Goal: Task Accomplishment & Management: Manage account settings

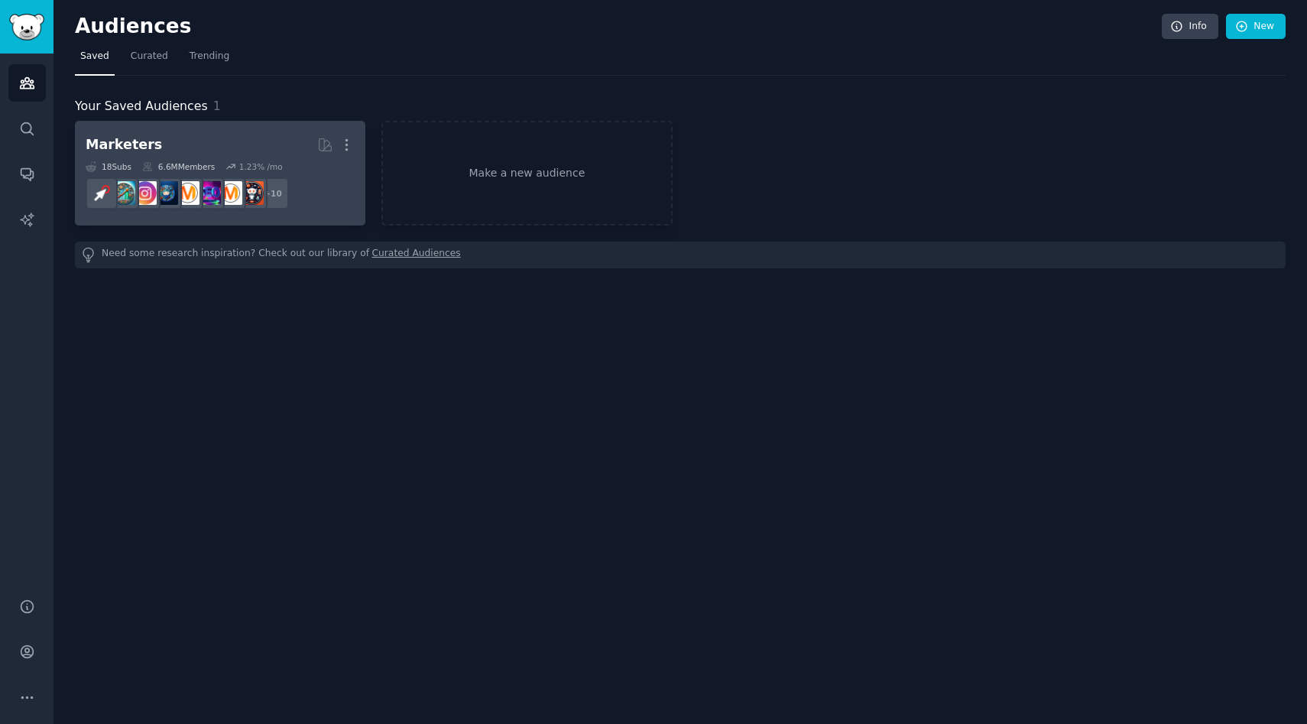
click at [209, 144] on h2 "Marketers More" at bounding box center [220, 144] width 269 height 27
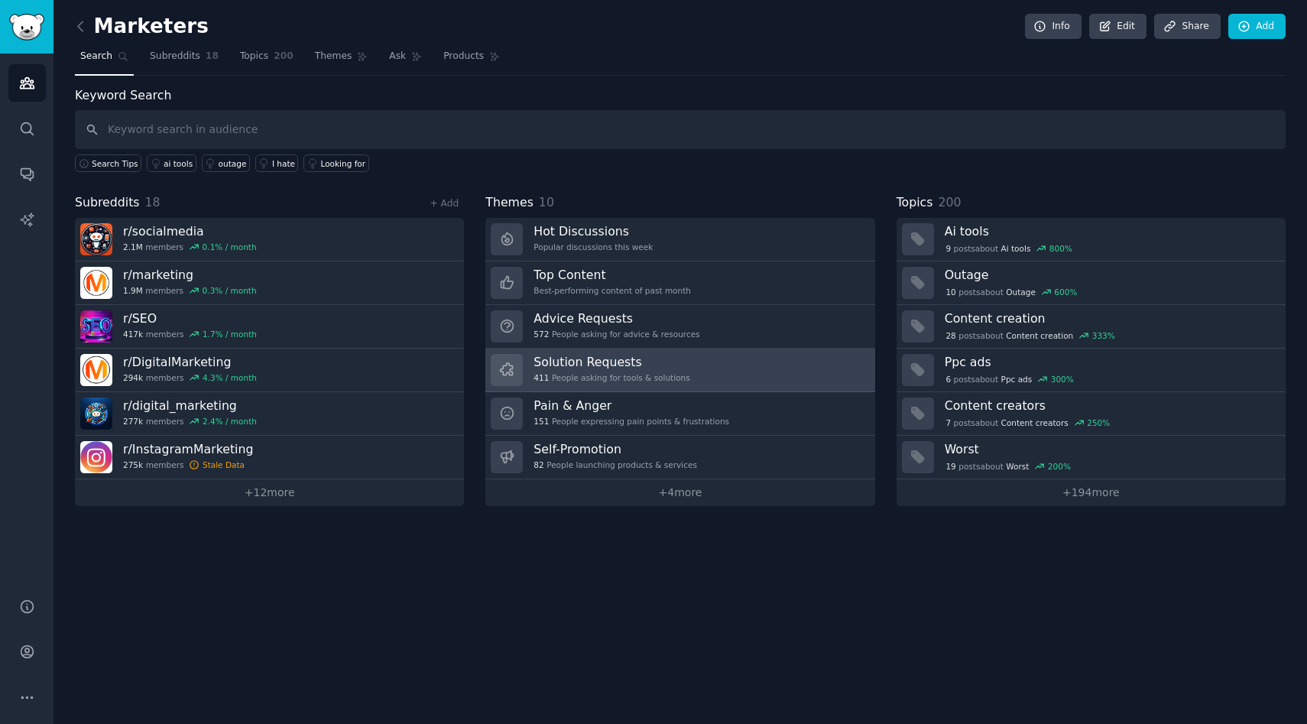
click at [568, 364] on h3 "Solution Requests" at bounding box center [611, 362] width 156 height 16
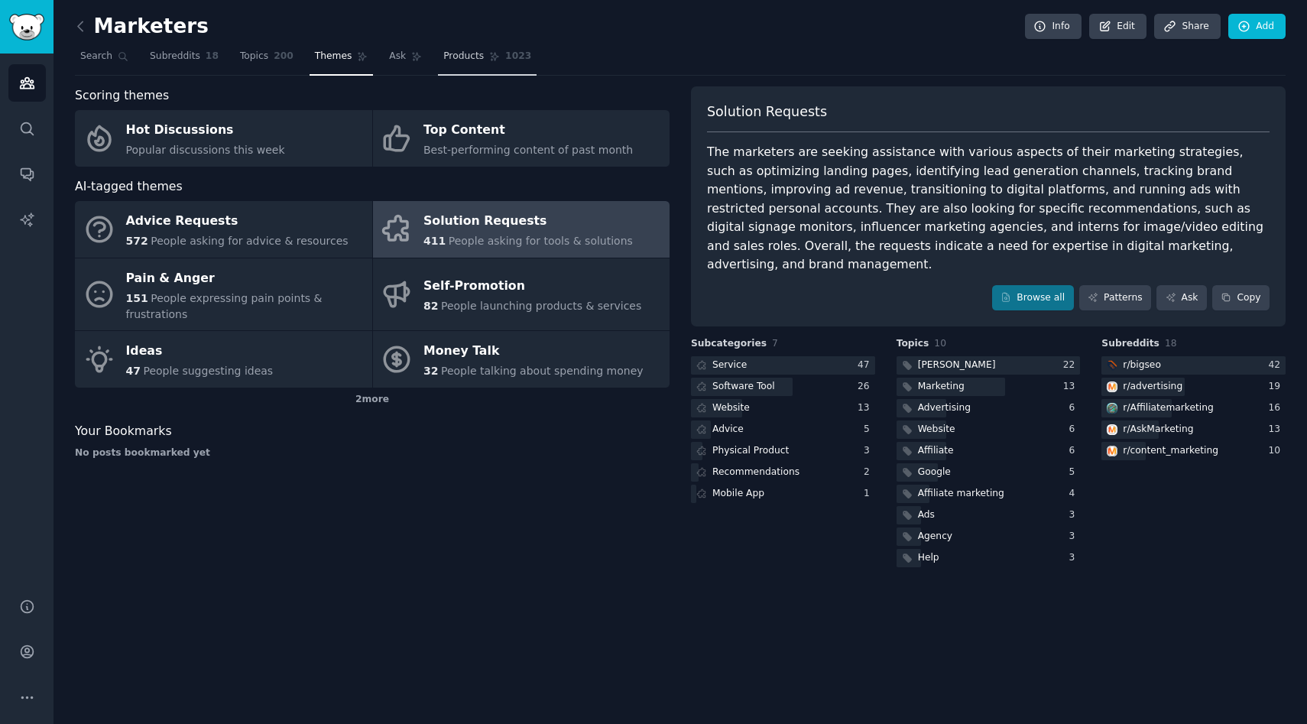
click at [468, 61] on span "Products" at bounding box center [463, 57] width 40 height 14
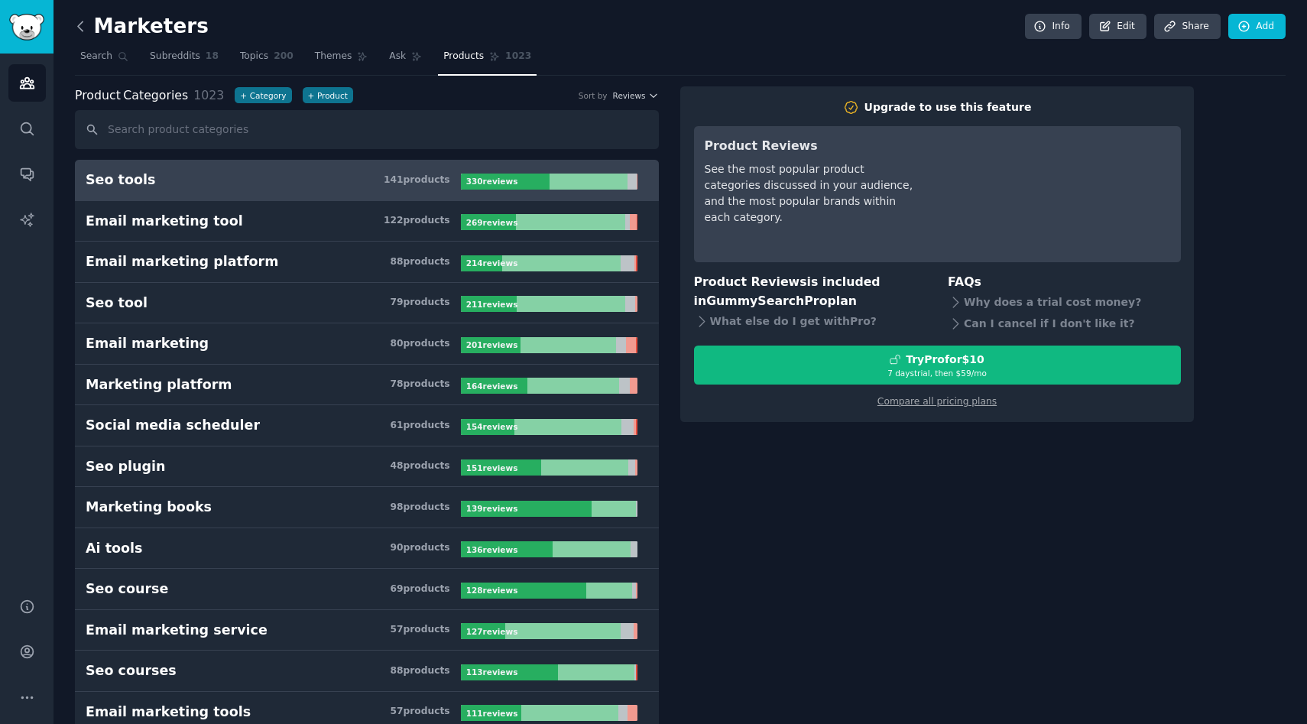
click at [76, 25] on icon at bounding box center [81, 26] width 16 height 16
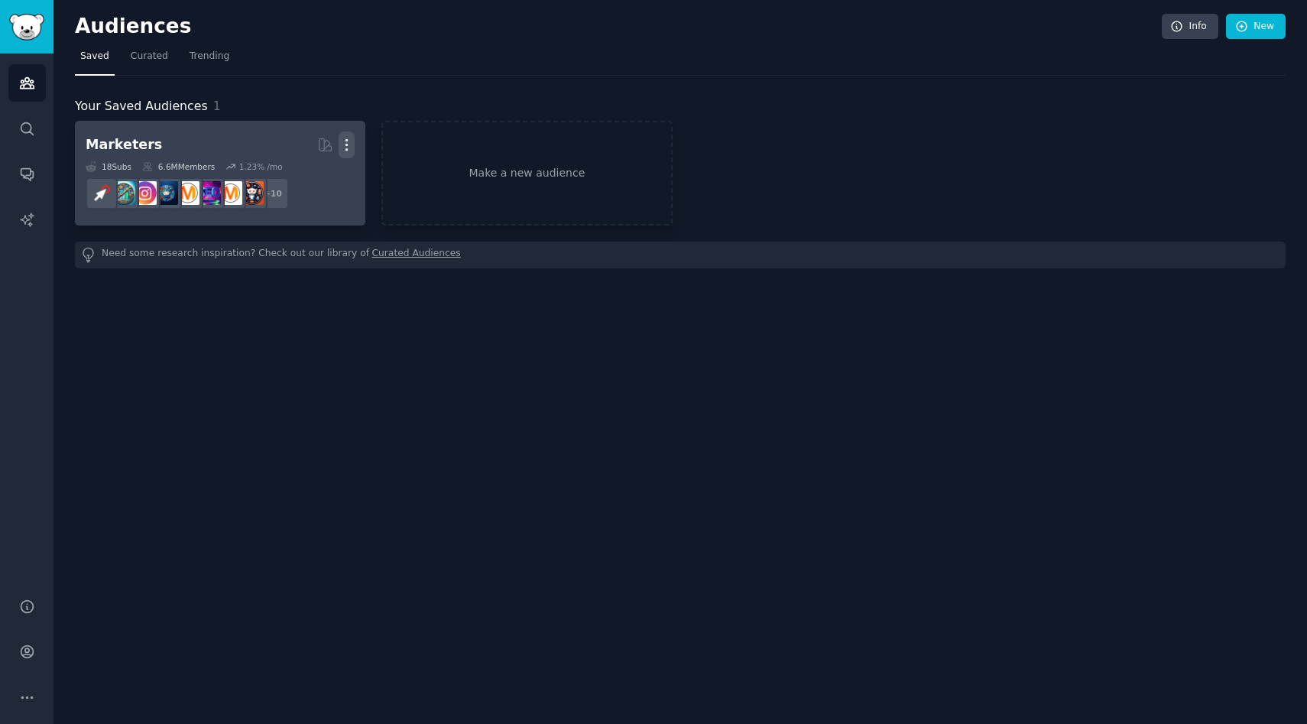
click at [345, 145] on icon "button" at bounding box center [346, 145] width 16 height 16
click at [293, 178] on p "Delete" at bounding box center [304, 177] width 35 height 16
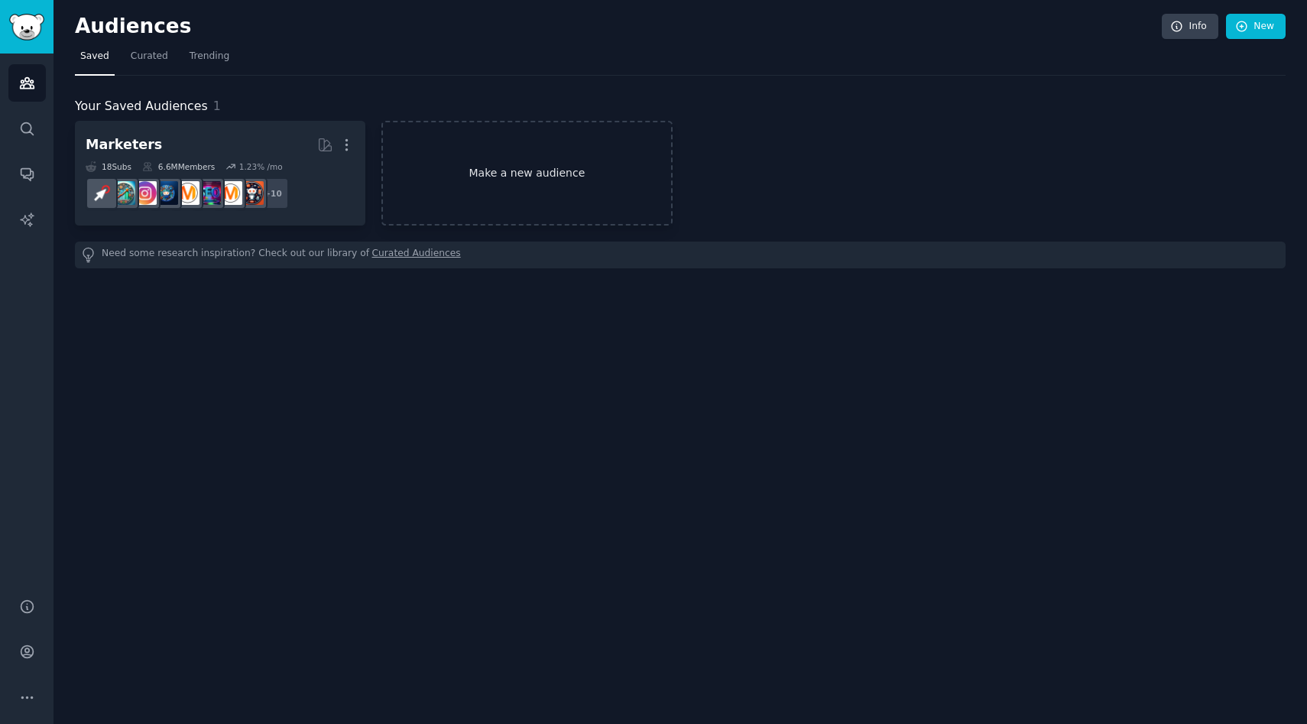
click at [539, 173] on link "Make a new audience" at bounding box center [526, 173] width 290 height 105
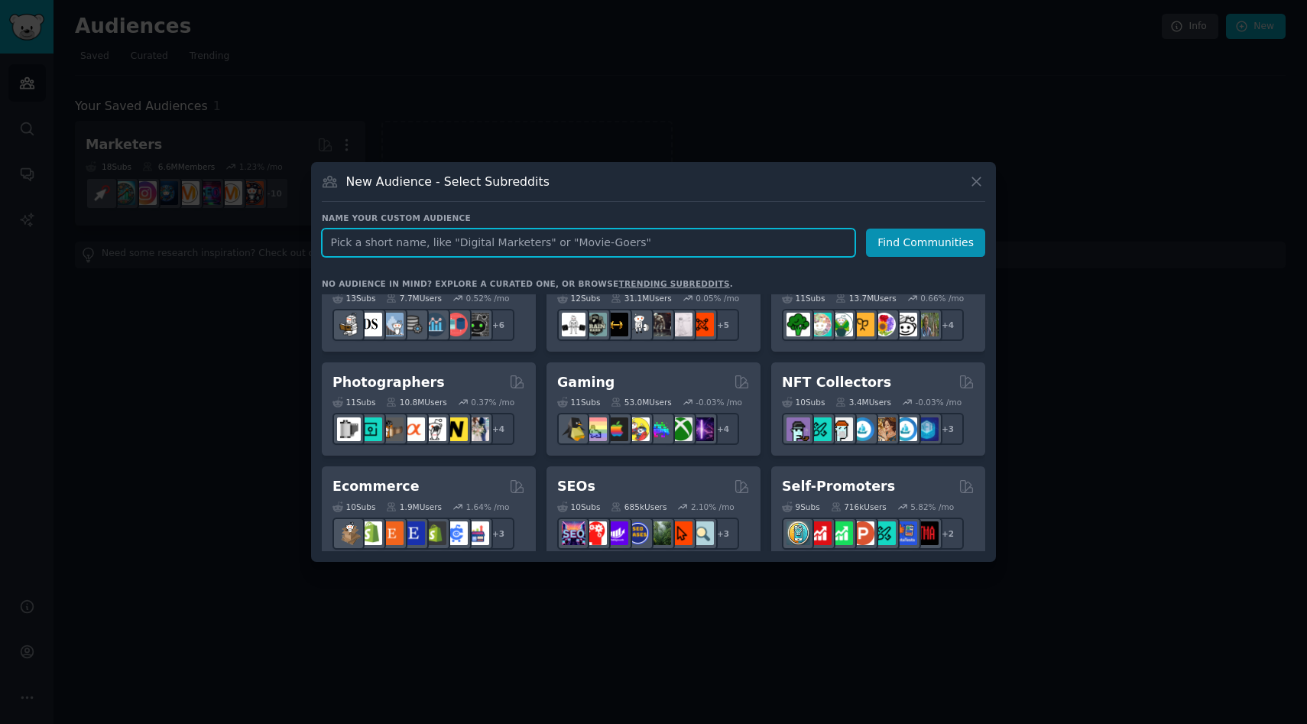
scroll to position [344, 0]
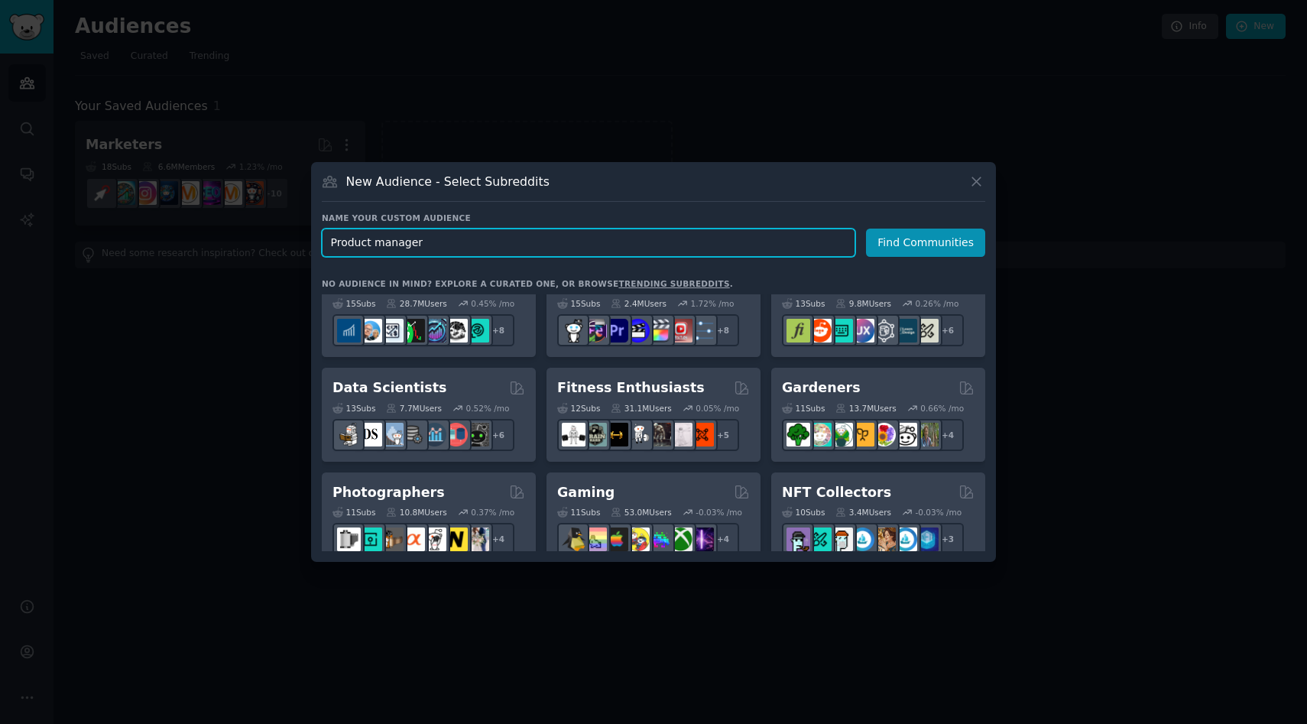
type input "Product managers"
click button "Find Communities" at bounding box center [925, 242] width 119 height 28
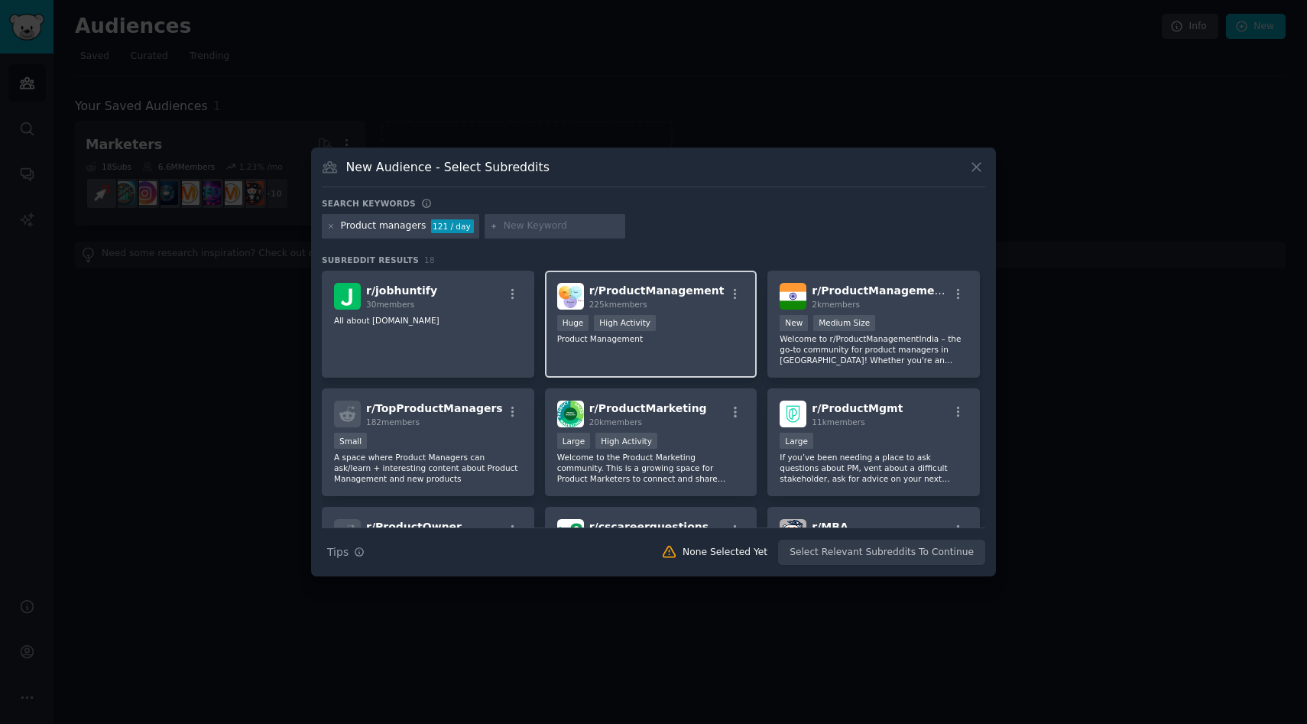
click at [684, 358] on div "r/ ProductManagement 225k members >= 80th percentile for submissions / day Huge…" at bounding box center [651, 324] width 212 height 108
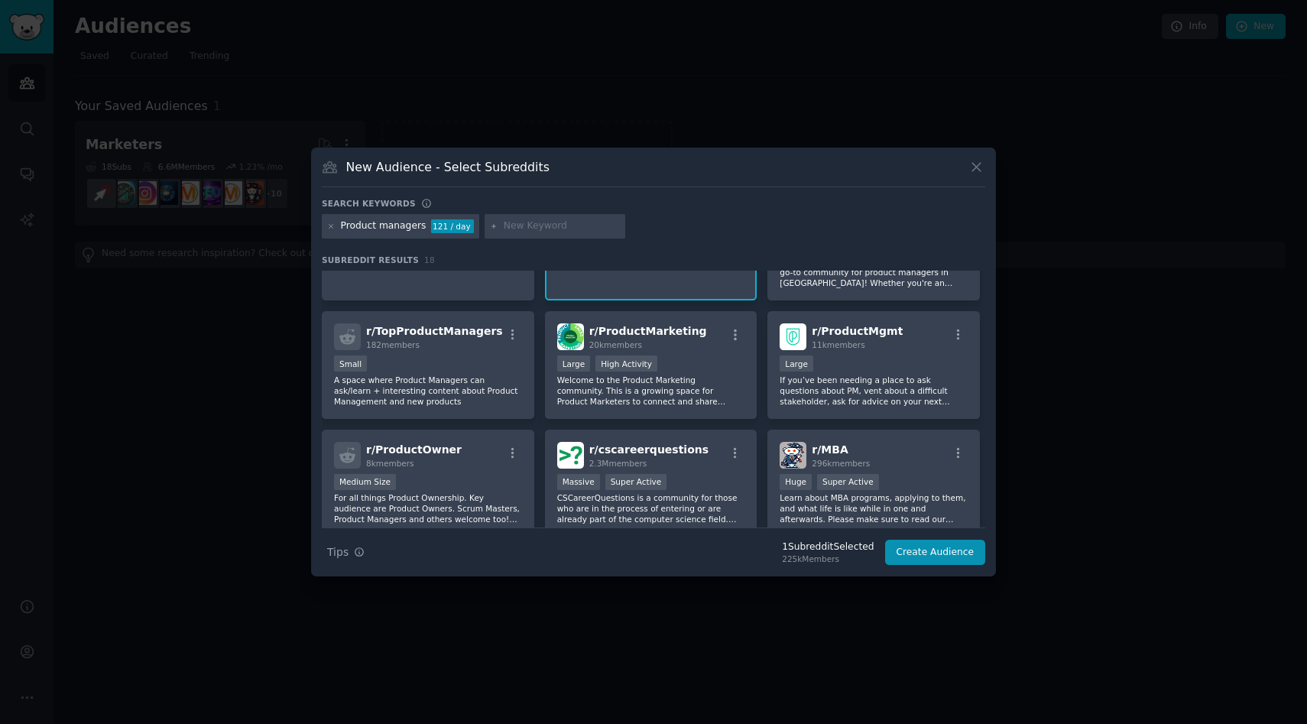
scroll to position [94, 0]
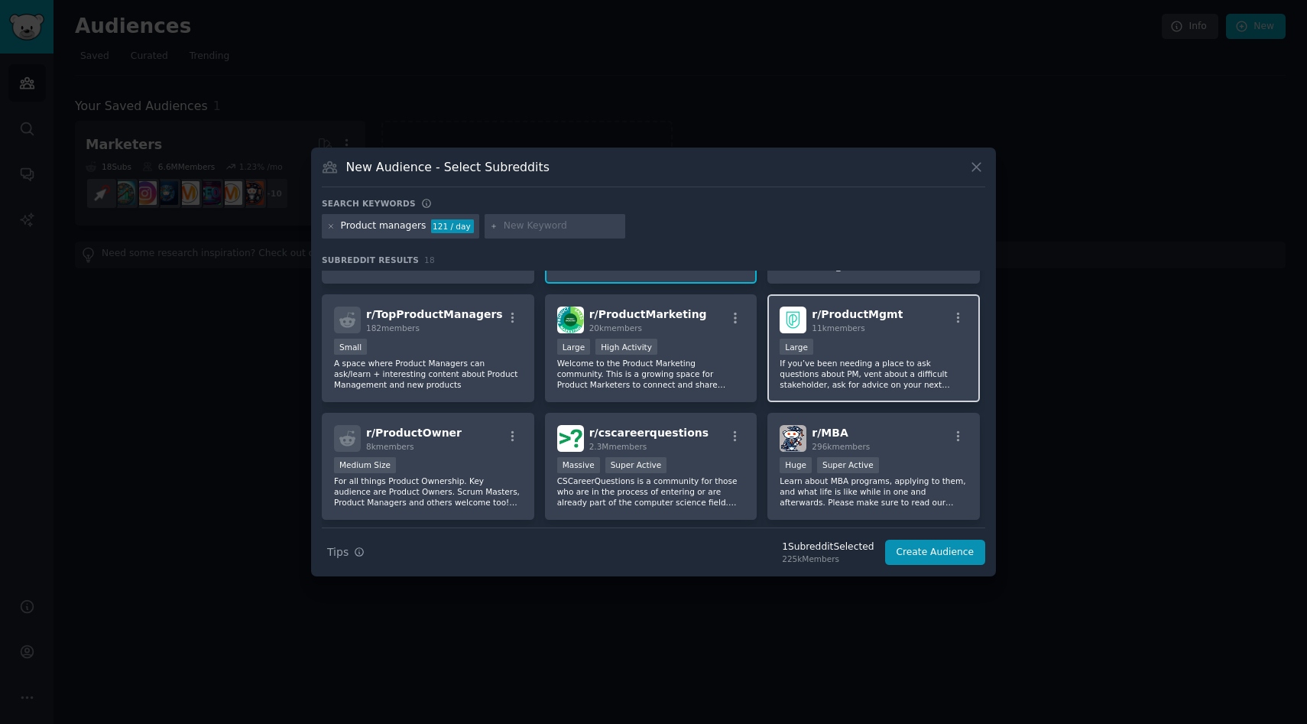
click at [868, 358] on p "If you’ve been needing a place to ask questions about PM, vent about a difficul…" at bounding box center [873, 374] width 188 height 32
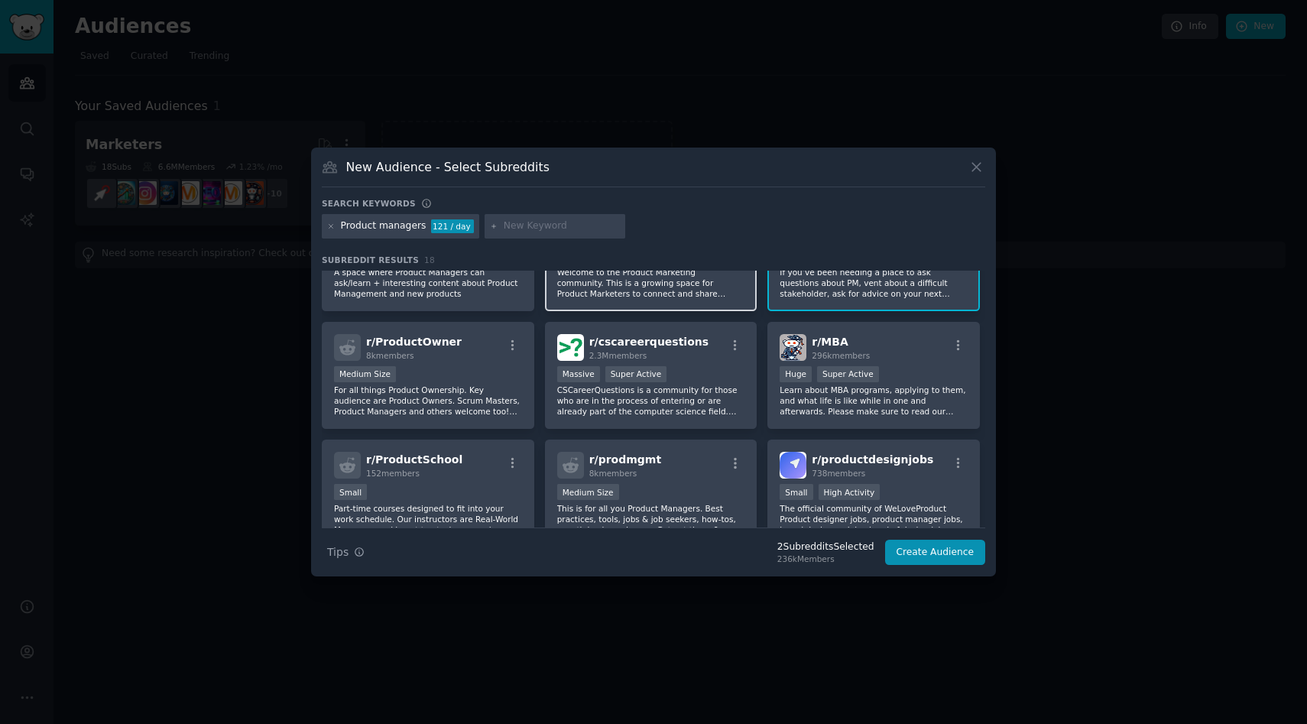
scroll to position [186, 0]
click at [438, 377] on div "Medium Size" at bounding box center [428, 374] width 188 height 19
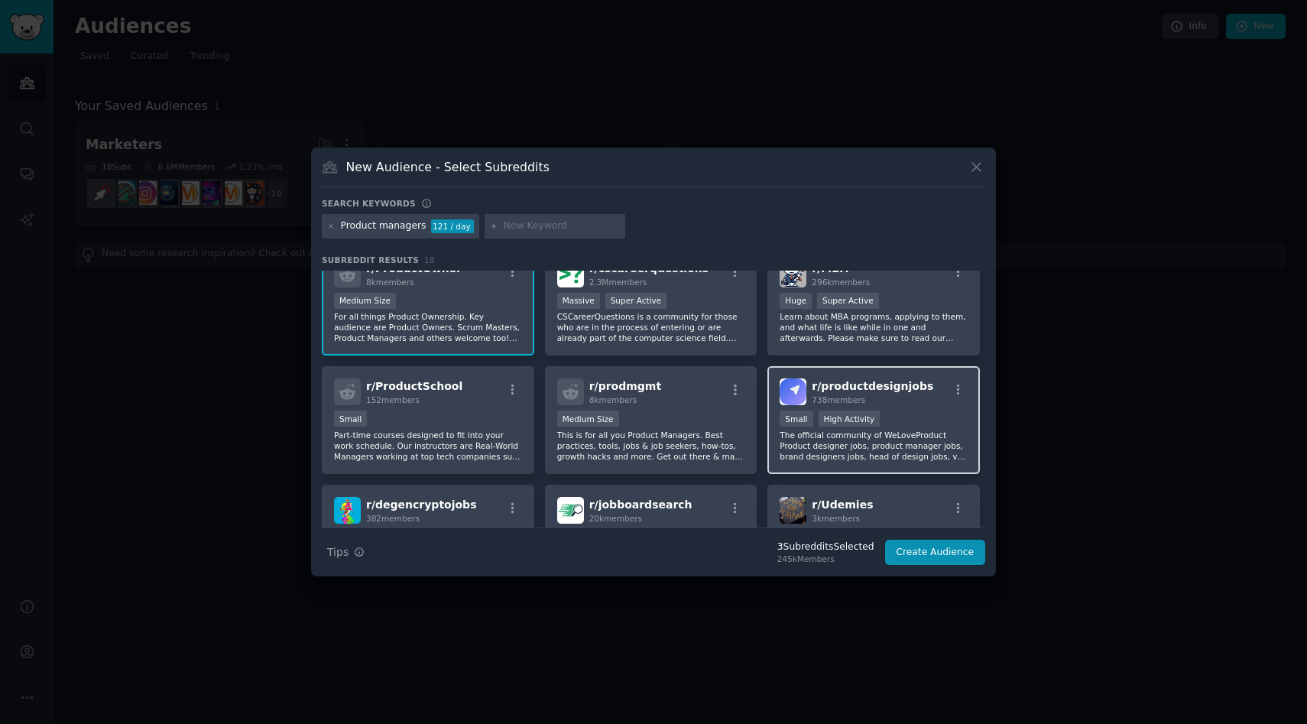
click at [920, 423] on div ">= 80th percentile for submissions / day Small High Activity" at bounding box center [873, 419] width 188 height 19
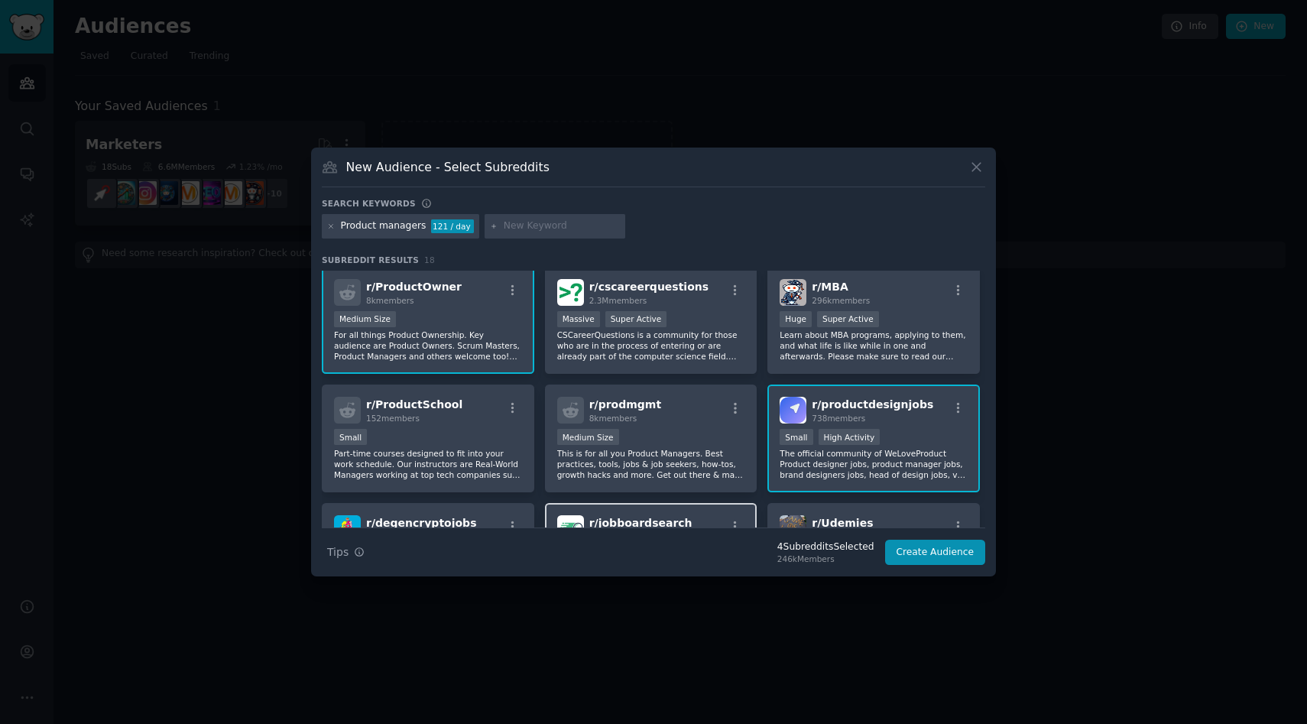
scroll to position [0, 0]
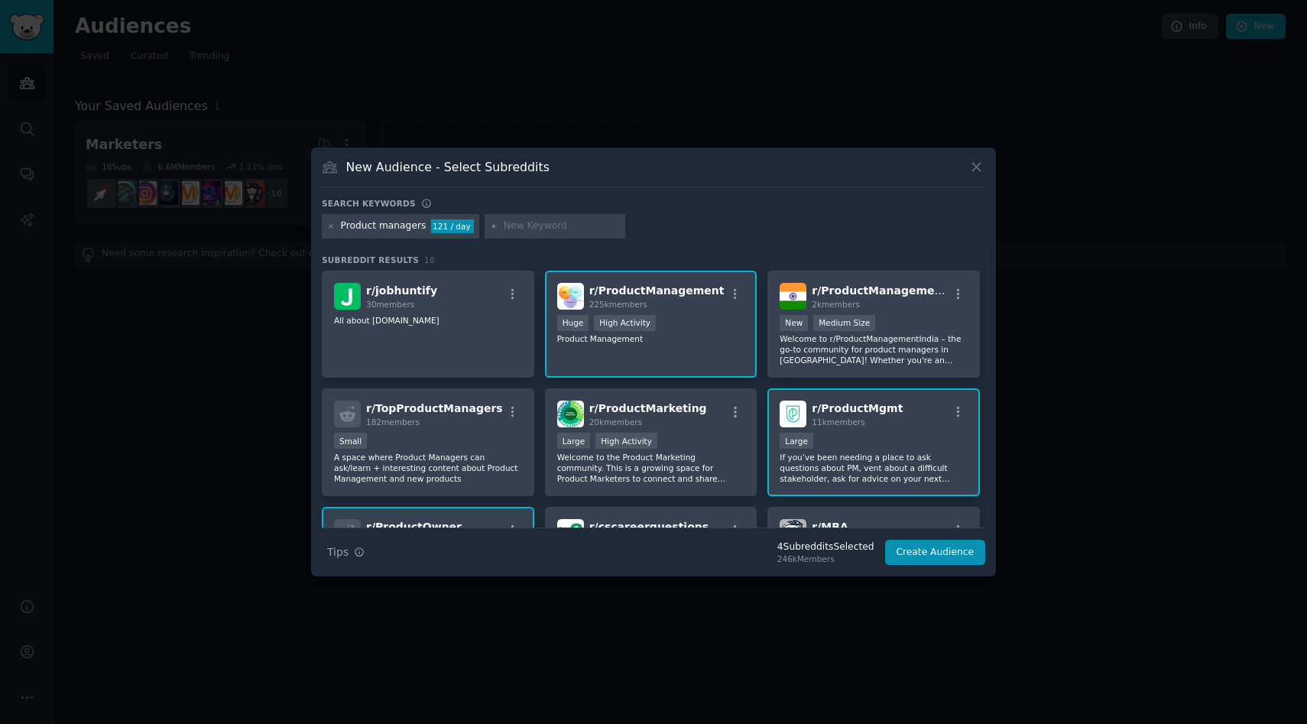
click at [532, 225] on input "text" at bounding box center [562, 226] width 116 height 14
type input "product owner"
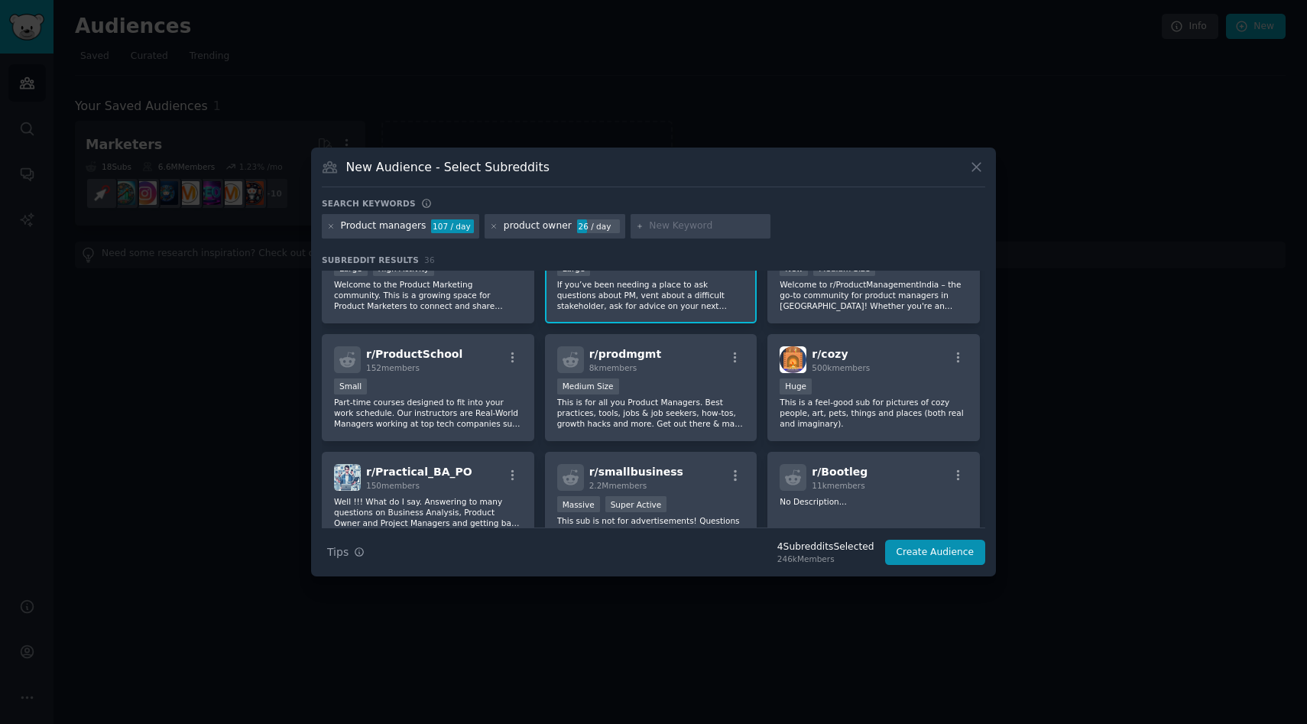
scroll to position [428, 0]
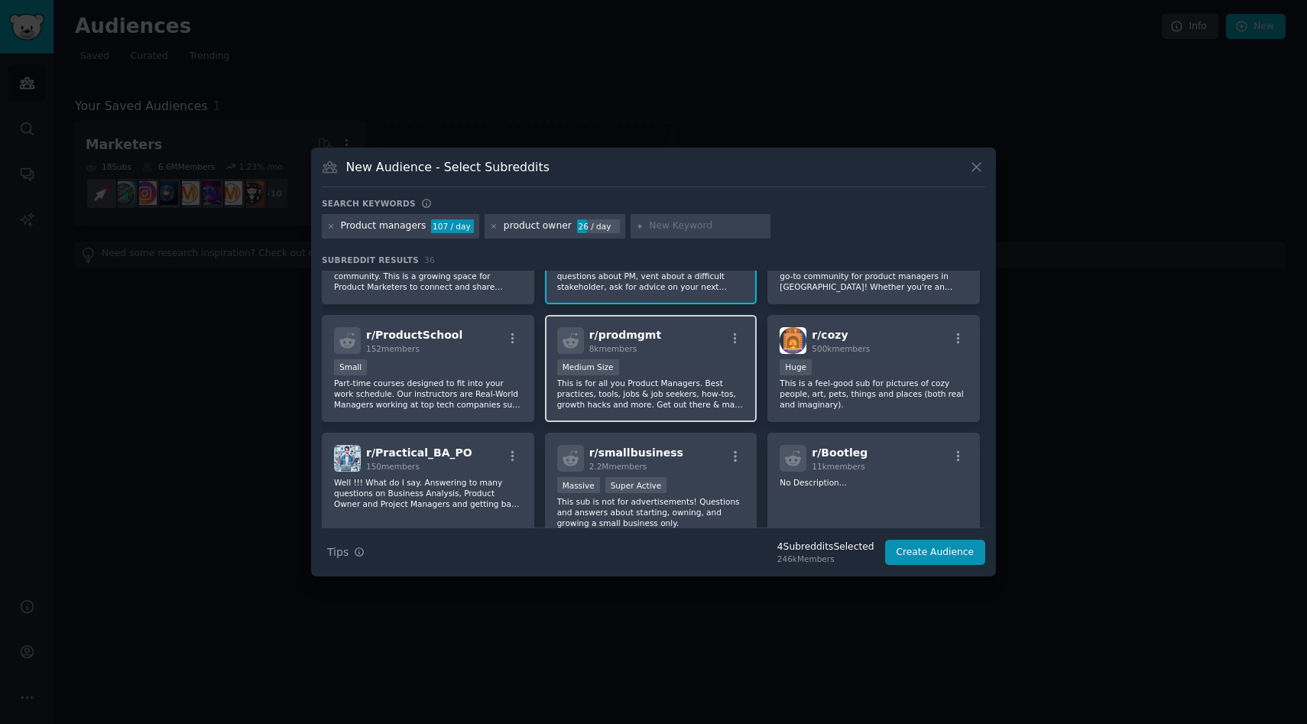
click at [665, 346] on div "r/ prodmgmt 8k members" at bounding box center [651, 340] width 188 height 27
click at [957, 552] on button "Create Audience" at bounding box center [935, 552] width 101 height 26
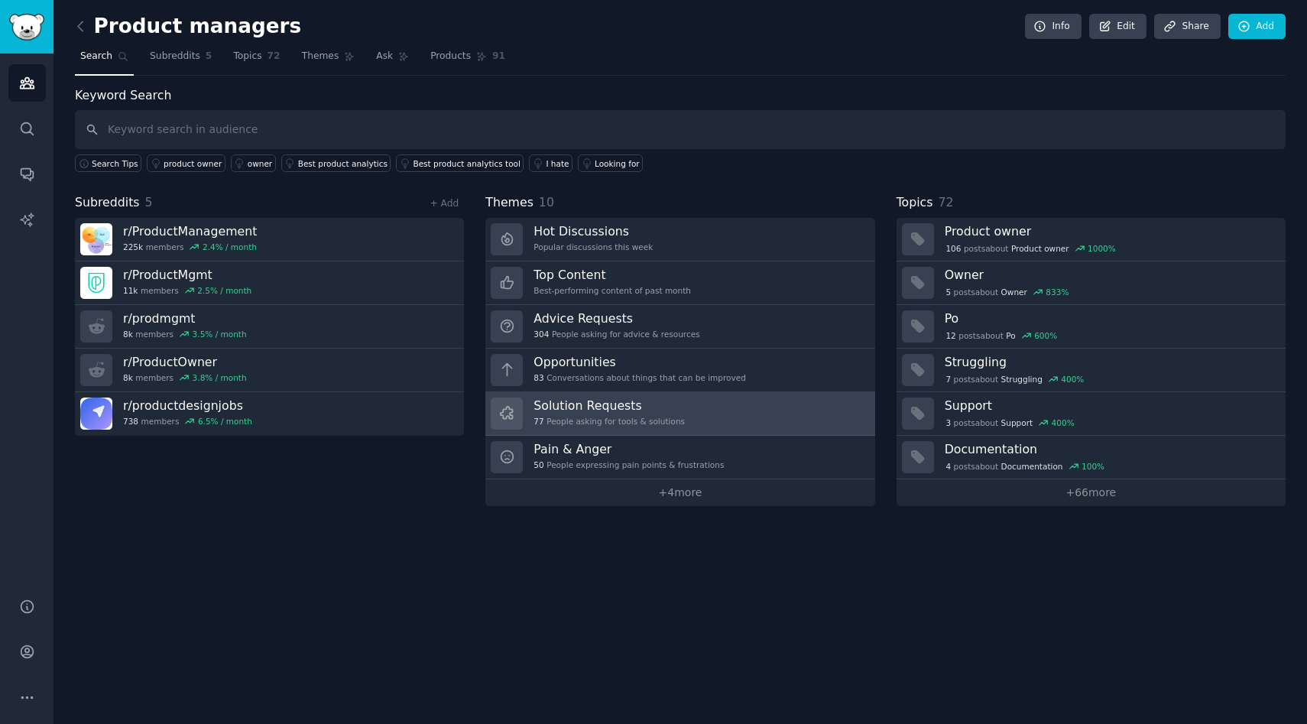
click at [592, 406] on h3 "Solution Requests" at bounding box center [608, 405] width 151 height 16
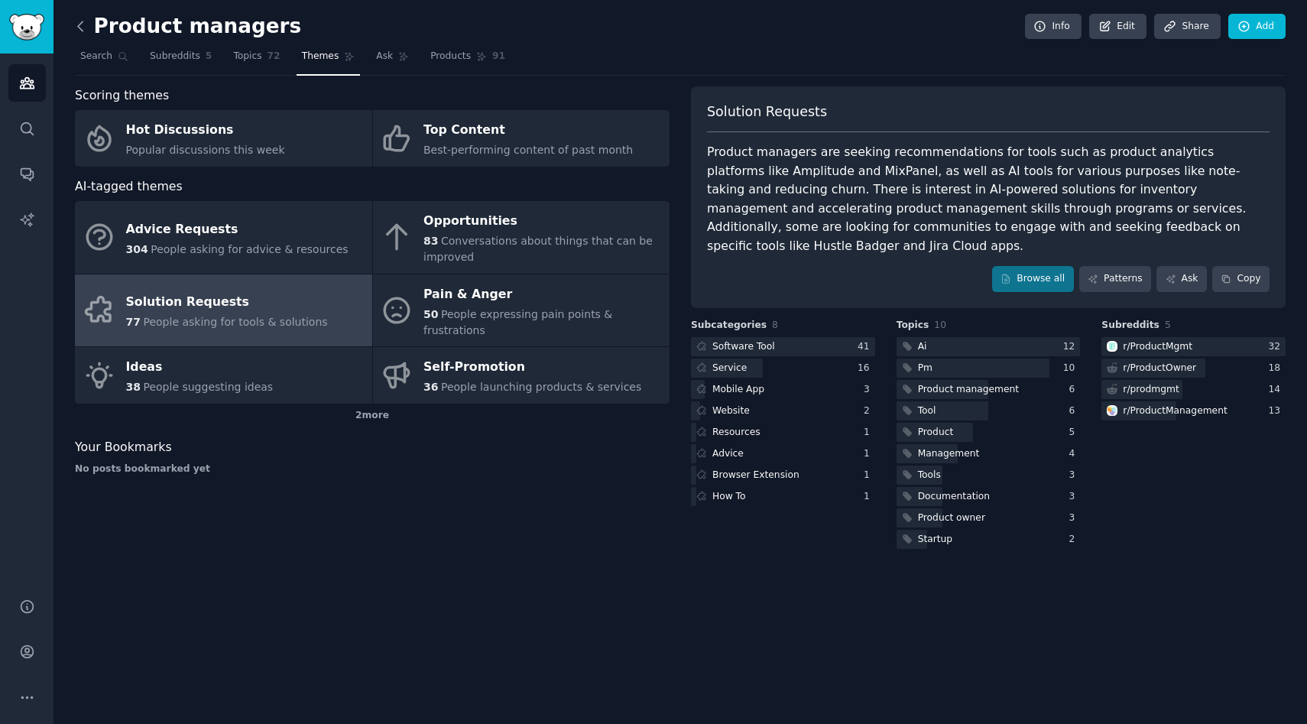
click at [83, 26] on icon at bounding box center [81, 26] width 16 height 16
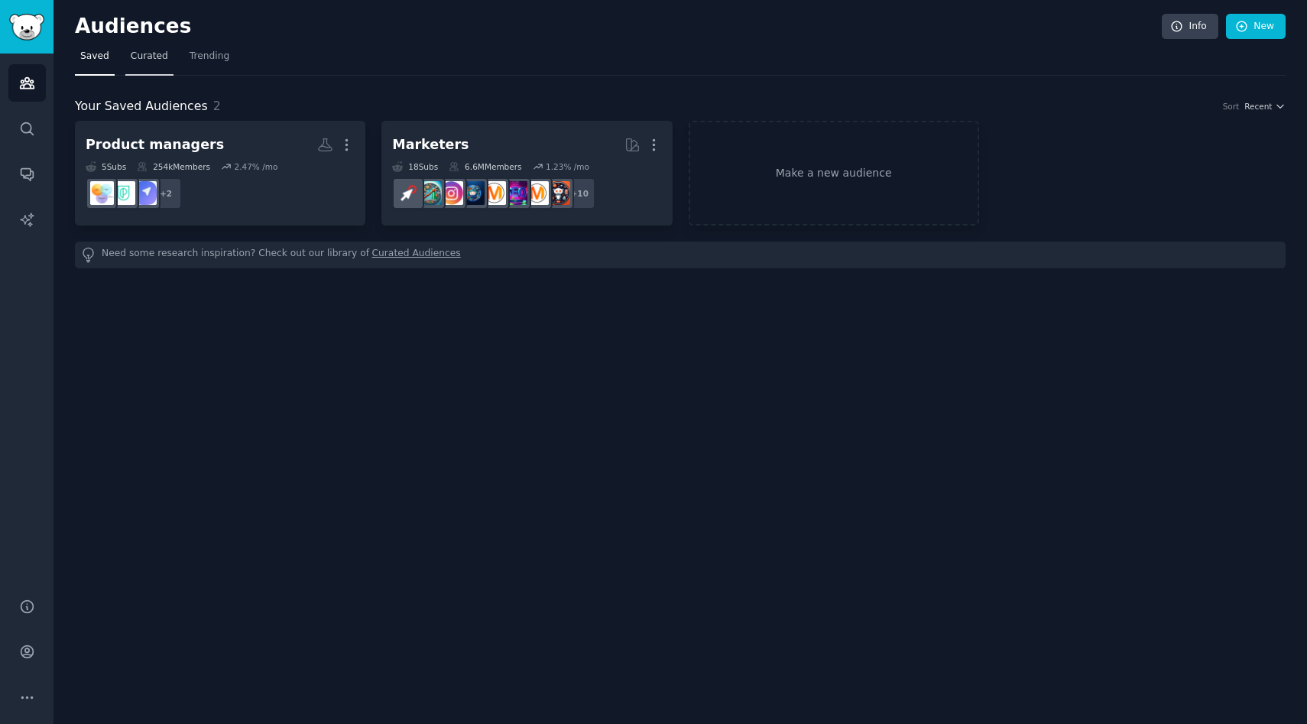
click at [147, 57] on span "Curated" at bounding box center [149, 57] width 37 height 14
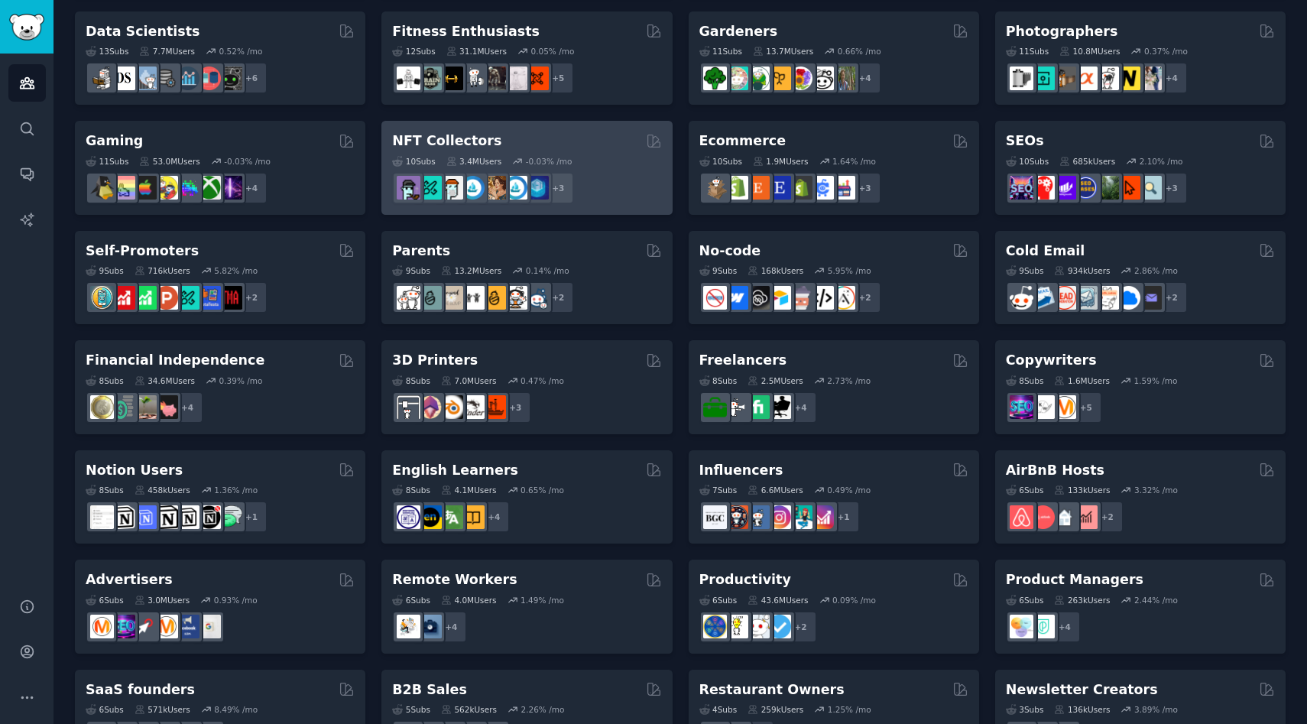
scroll to position [462, 0]
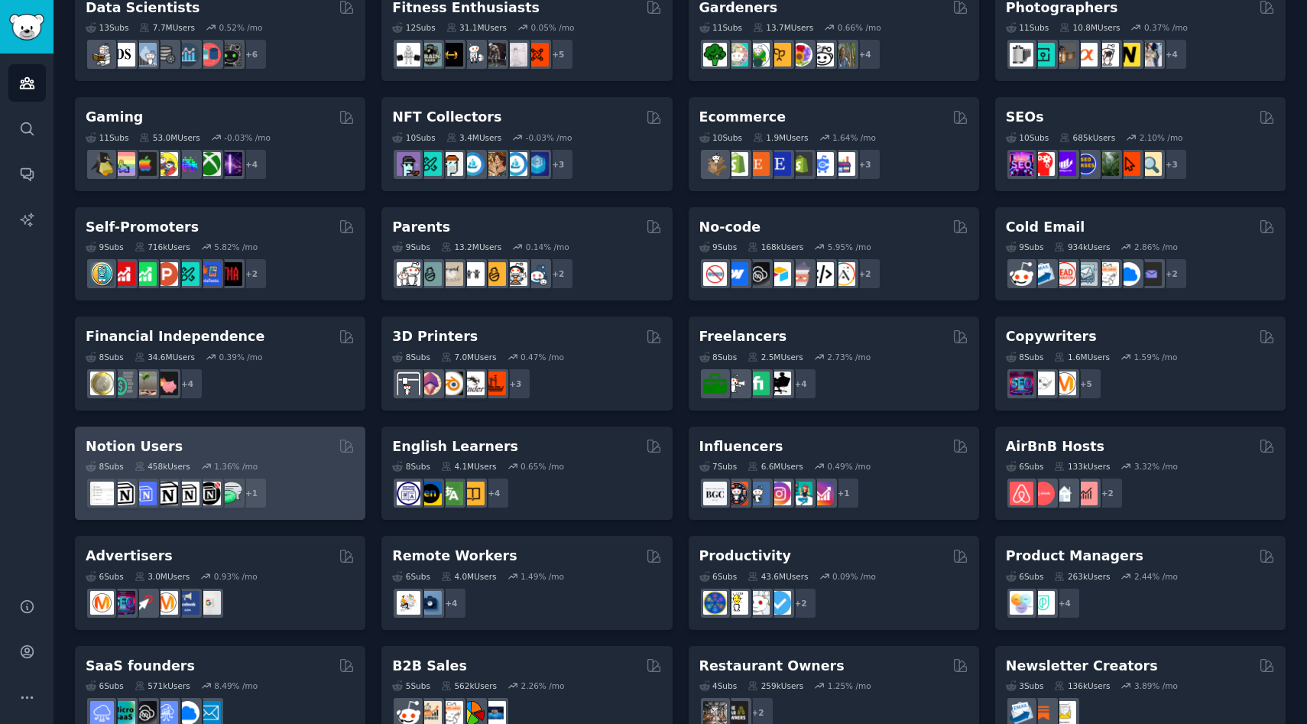
click at [202, 447] on div "Notion Users" at bounding box center [220, 446] width 269 height 19
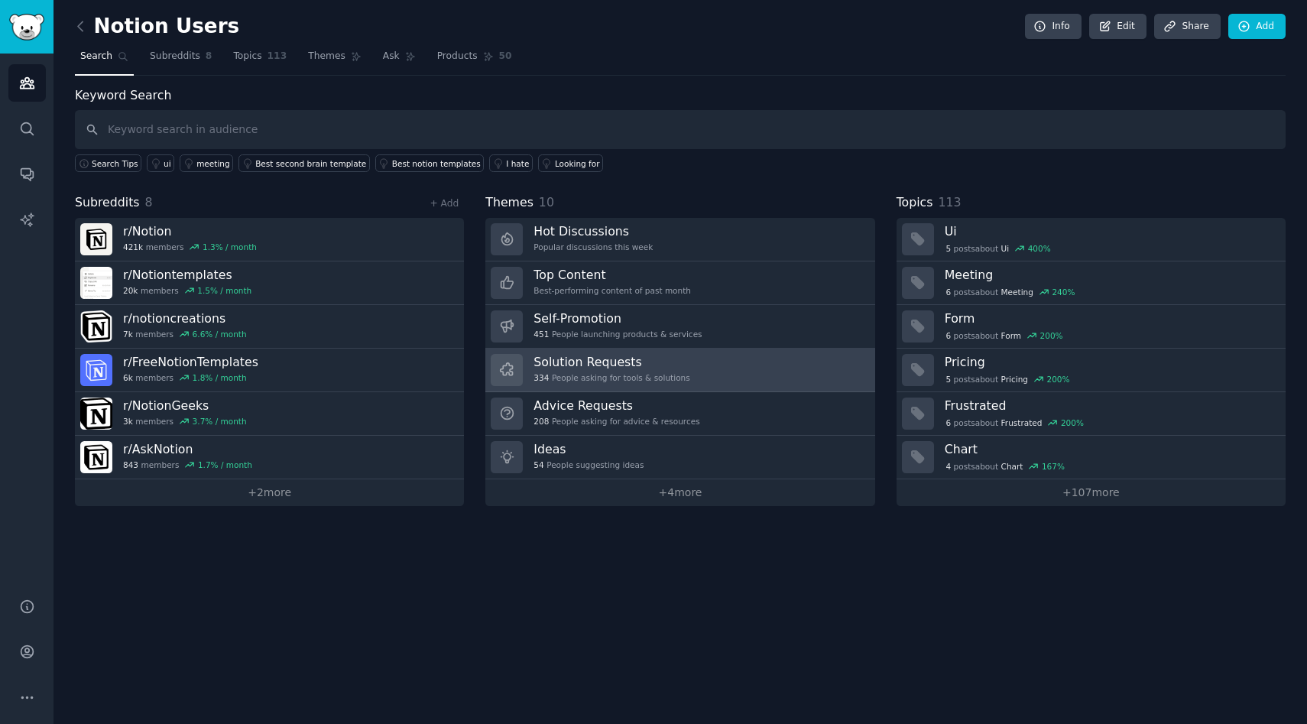
click at [578, 362] on h3 "Solution Requests" at bounding box center [611, 362] width 156 height 16
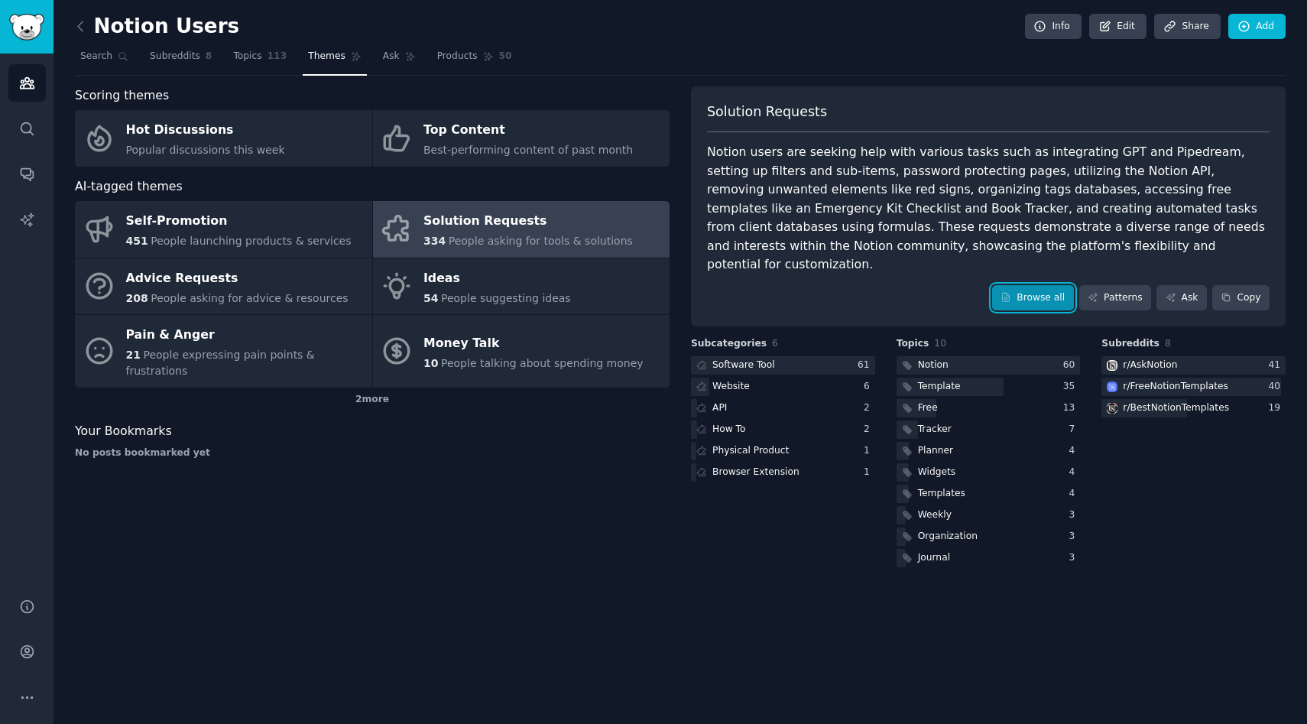
click at [1031, 285] on link "Browse all" at bounding box center [1033, 298] width 82 height 26
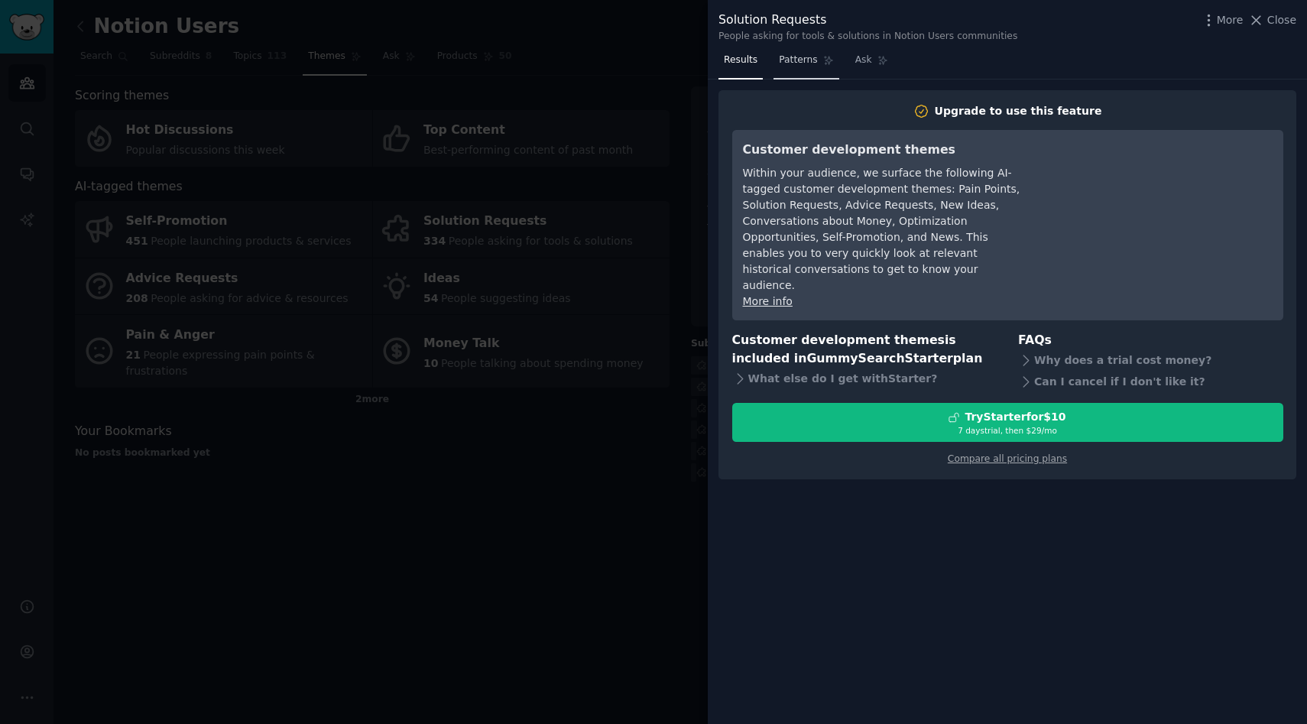
click at [806, 53] on span "Patterns" at bounding box center [798, 60] width 38 height 14
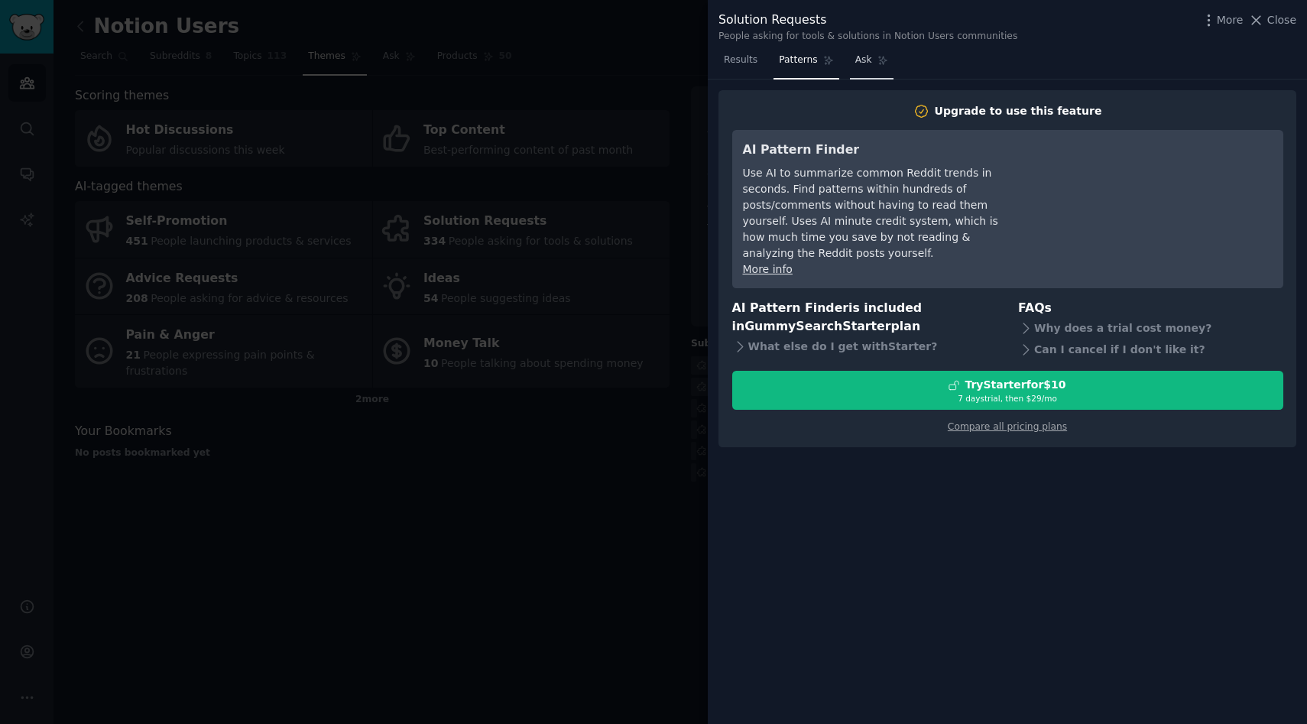
click at [863, 63] on span "Ask" at bounding box center [863, 60] width 17 height 14
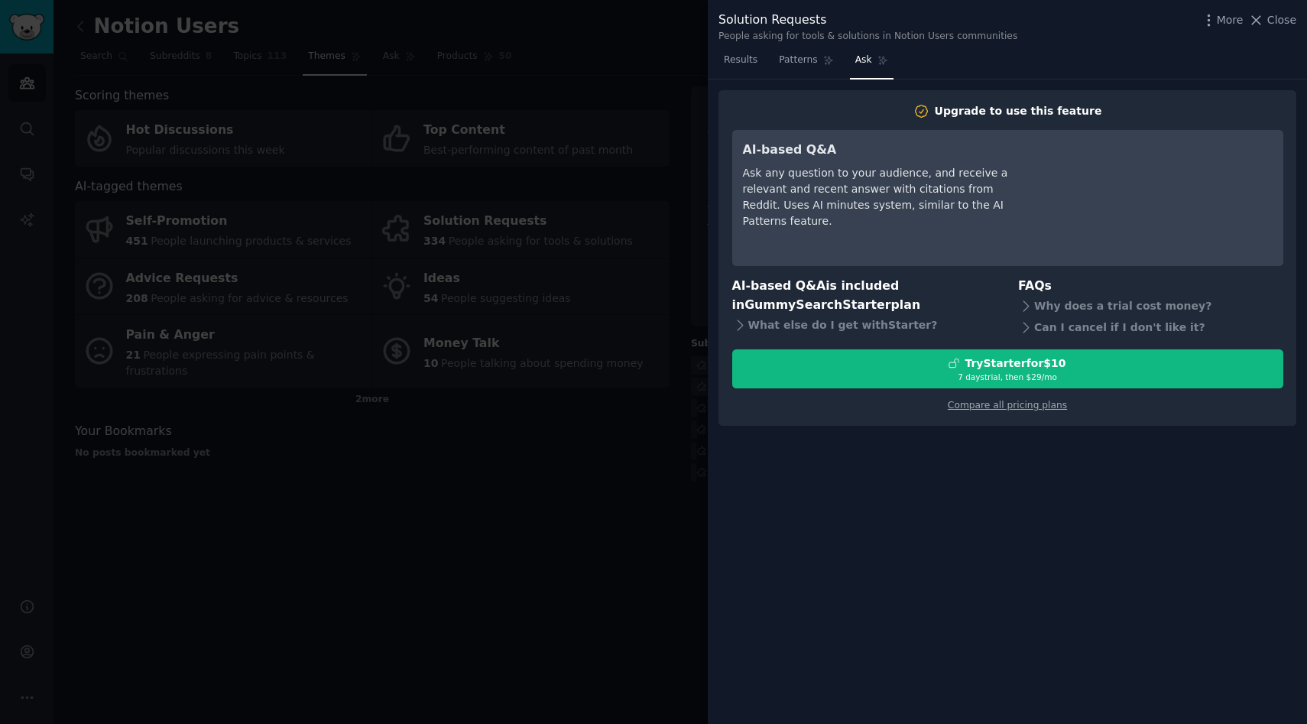
click at [570, 431] on div at bounding box center [653, 362] width 1307 height 724
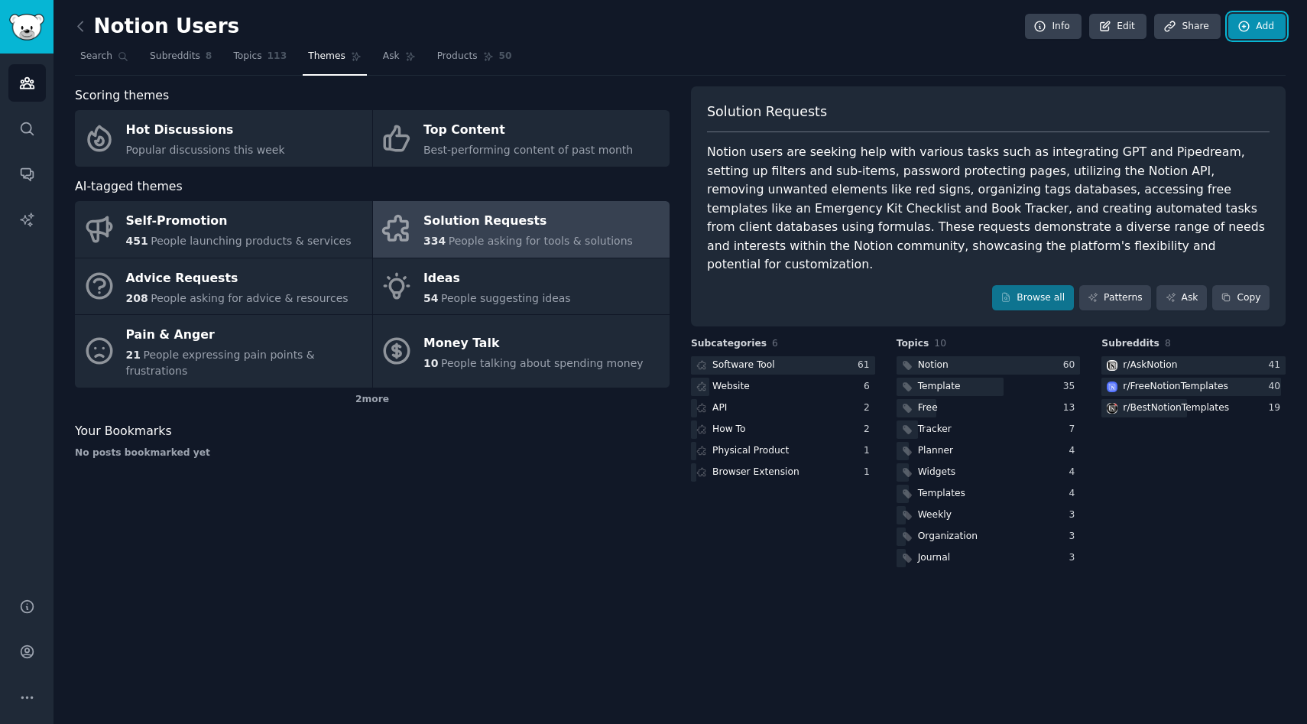
click at [1244, 21] on icon at bounding box center [1244, 26] width 10 height 10
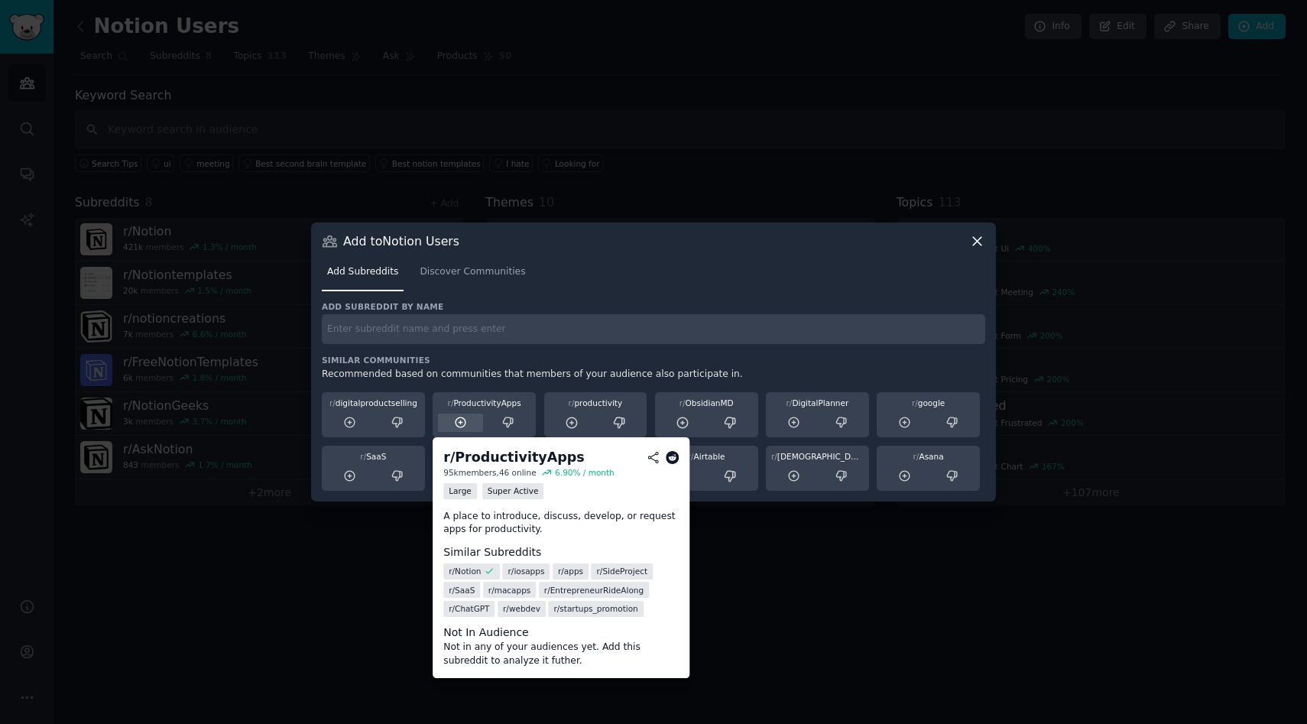
click at [462, 419] on icon at bounding box center [461, 423] width 14 height 14
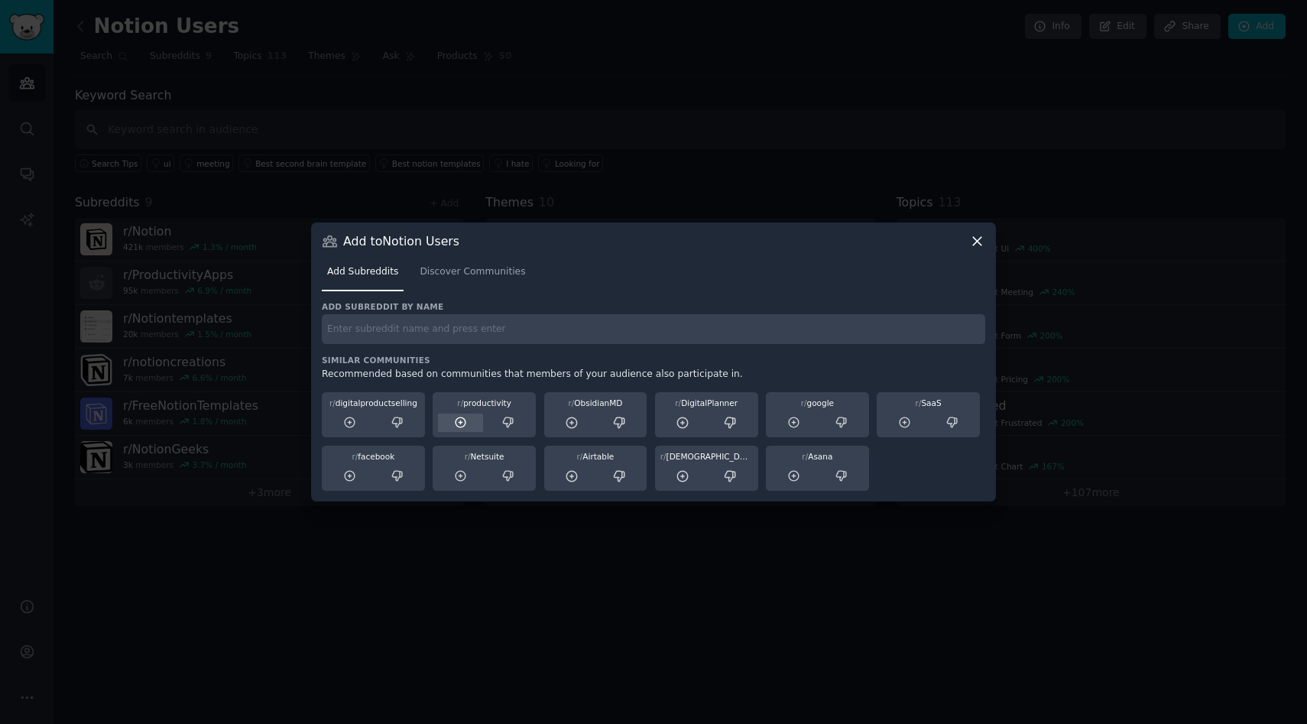
click at [466, 423] on icon at bounding box center [461, 423] width 14 height 14
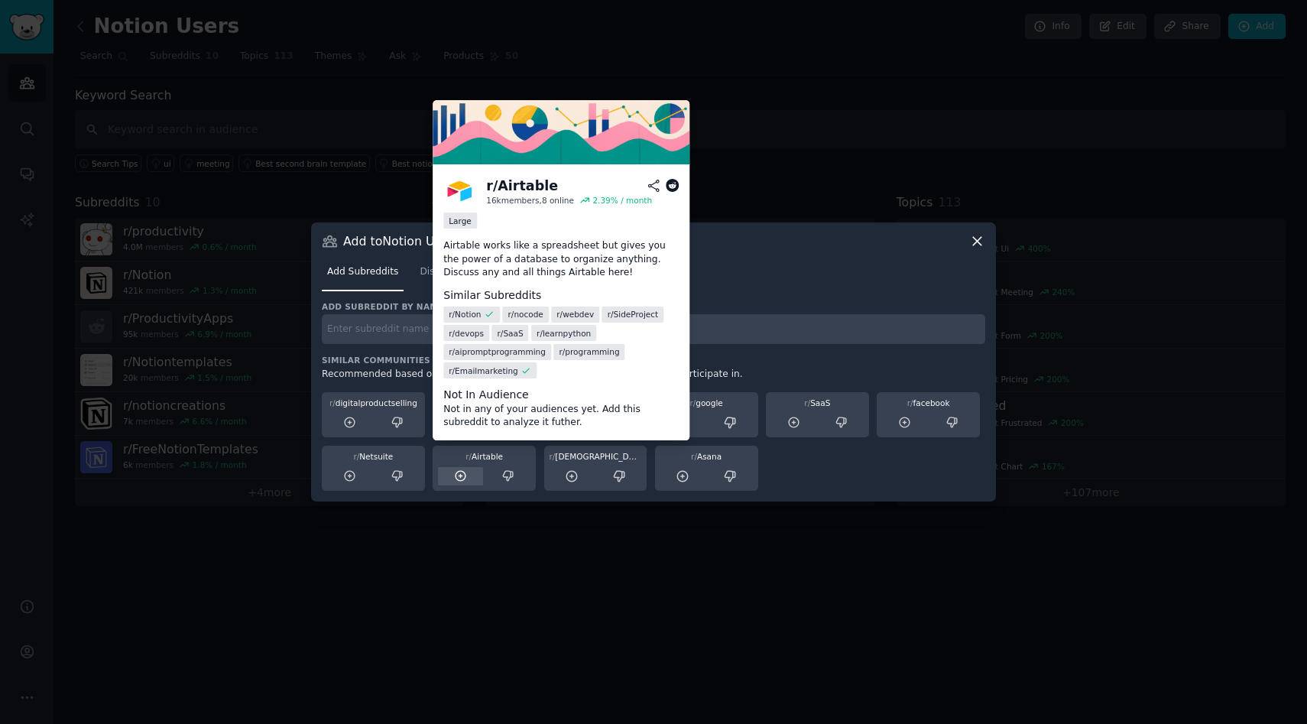
click at [458, 480] on icon at bounding box center [460, 476] width 10 height 10
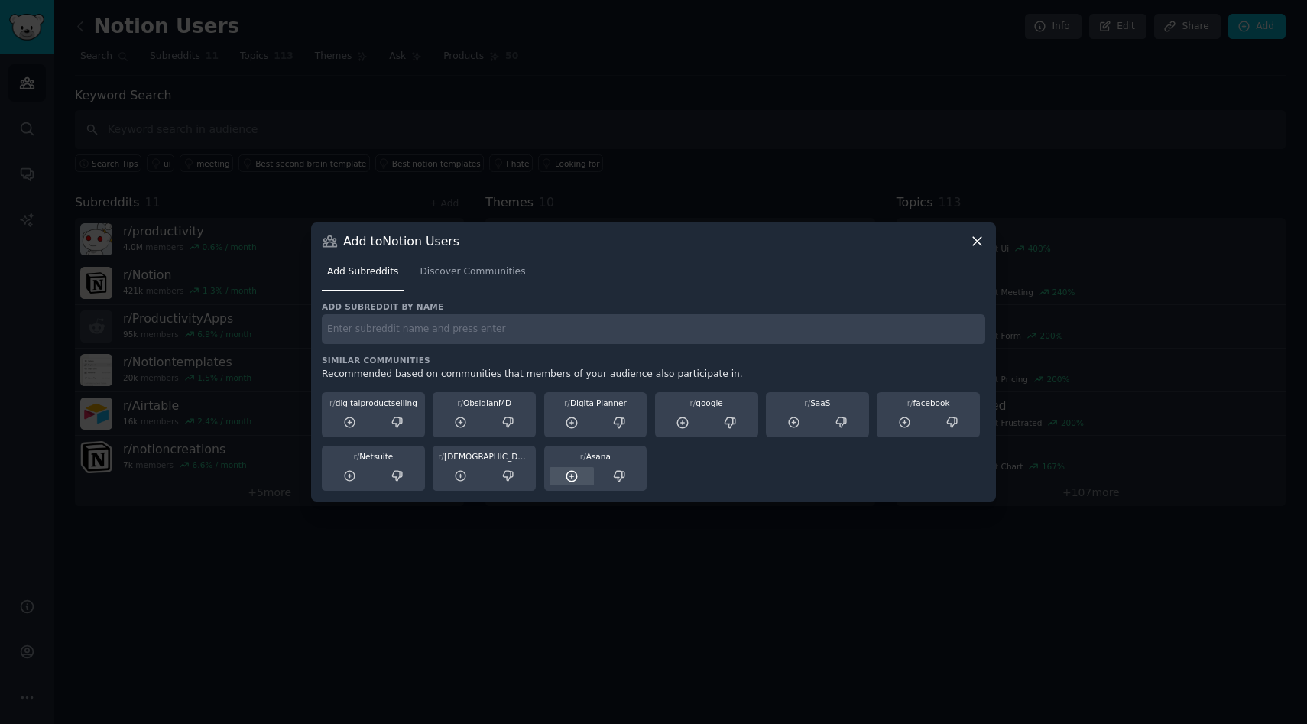
click at [573, 478] on icon at bounding box center [572, 476] width 14 height 14
click at [555, 581] on div at bounding box center [653, 362] width 1307 height 724
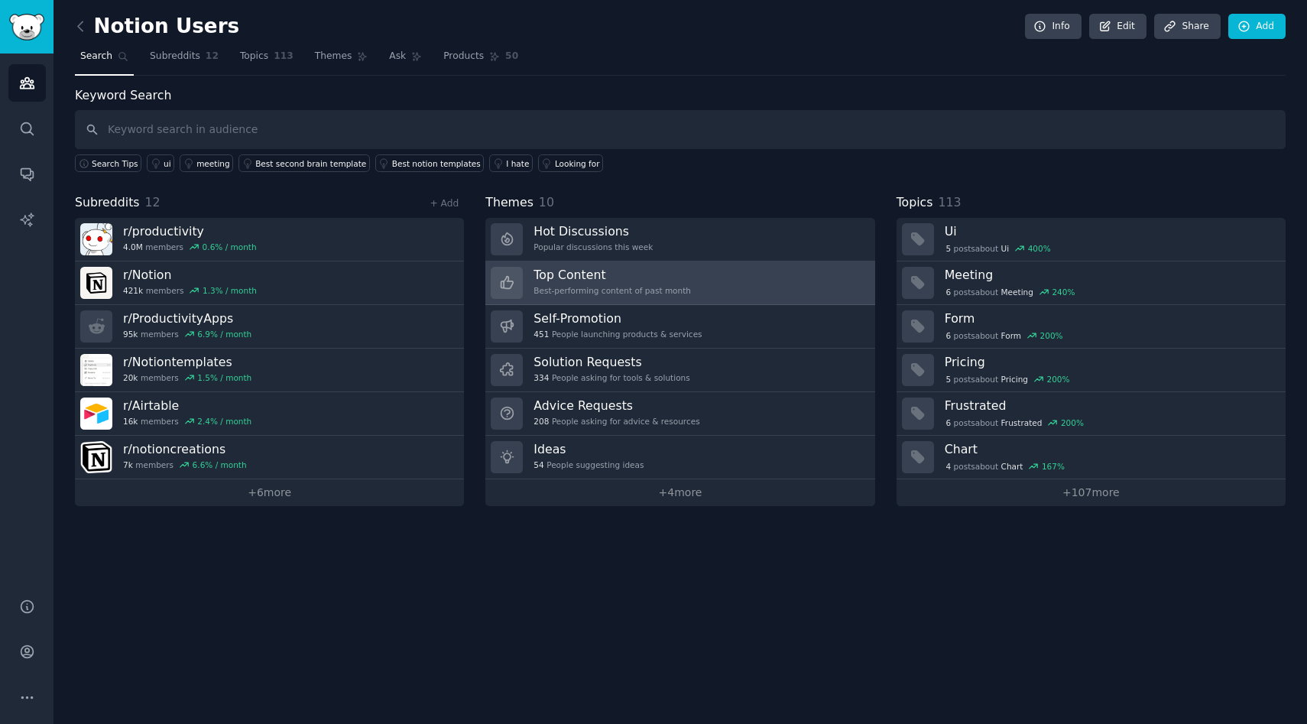
click at [610, 277] on h3 "Top Content" at bounding box center [611, 275] width 157 height 16
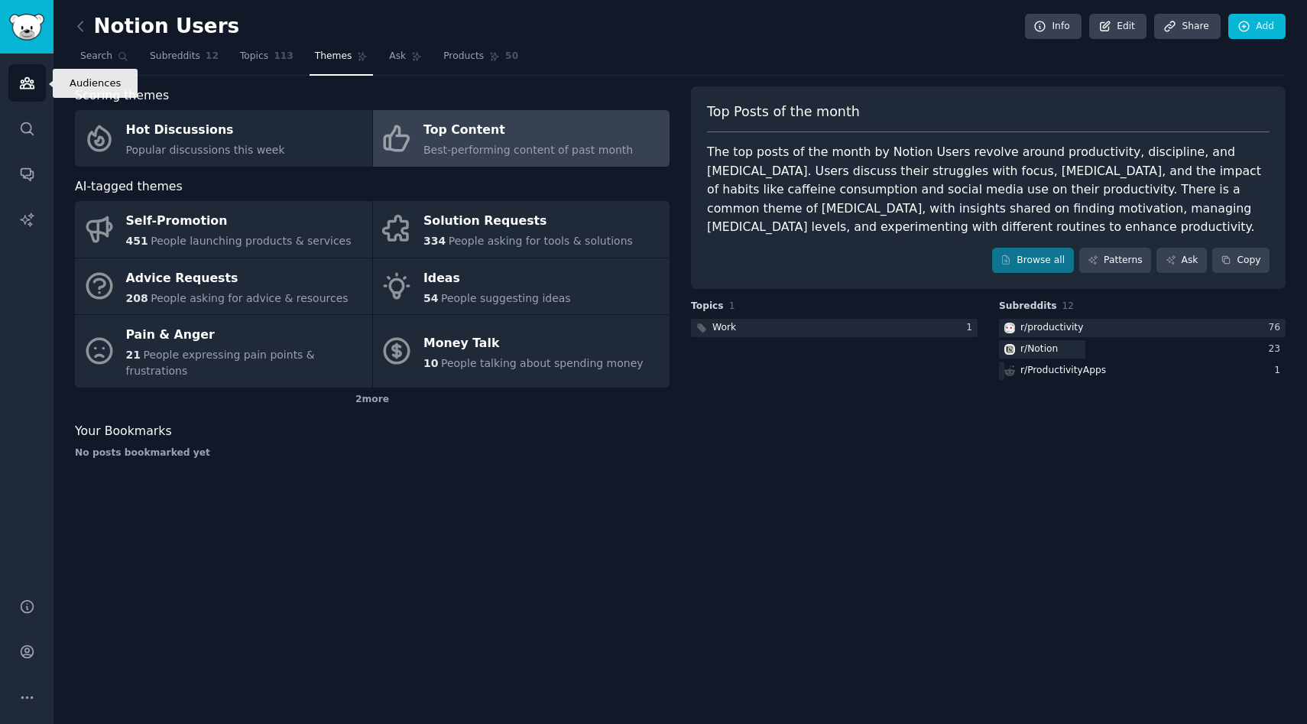
click at [22, 83] on icon "Sidebar" at bounding box center [27, 83] width 14 height 11
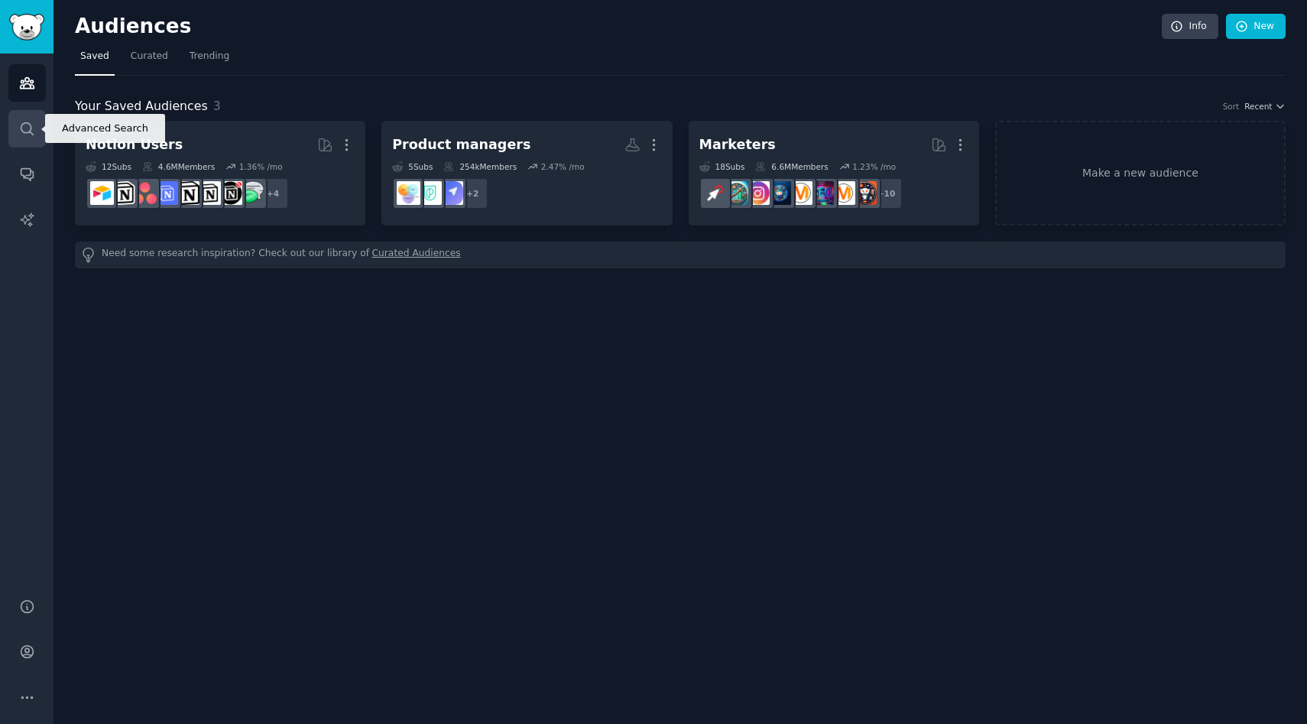
click at [24, 131] on icon "Sidebar" at bounding box center [27, 129] width 16 height 16
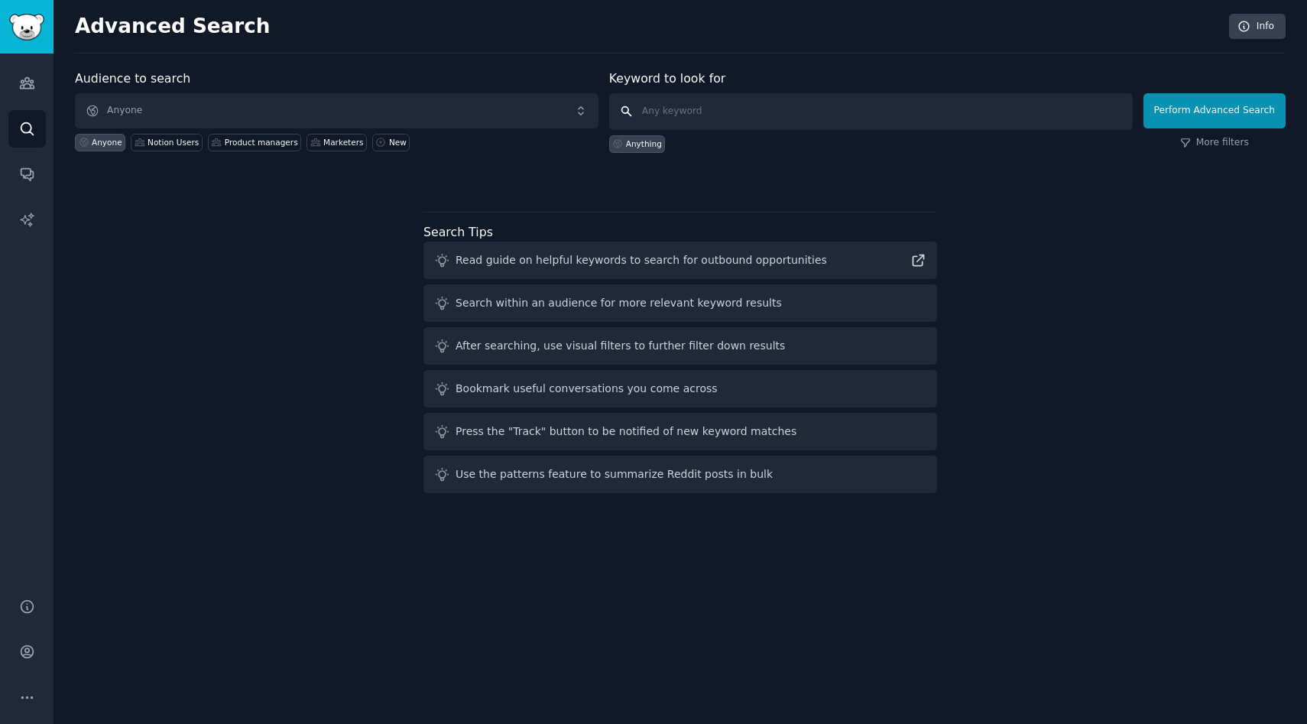
click at [682, 113] on input "text" at bounding box center [870, 111] width 523 height 37
type input "github tracker"
click button "Perform Advanced Search" at bounding box center [1214, 110] width 142 height 35
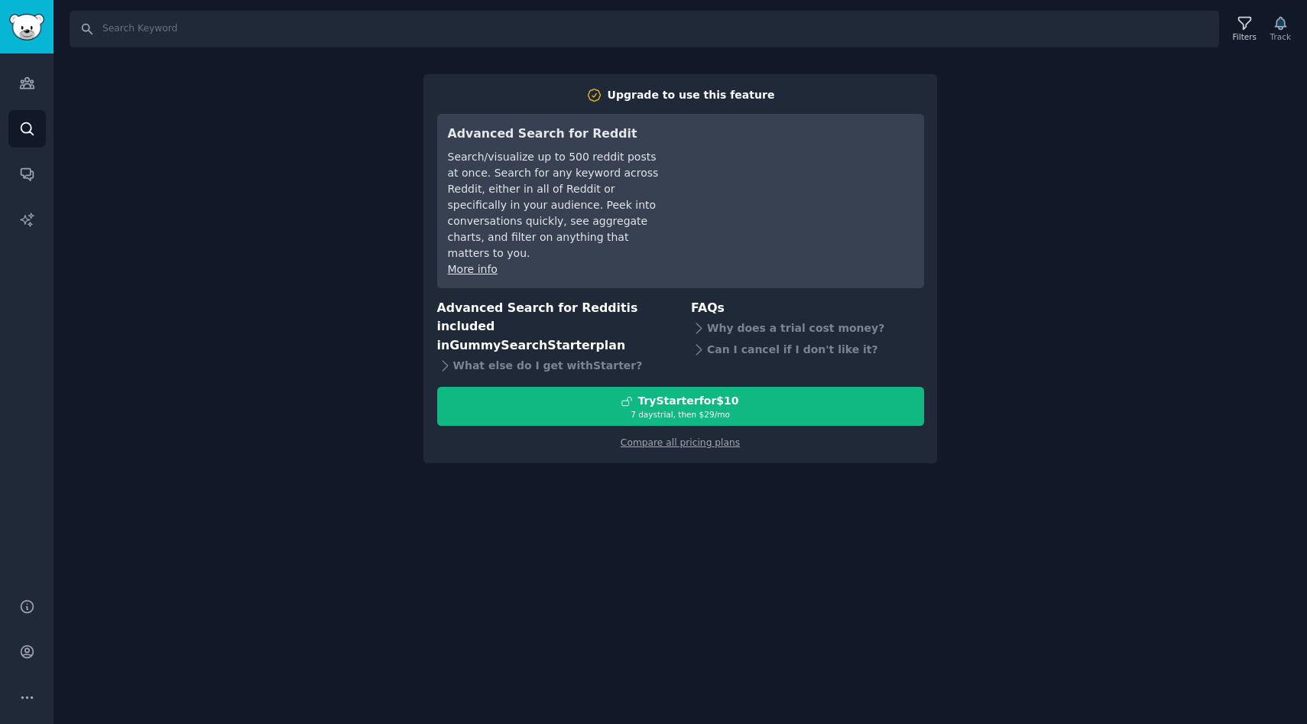
click at [176, 138] on div "Search Filters Track Upgrade to use this feature Advanced Search for Reddit Sea…" at bounding box center [679, 362] width 1253 height 724
click at [23, 79] on icon "Sidebar" at bounding box center [27, 83] width 16 height 16
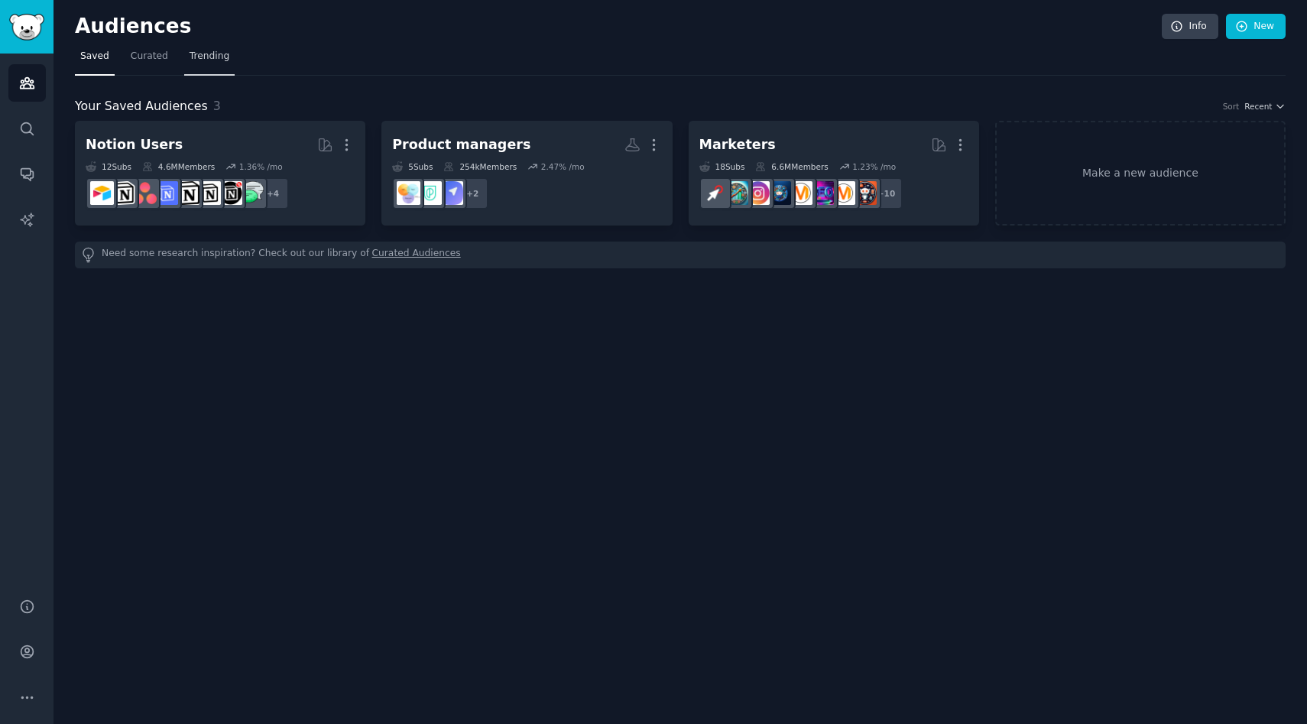
click at [205, 52] on span "Trending" at bounding box center [209, 57] width 40 height 14
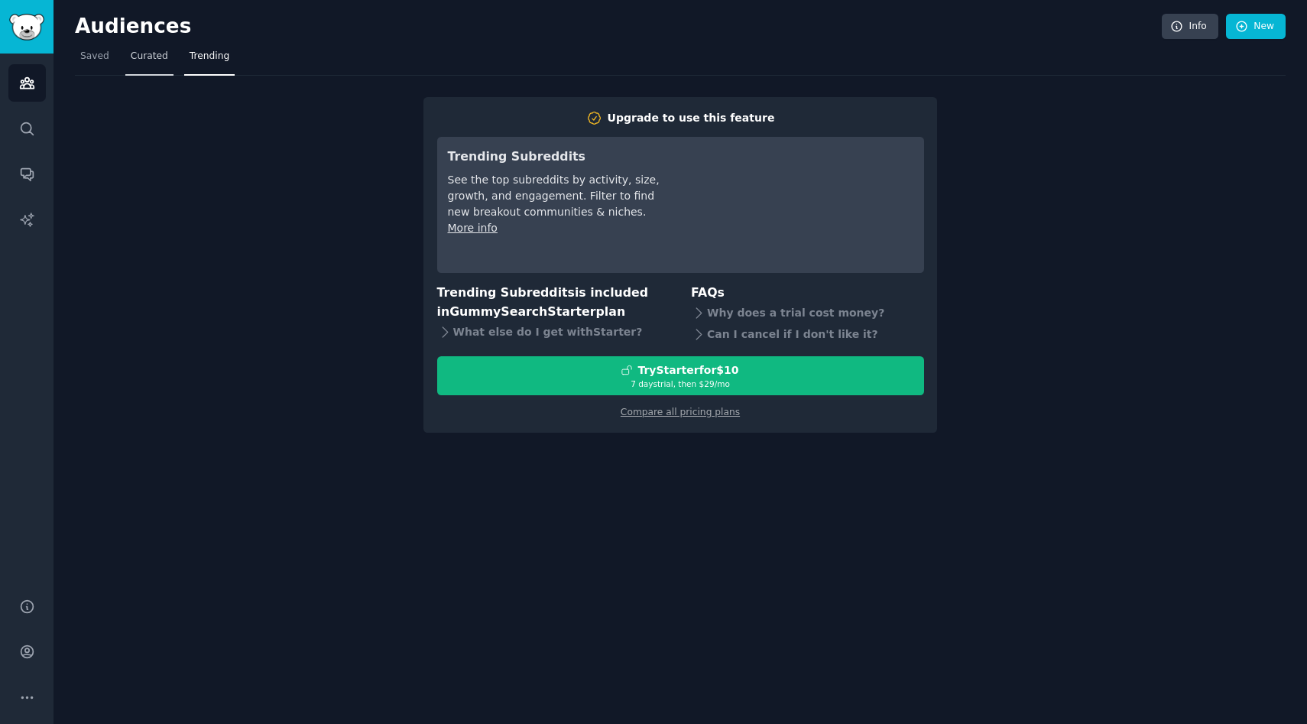
click at [131, 60] on span "Curated" at bounding box center [149, 57] width 37 height 14
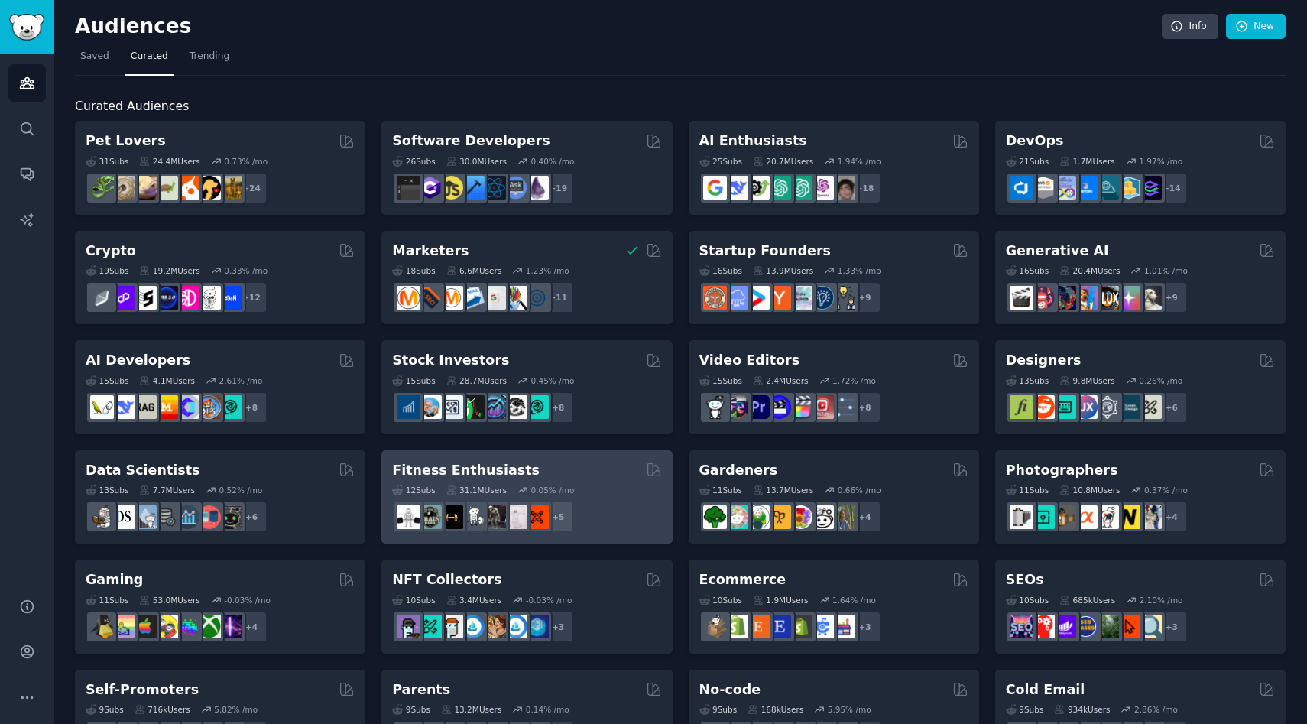
click at [486, 465] on h2 "Fitness Enthusiasts" at bounding box center [465, 470] width 147 height 19
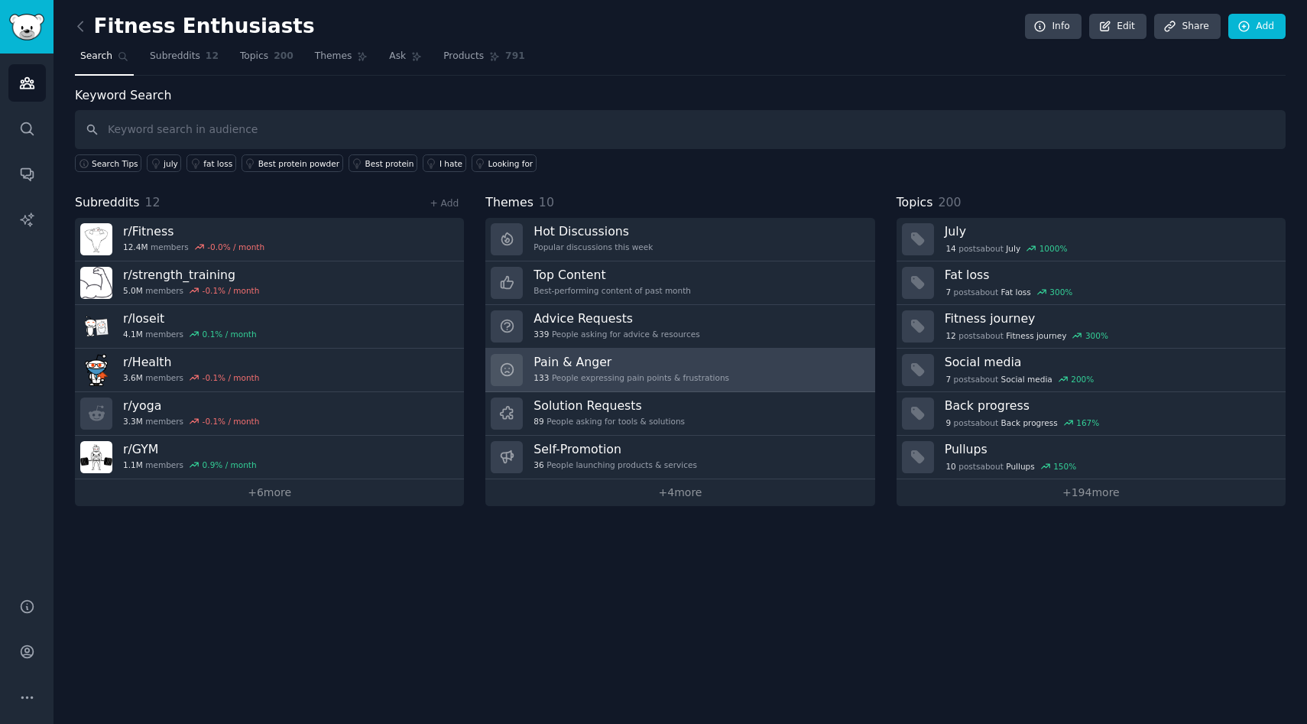
click at [571, 368] on h3 "Pain & Anger" at bounding box center [631, 362] width 196 height 16
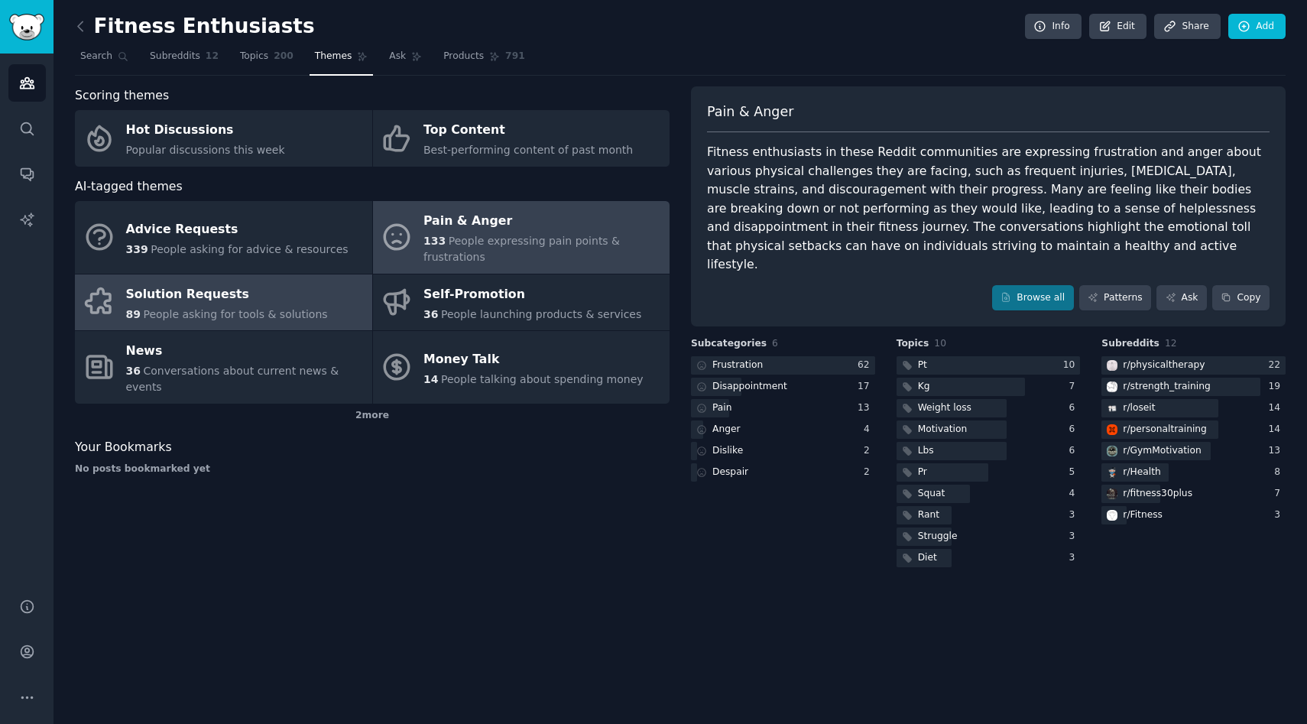
click at [211, 305] on div "Solution Requests" at bounding box center [227, 294] width 202 height 24
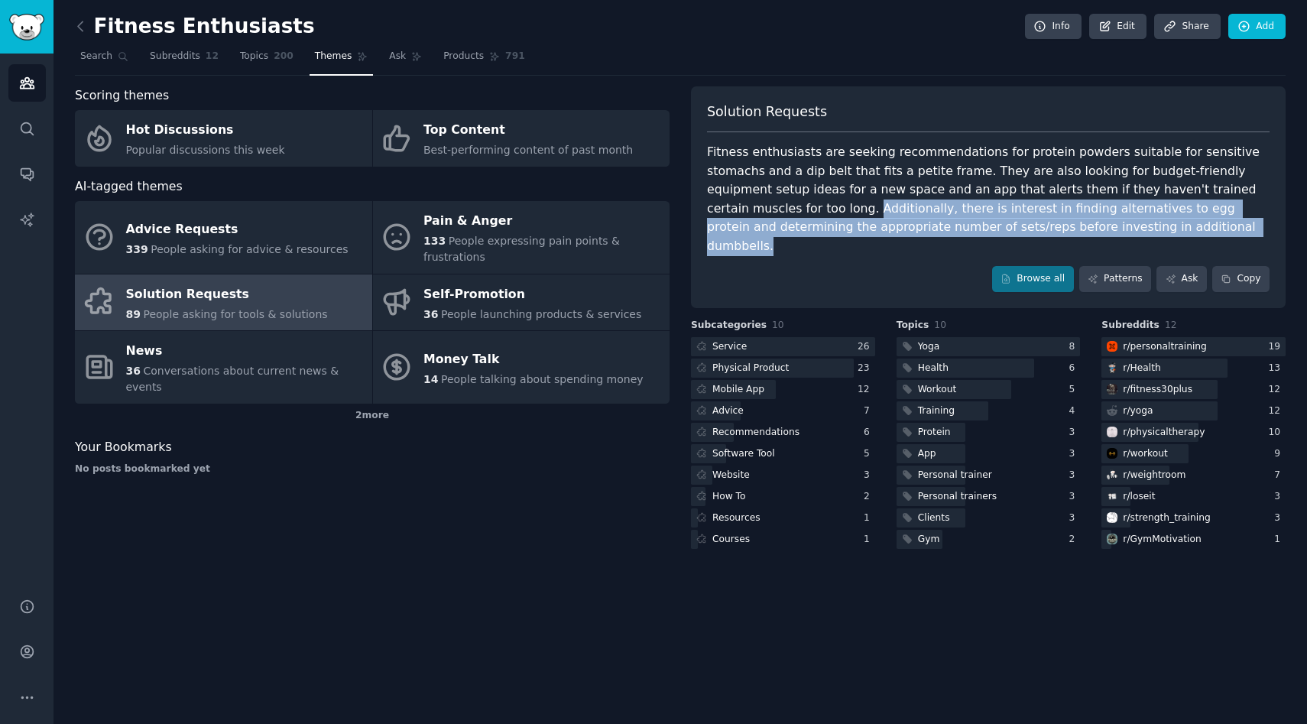
drag, startPoint x: 708, startPoint y: 209, endPoint x: 1081, endPoint y: 223, distance: 373.9
click at [1081, 223] on div "Fitness enthusiasts are seeking recommendations for protein powders suitable fo…" at bounding box center [988, 199] width 562 height 112
copy div "Additionally, there is interest in finding alternatives to egg protein and dete…"
click at [79, 29] on icon at bounding box center [81, 26] width 16 height 16
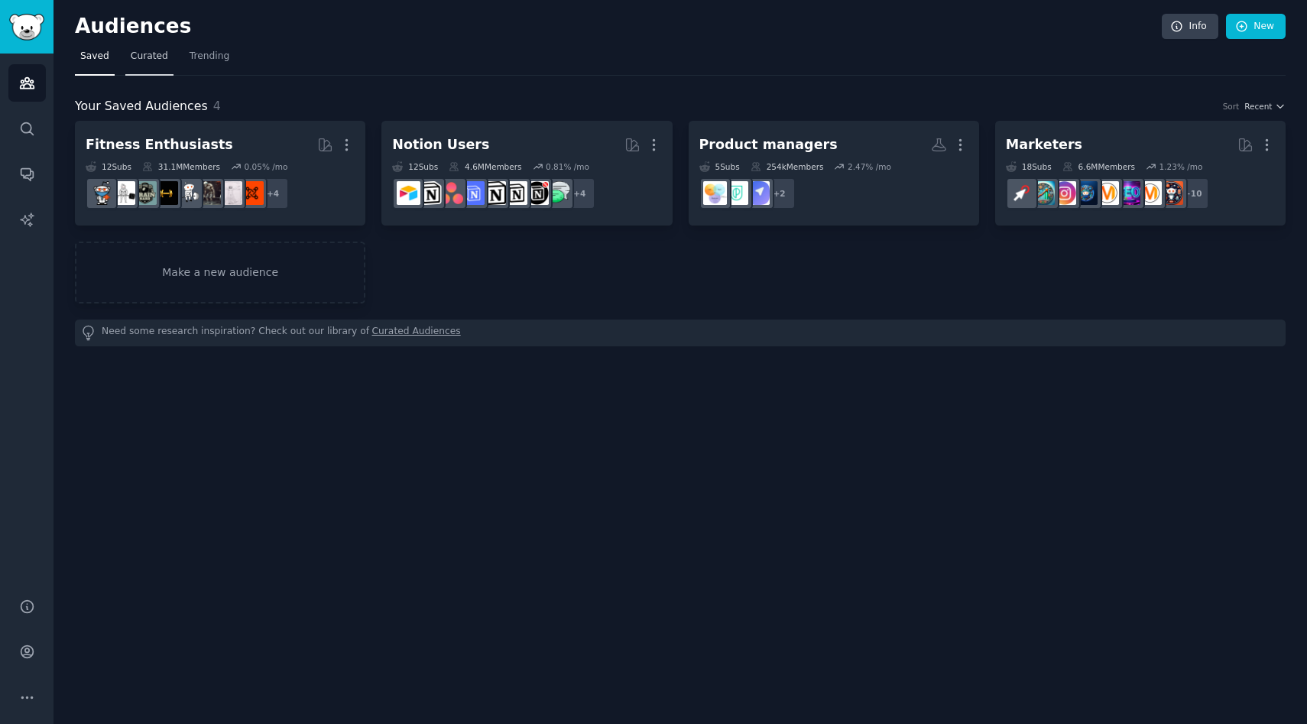
click at [158, 54] on span "Curated" at bounding box center [149, 57] width 37 height 14
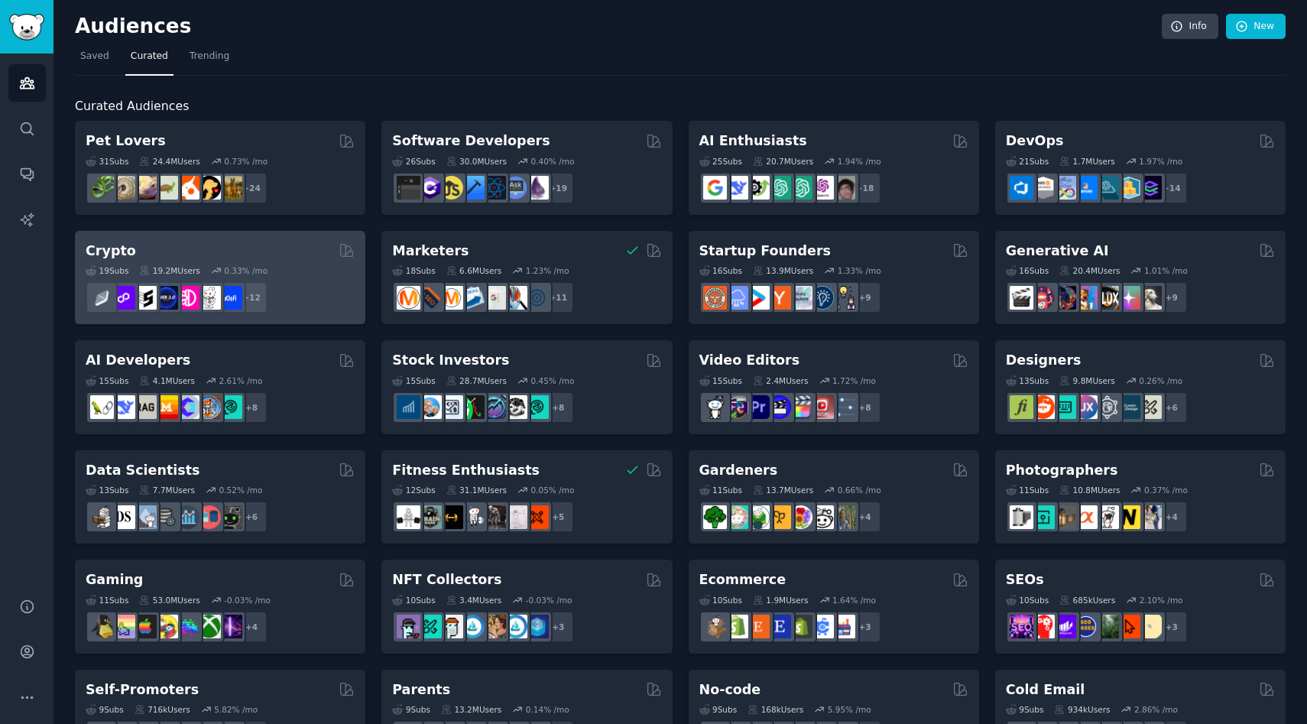
scroll to position [499, 0]
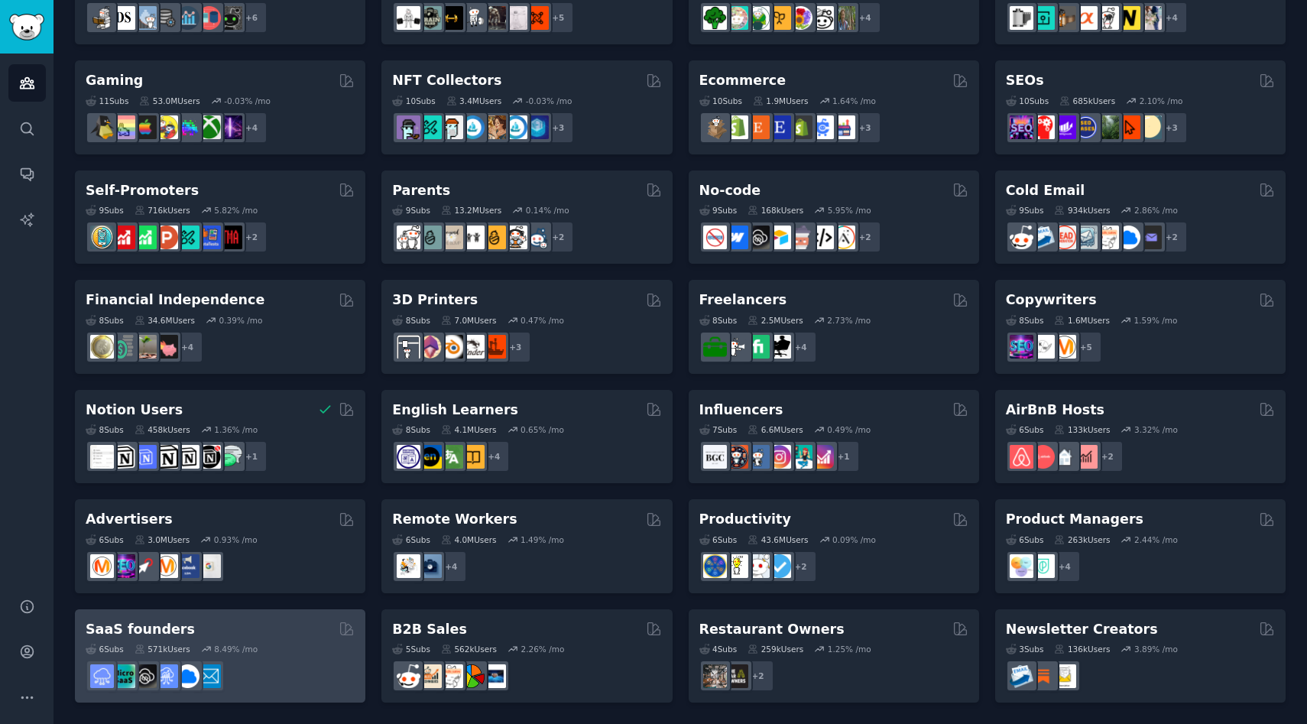
click at [165, 631] on h2 "SaaS founders" at bounding box center [140, 629] width 109 height 19
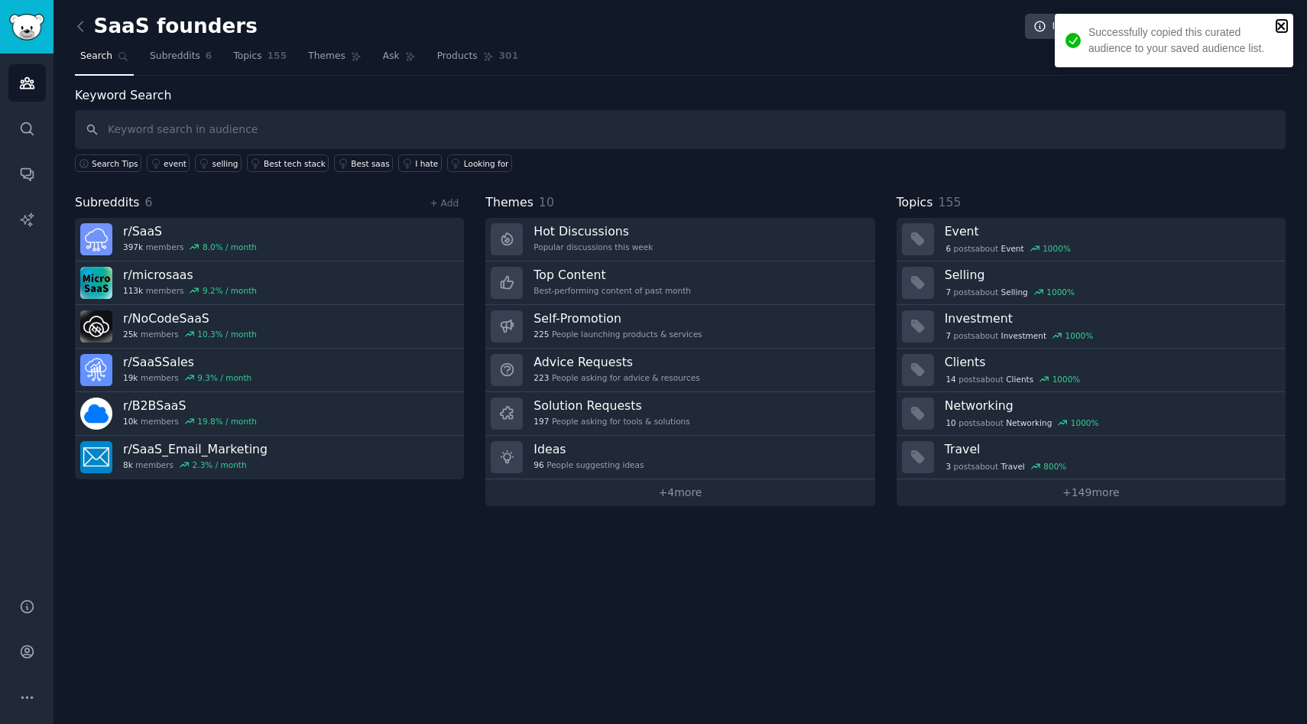
click at [1277, 24] on icon "close" at bounding box center [1281, 26] width 11 height 12
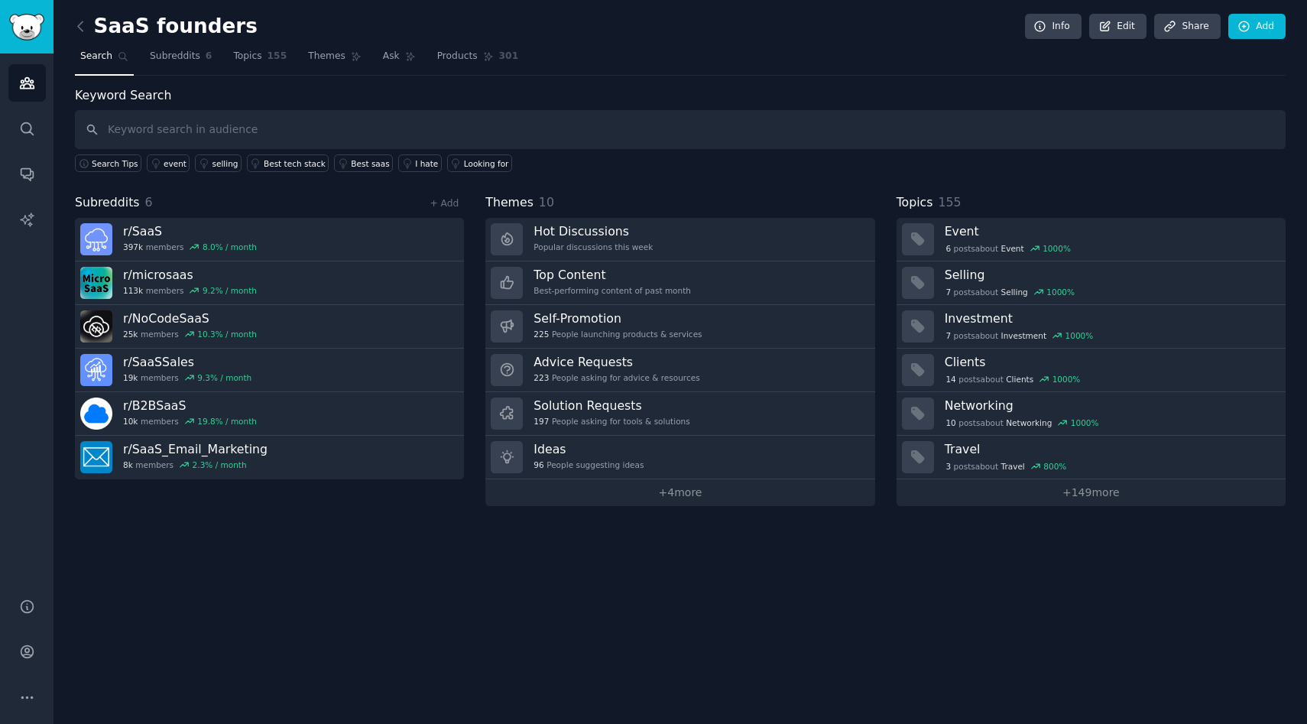
click at [1245, 17] on div "Successfully copied this curated audience to your saved audience list." at bounding box center [1173, 14] width 245 height 6
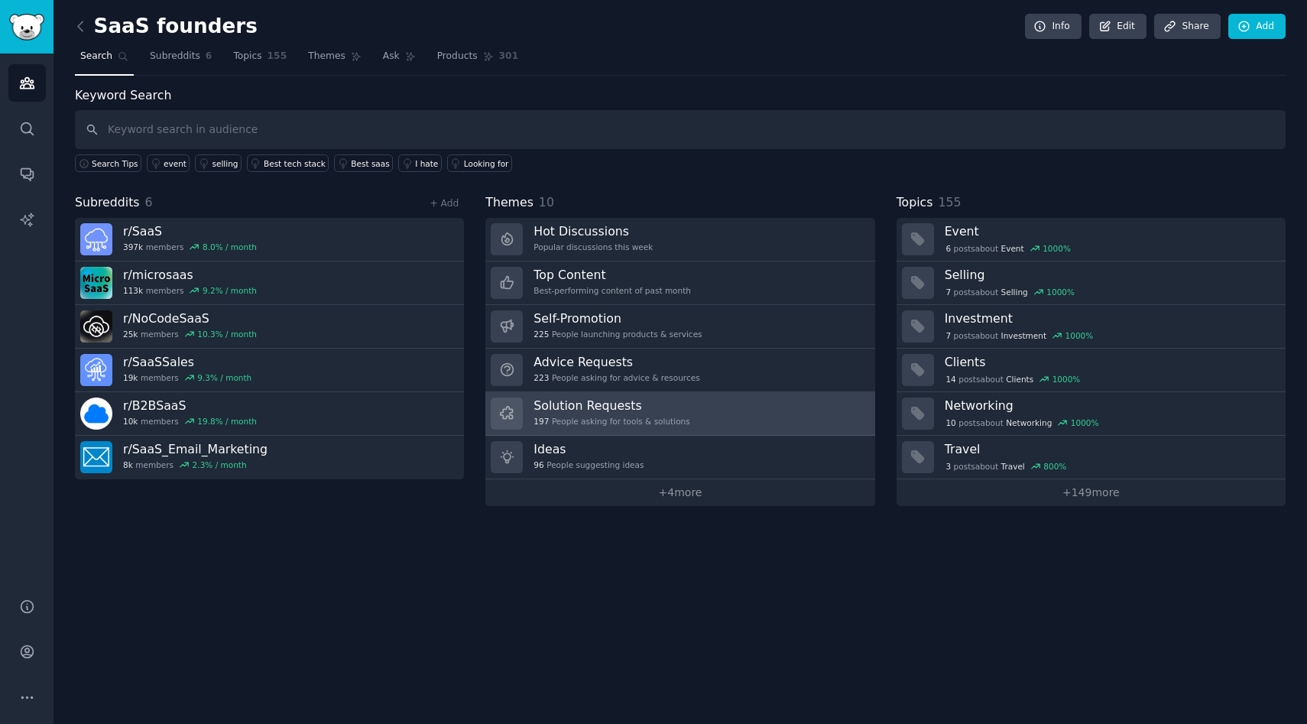
click at [575, 416] on div "197 People asking for tools & solutions" at bounding box center [611, 421] width 156 height 11
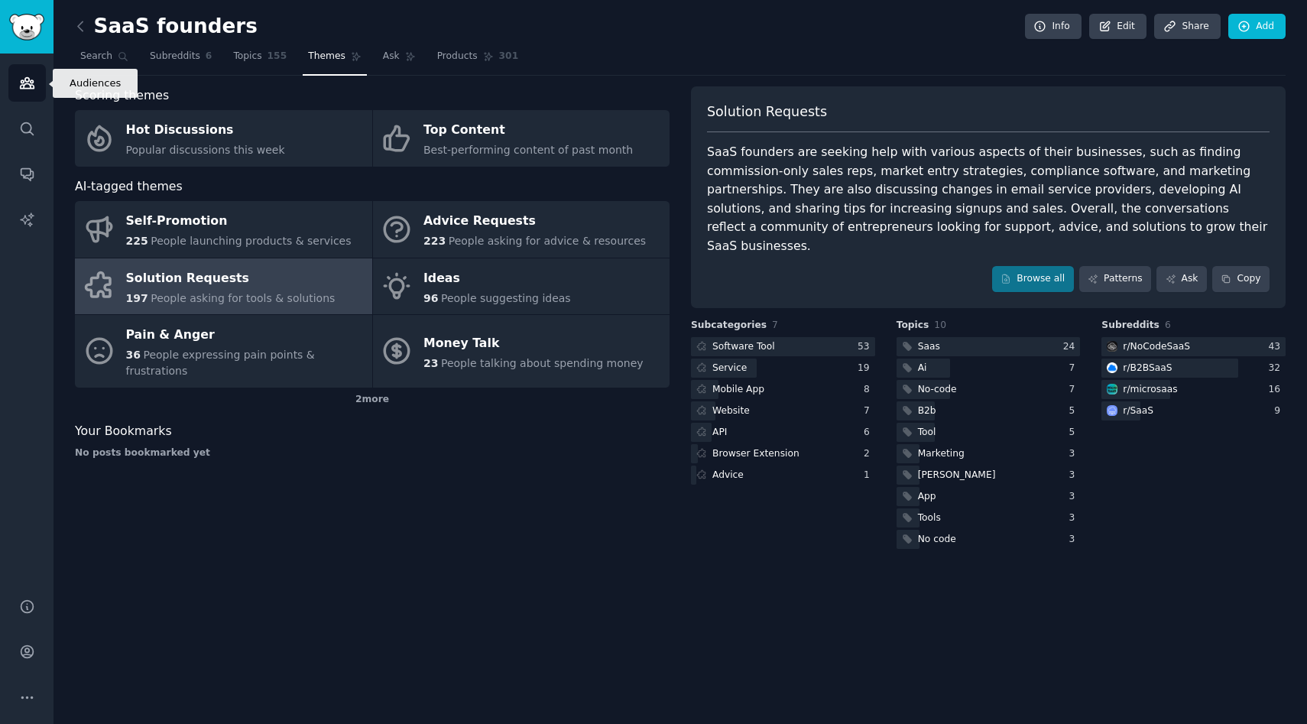
click at [34, 85] on icon "Sidebar" at bounding box center [27, 83] width 16 height 16
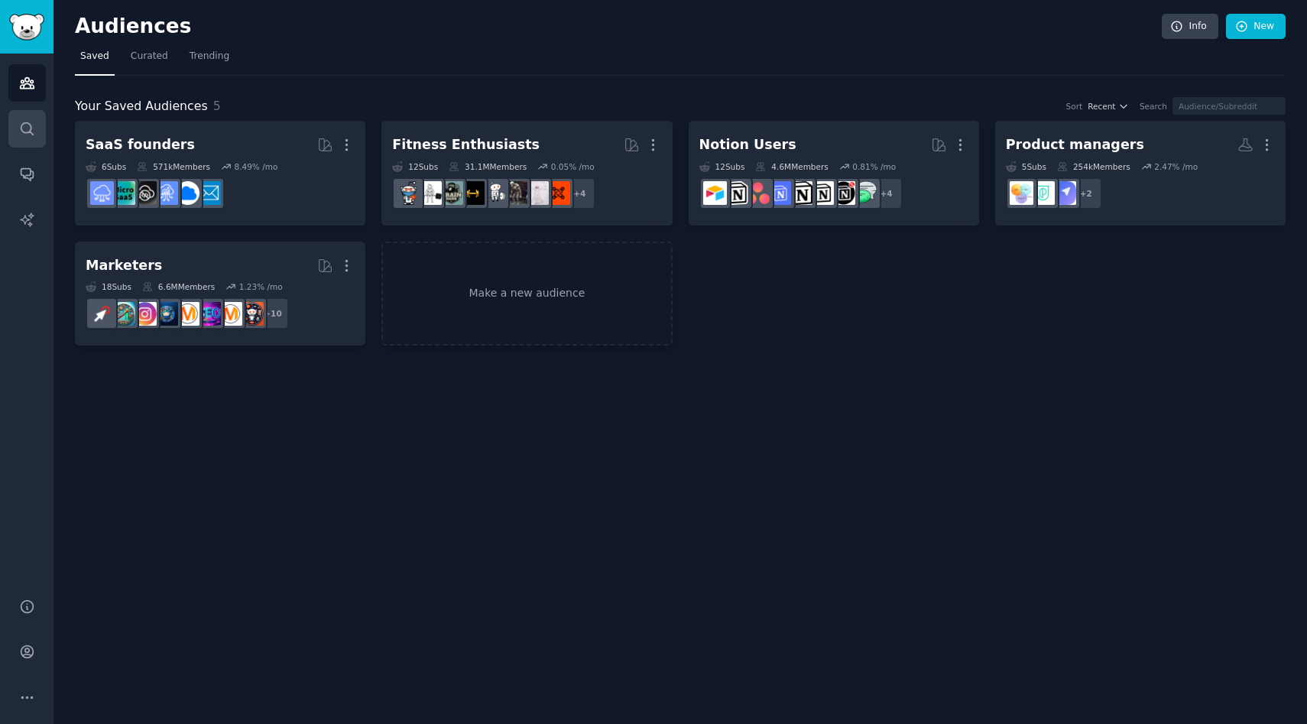
click at [20, 123] on icon "Sidebar" at bounding box center [27, 129] width 16 height 16
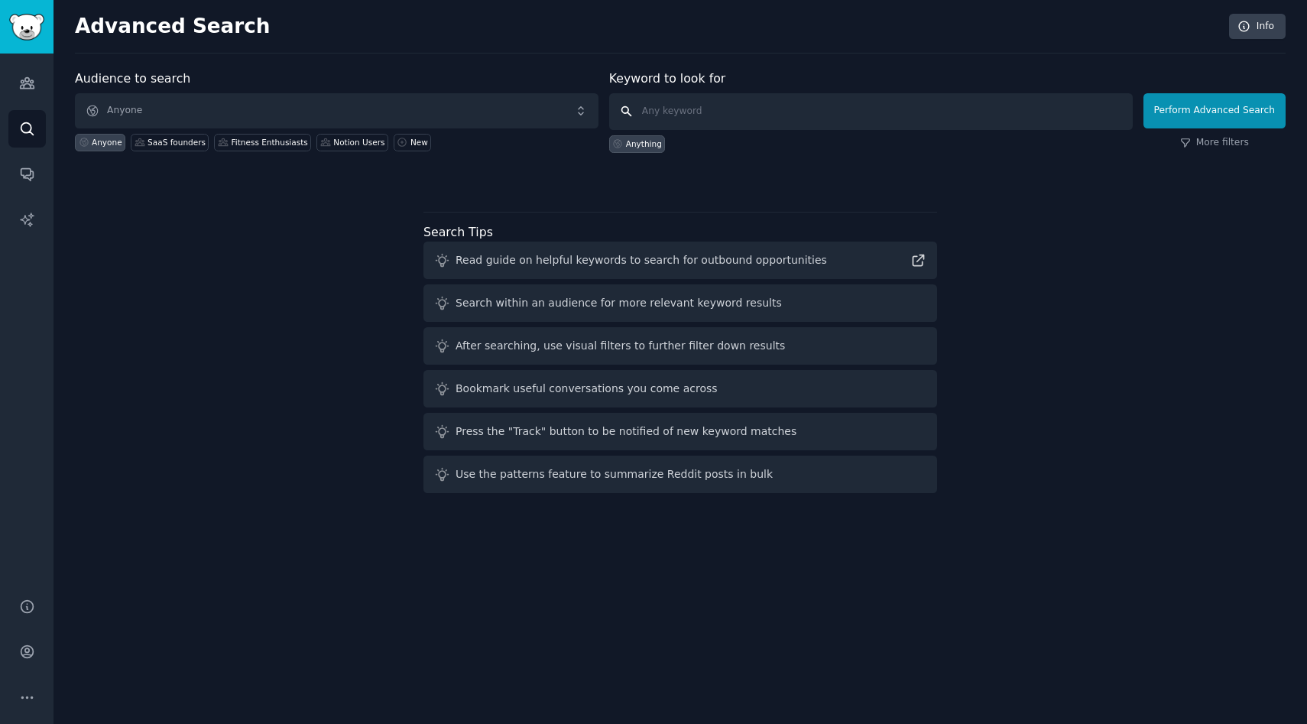
click at [730, 122] on input "text" at bounding box center [870, 111] width 523 height 37
type input "e-commerce"
click button "Perform Advanced Search" at bounding box center [1214, 110] width 142 height 35
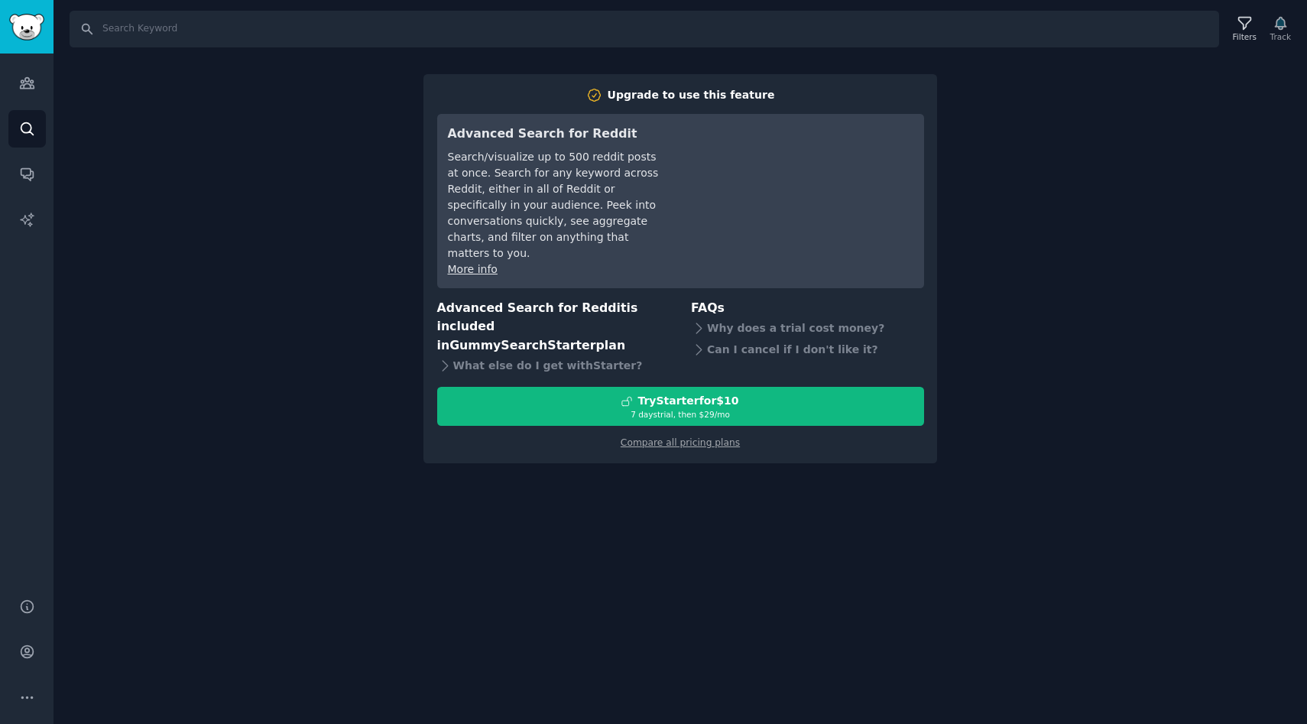
click at [309, 238] on div "Search Filters Track Upgrade to use this feature Advanced Search for Reddit Sea…" at bounding box center [679, 362] width 1253 height 724
click at [17, 82] on link "Audiences" at bounding box center [26, 82] width 37 height 37
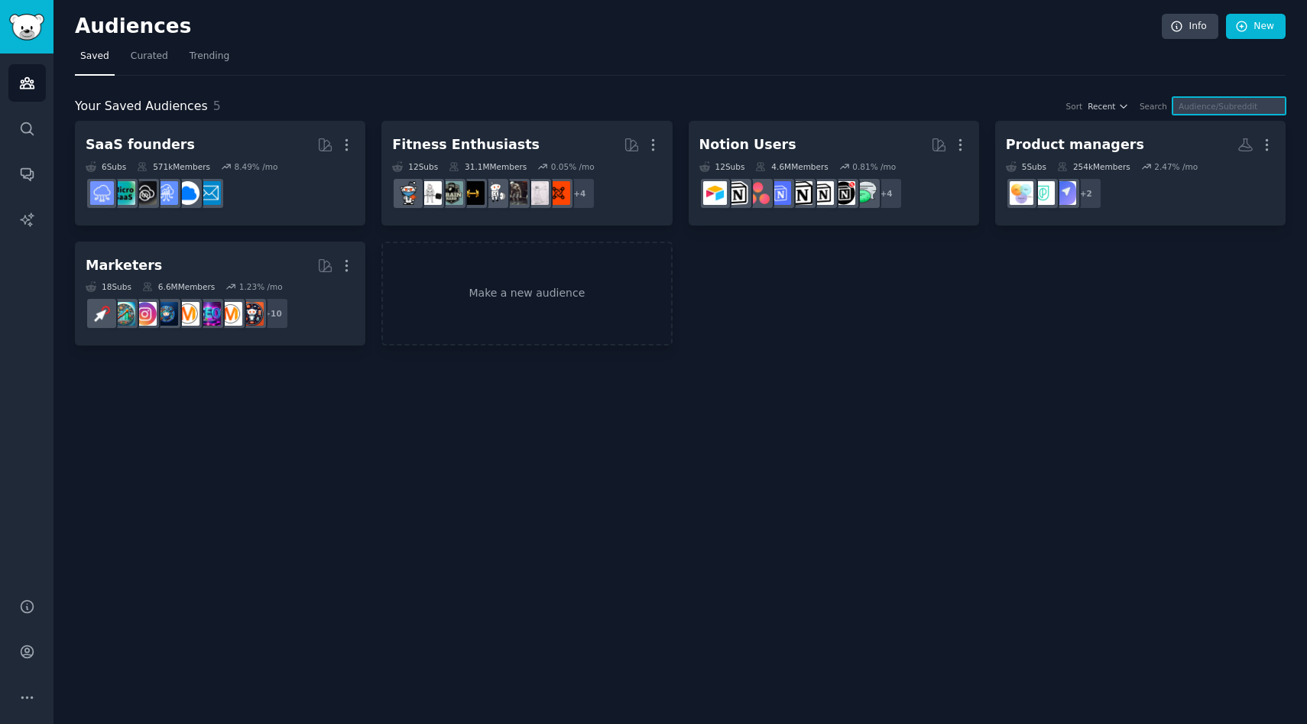
click at [1224, 108] on input "text" at bounding box center [1228, 106] width 113 height 18
click at [535, 301] on link "Make a new audience" at bounding box center [526, 293] width 290 height 105
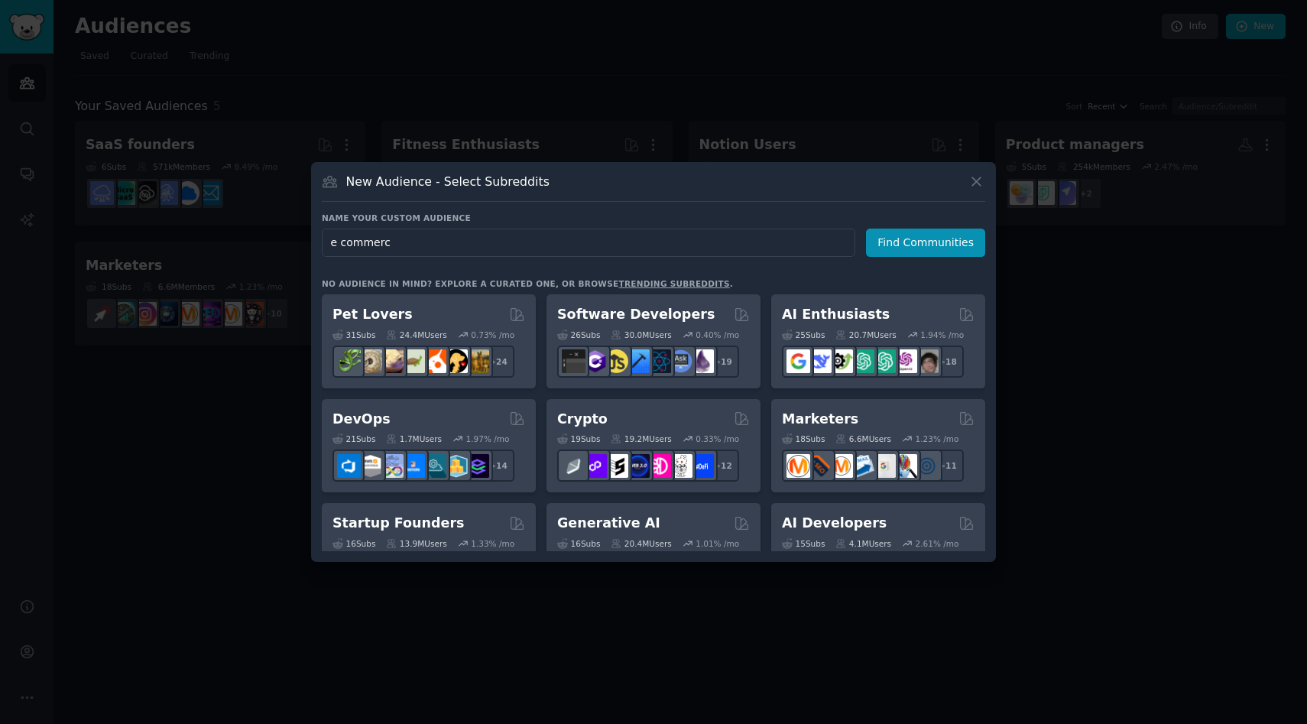
type input "e commerce"
click button "Find Communities" at bounding box center [925, 242] width 119 height 28
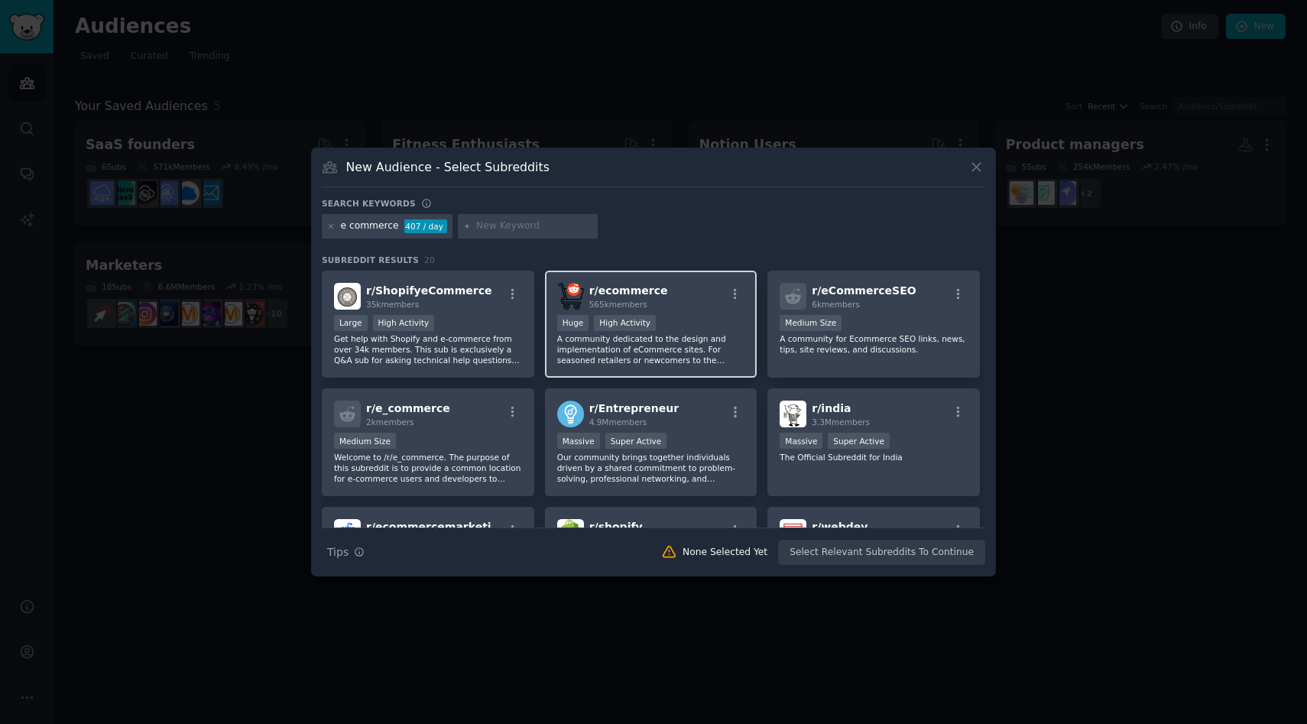
click at [643, 284] on span "r/ ecommerce" at bounding box center [628, 290] width 79 height 12
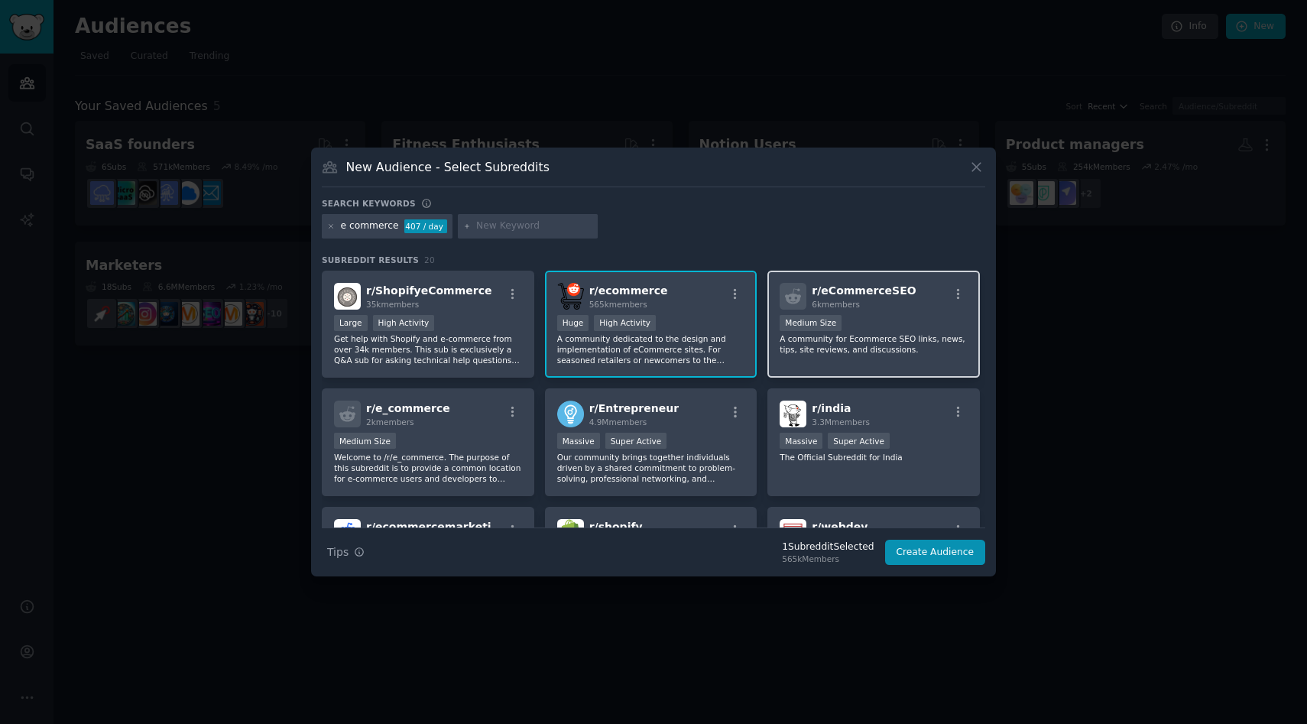
click at [860, 285] on span "r/ eCommerceSEO" at bounding box center [863, 290] width 104 height 12
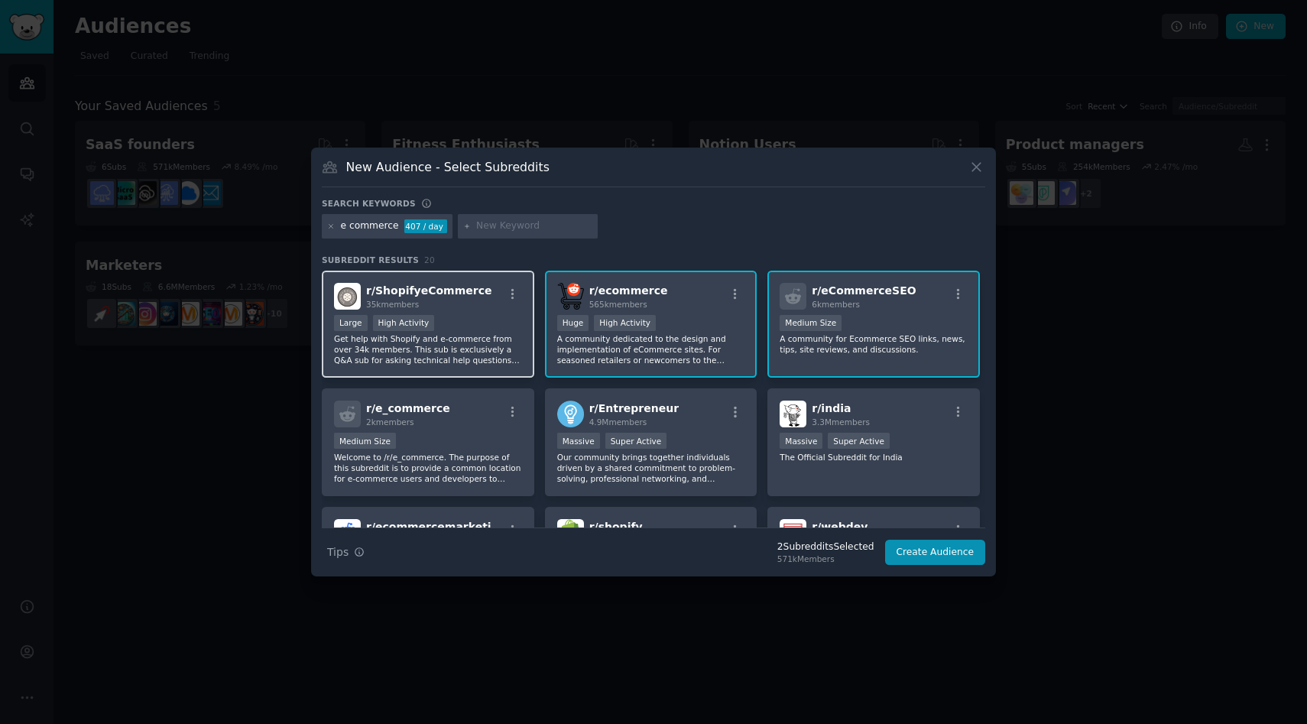
click at [452, 291] on span "r/ ShopifyeCommerce" at bounding box center [429, 290] width 126 height 12
click at [499, 218] on div at bounding box center [528, 226] width 141 height 24
click at [497, 230] on input "text" at bounding box center [534, 226] width 116 height 14
type input "shopify"
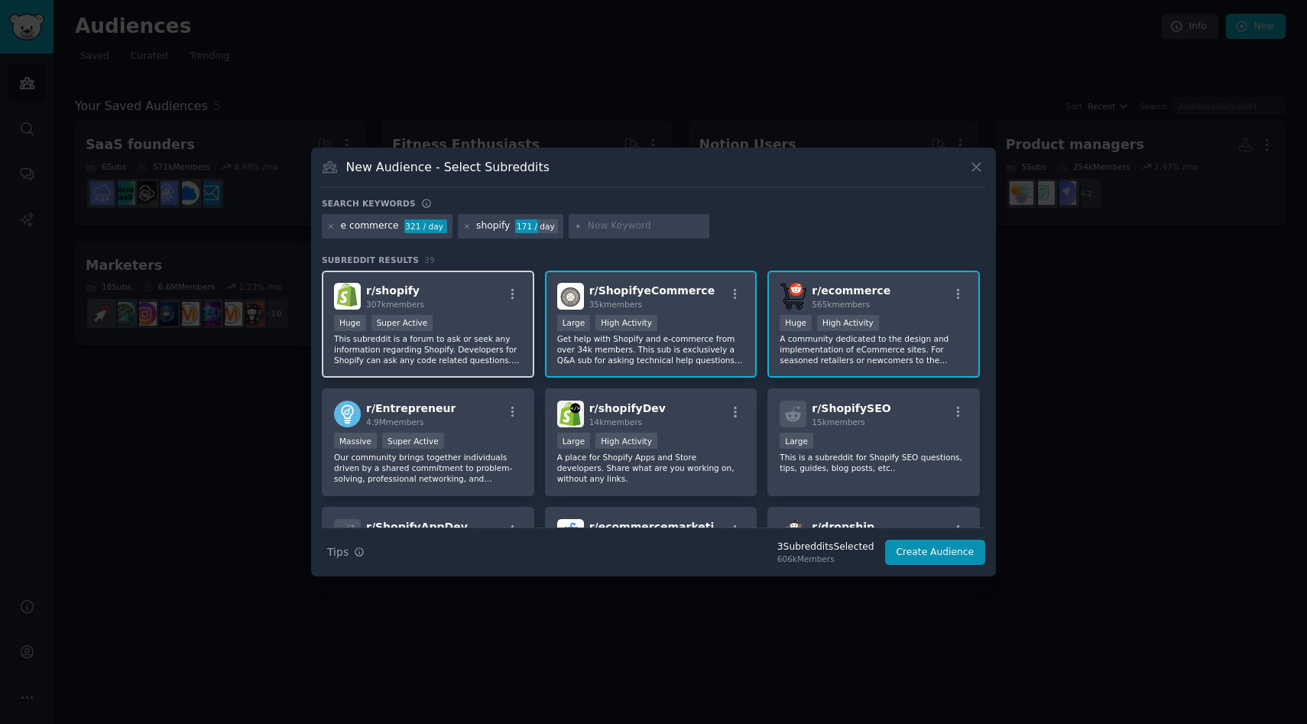
click at [433, 293] on div "r/ shopify 307k members" at bounding box center [428, 296] width 188 height 27
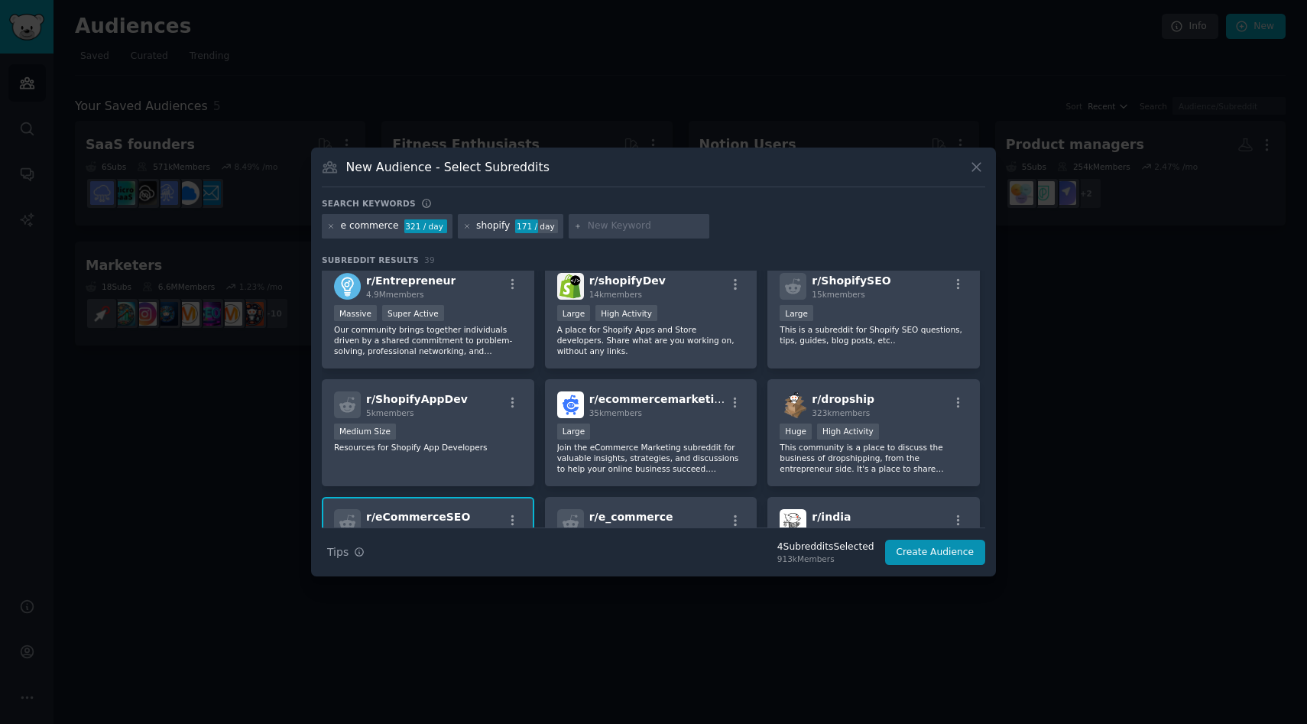
scroll to position [159, 0]
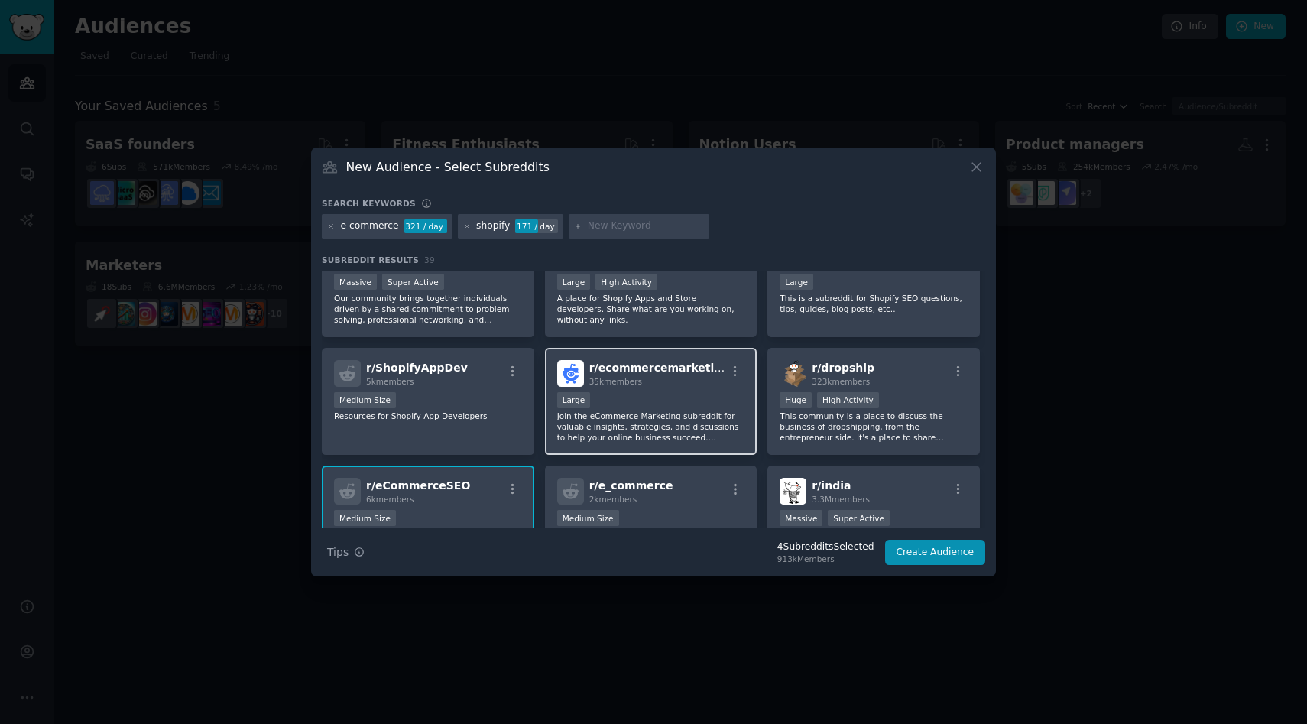
click at [656, 415] on p "Join the eCommerce Marketing subreddit for valuable insights, strategies, and d…" at bounding box center [651, 426] width 188 height 32
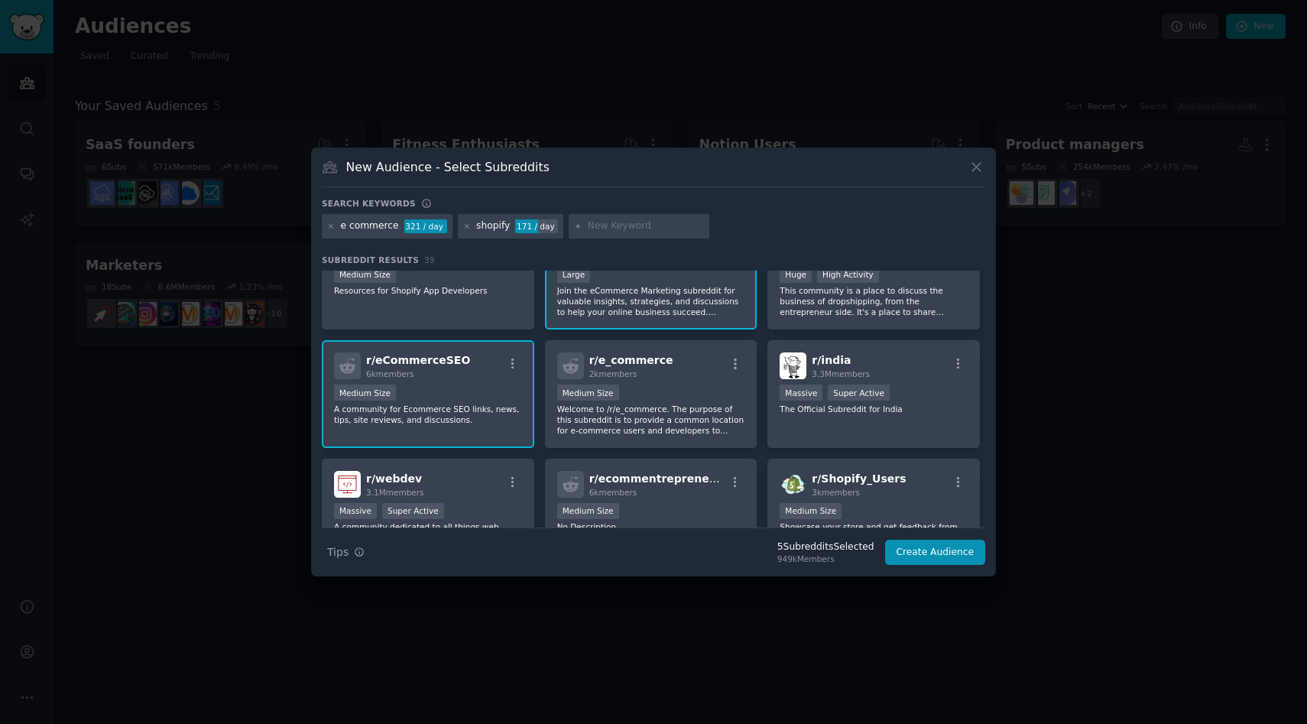
scroll to position [358, 0]
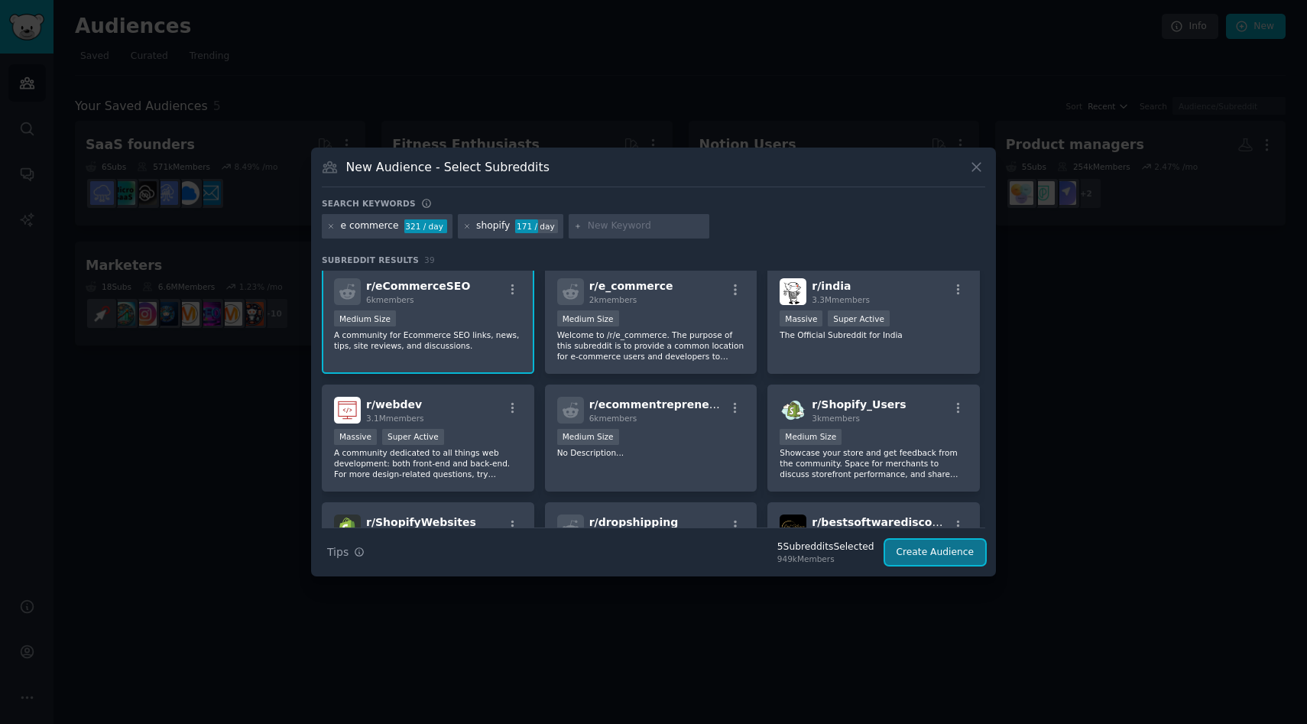
click at [939, 555] on button "Create Audience" at bounding box center [935, 552] width 101 height 26
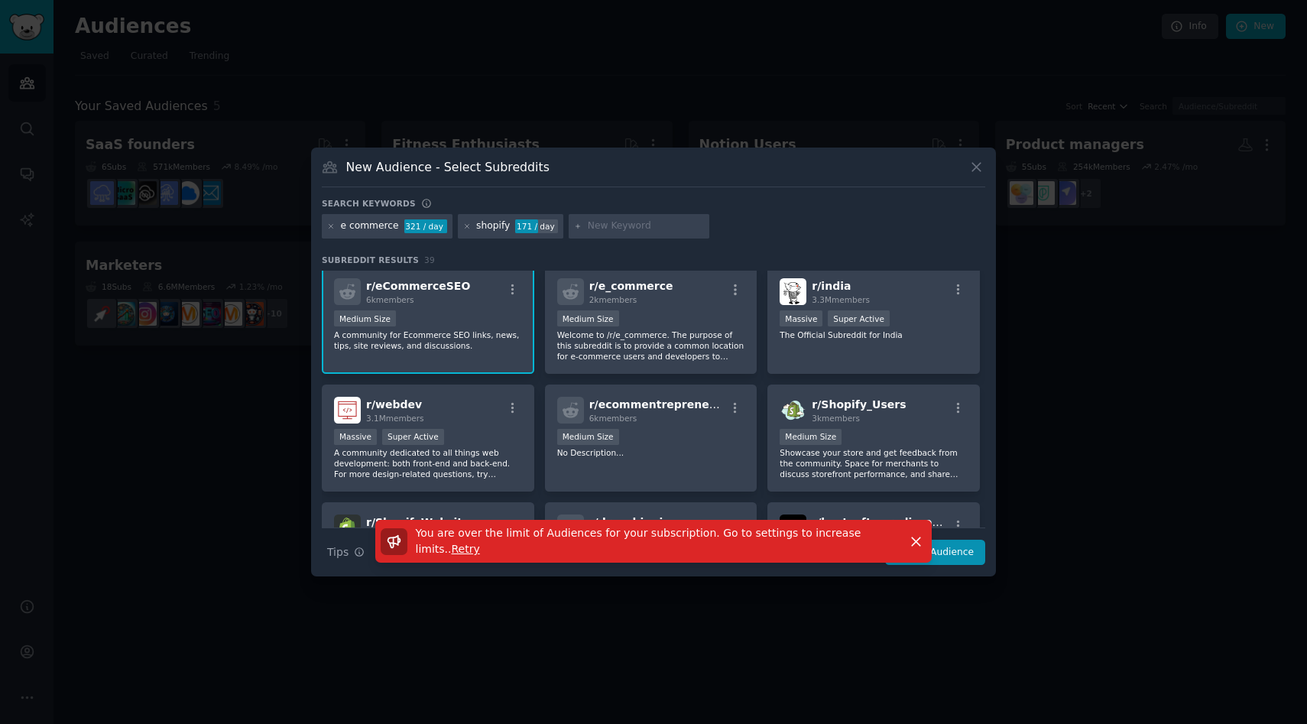
click at [1087, 429] on div at bounding box center [653, 362] width 1307 height 724
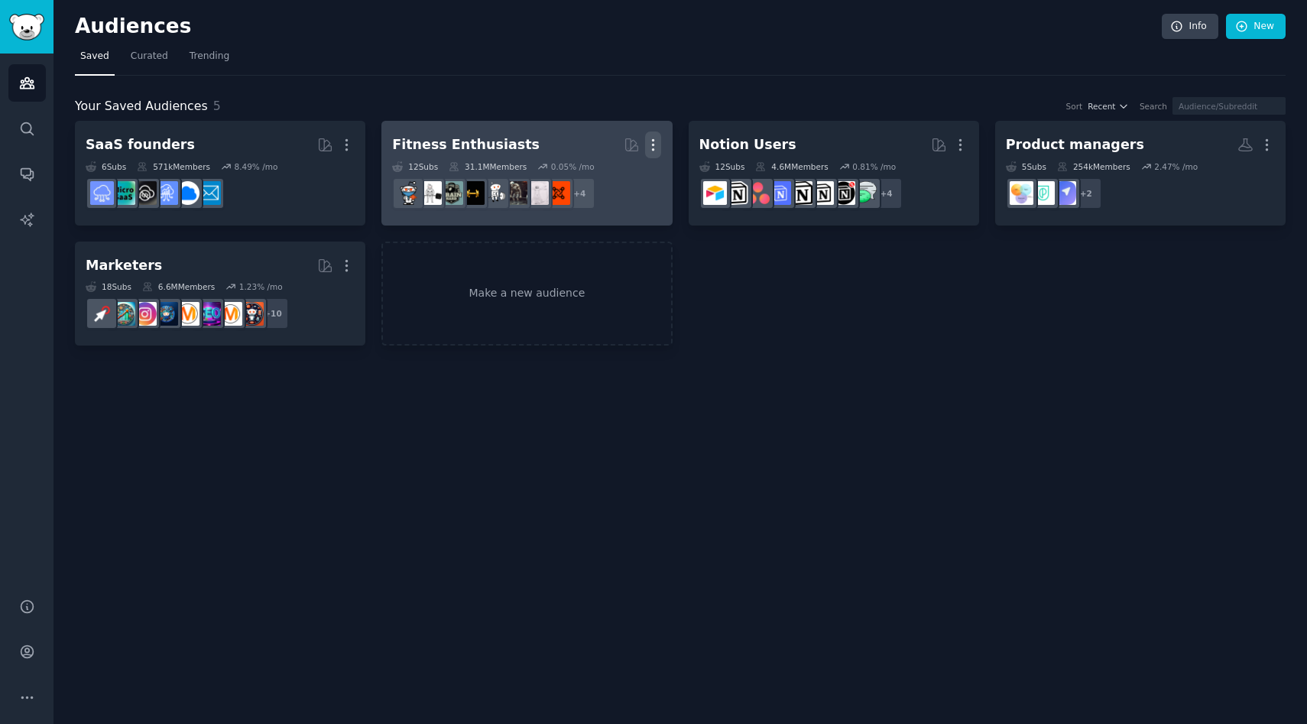
click at [655, 144] on icon "button" at bounding box center [653, 145] width 16 height 16
click at [604, 178] on p "Delete" at bounding box center [611, 177] width 35 height 16
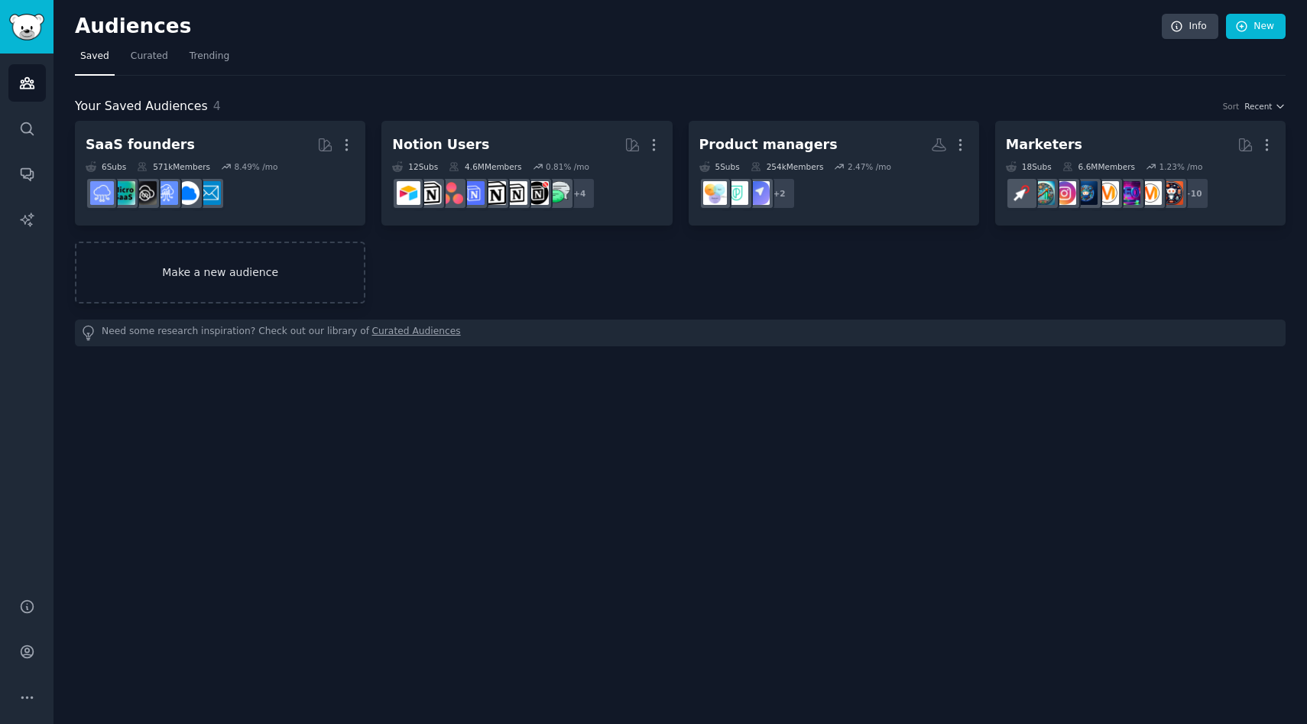
click at [184, 274] on link "Make a new audience" at bounding box center [220, 272] width 290 height 62
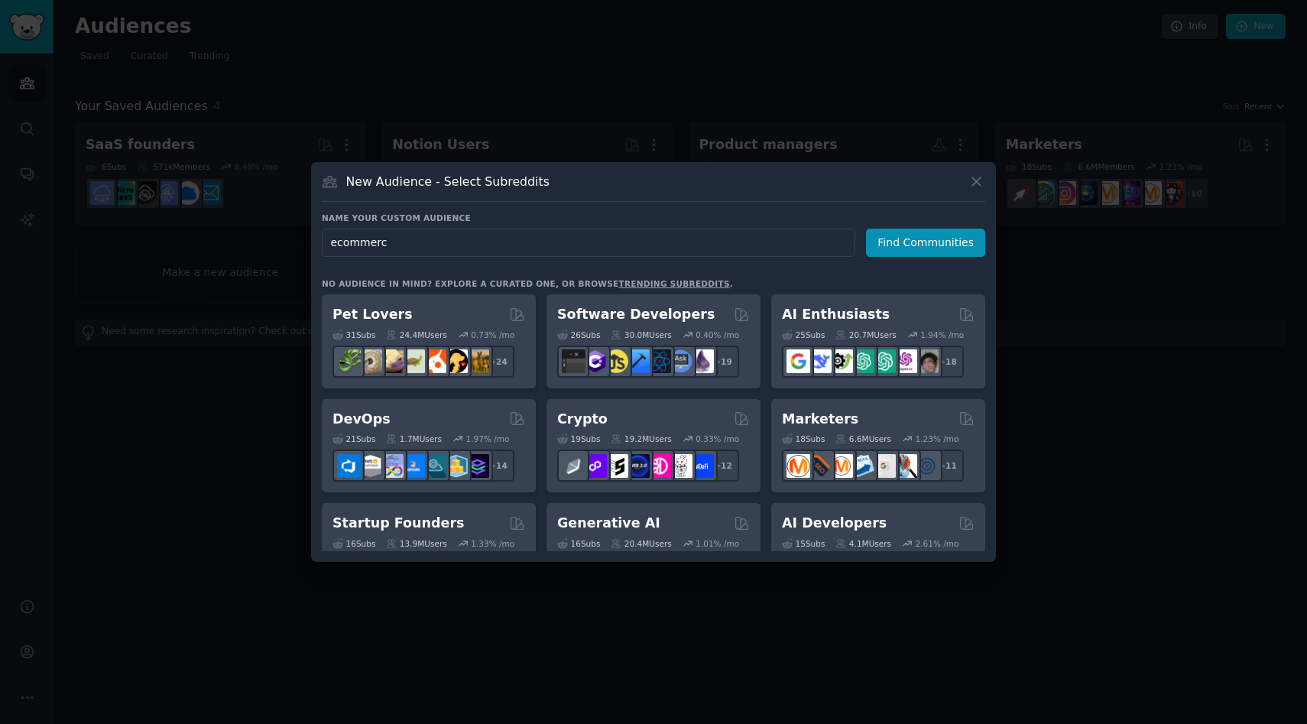
type input "ecommerce"
click button "Find Communities" at bounding box center [925, 242] width 119 height 28
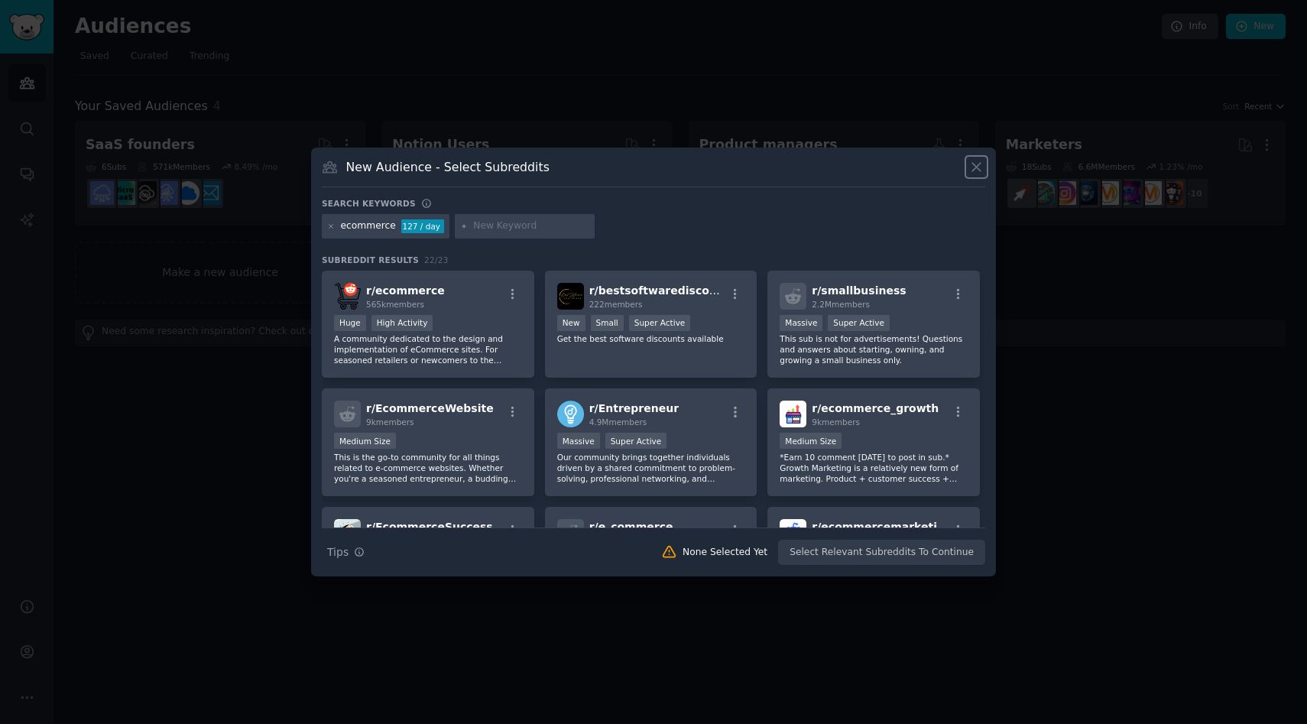
click at [975, 166] on icon at bounding box center [976, 168] width 8 height 8
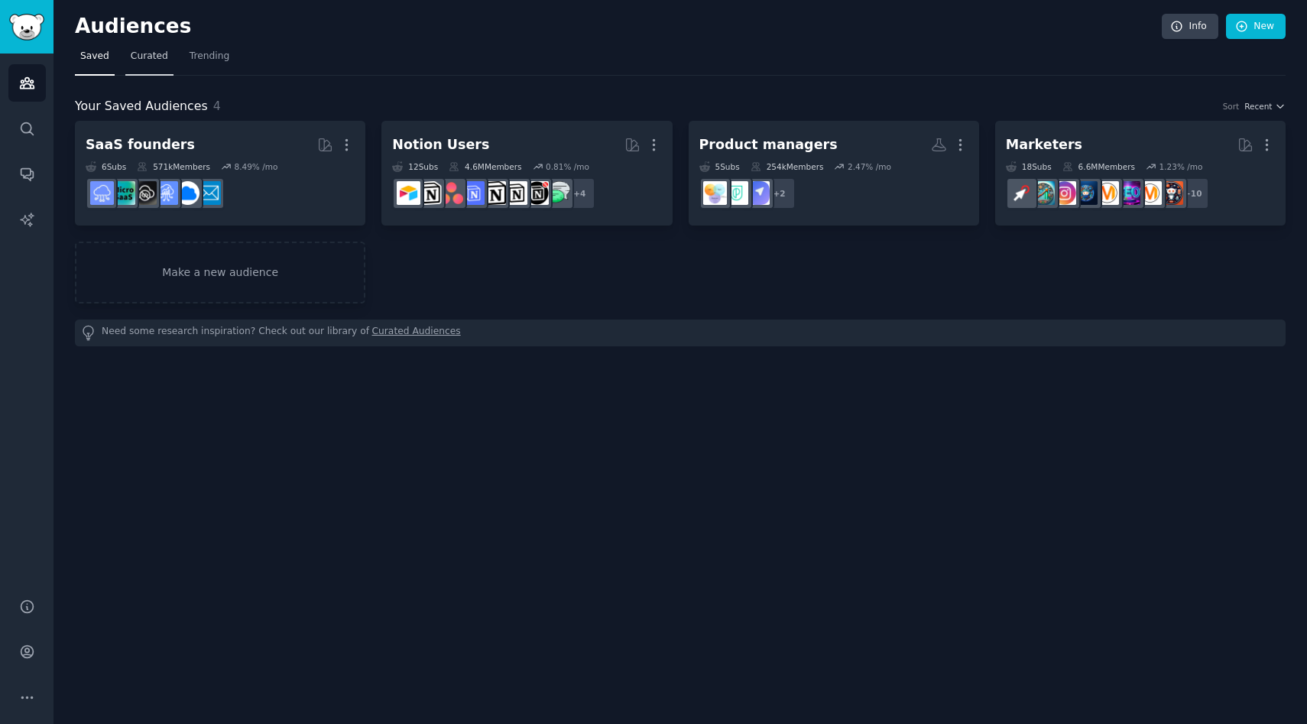
click at [148, 55] on span "Curated" at bounding box center [149, 57] width 37 height 14
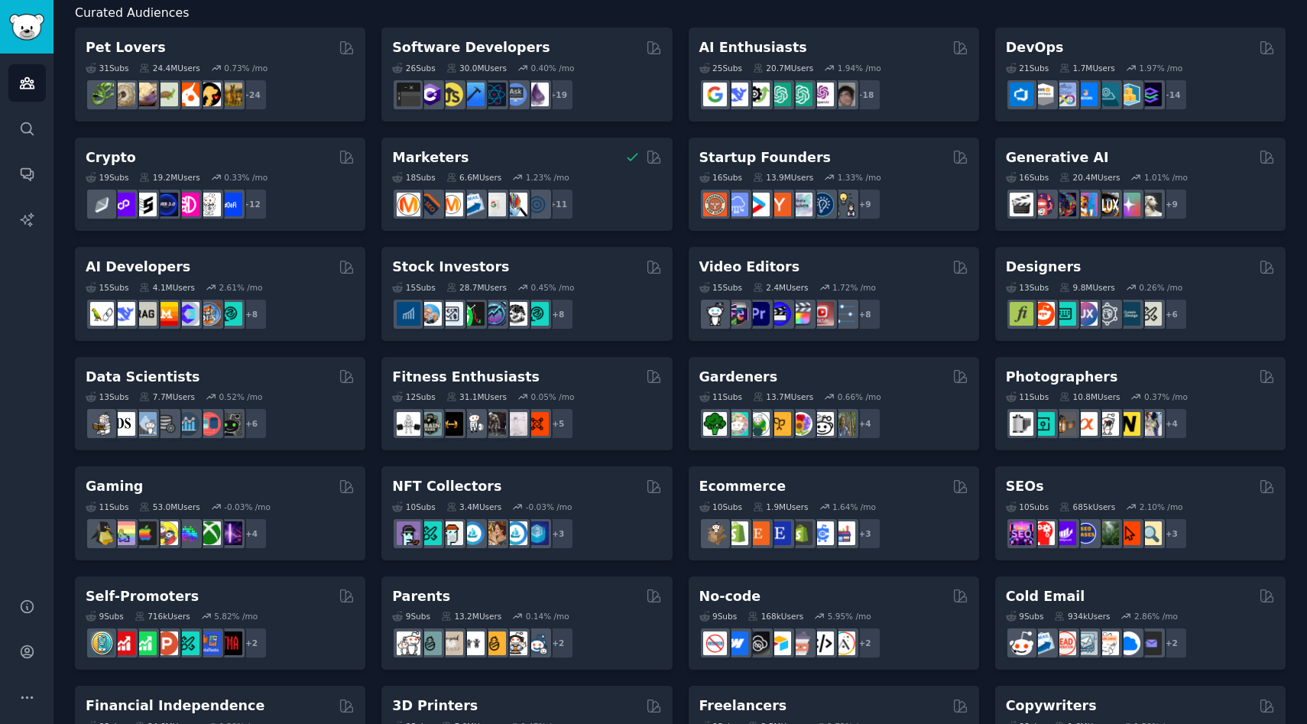
scroll to position [119, 0]
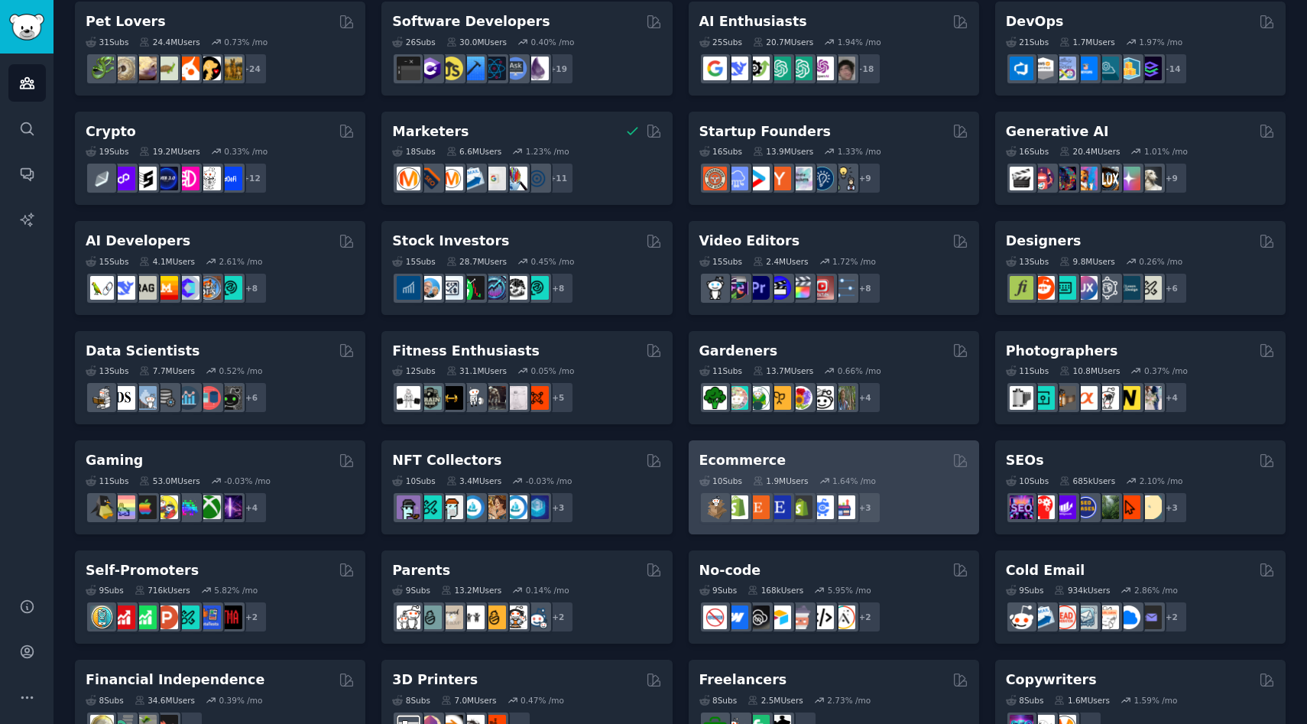
click at [899, 456] on div "Ecommerce" at bounding box center [833, 460] width 269 height 19
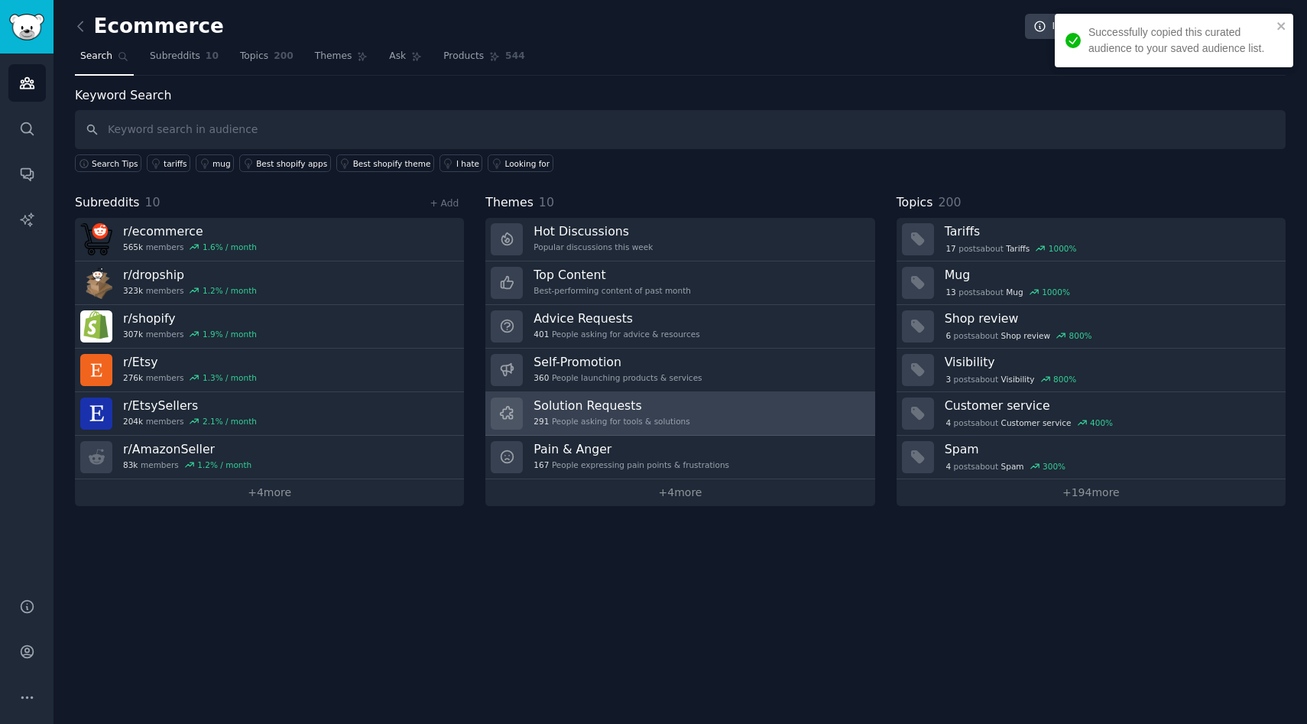
click at [577, 414] on div "Solution Requests 291 People asking for tools & solutions" at bounding box center [611, 413] width 156 height 32
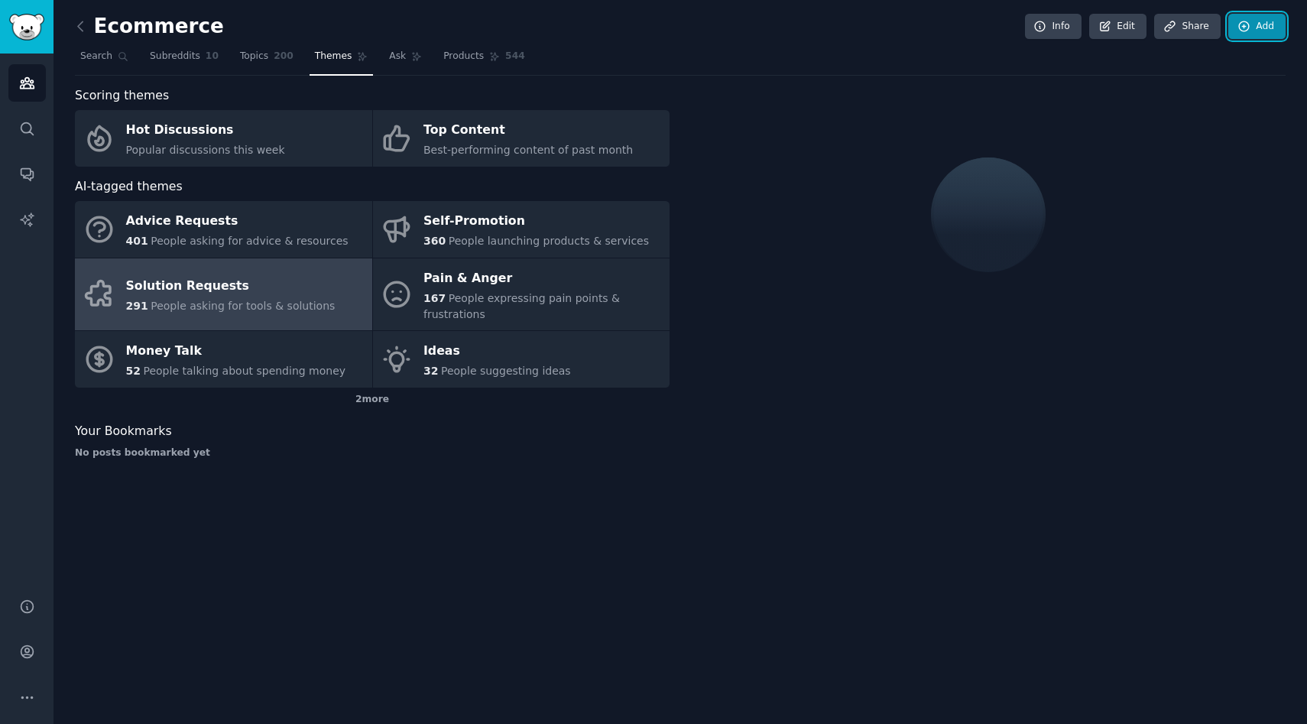
click at [1252, 31] on link "Add" at bounding box center [1256, 27] width 57 height 26
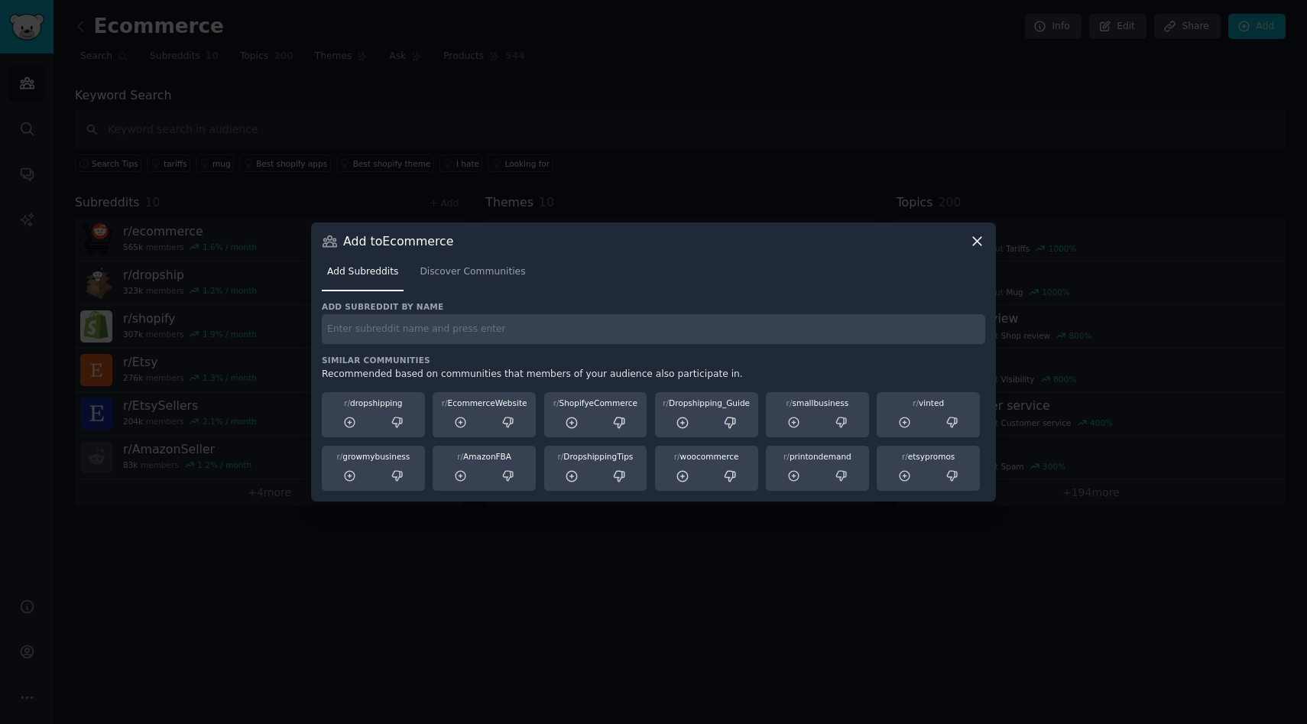
click at [980, 241] on icon at bounding box center [977, 241] width 16 height 16
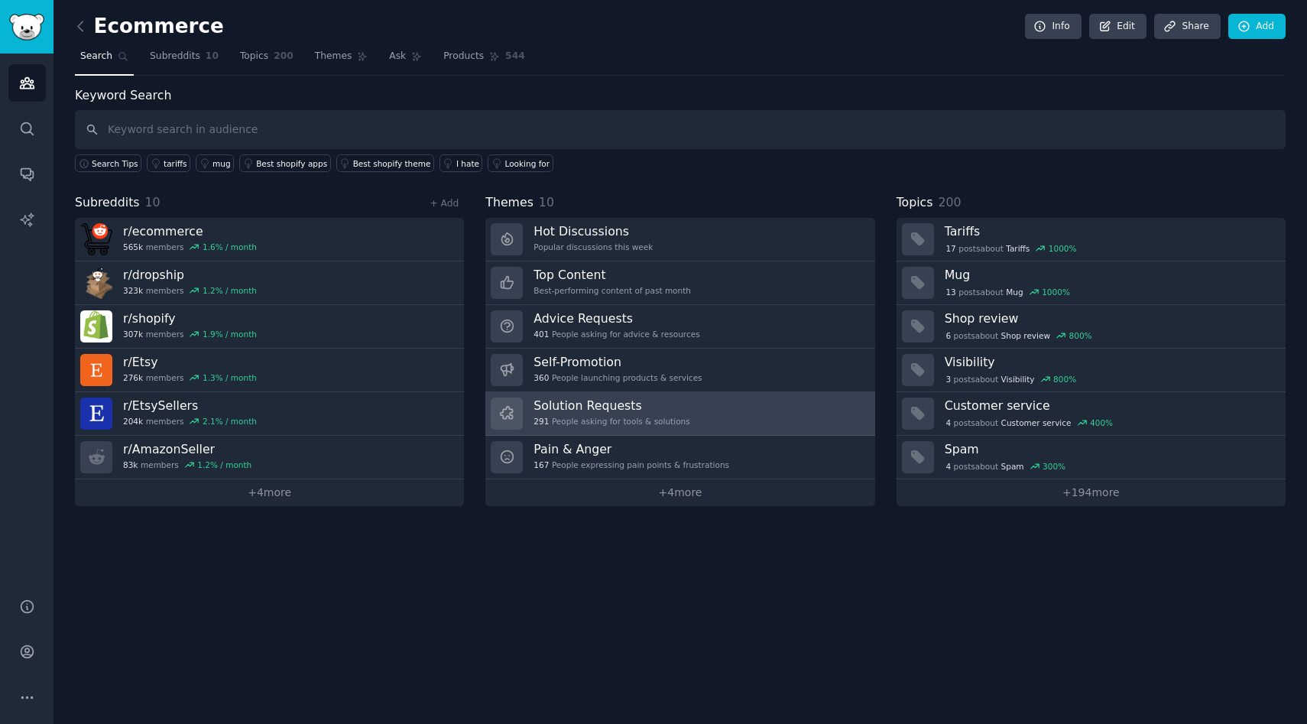
click at [649, 410] on h3 "Solution Requests" at bounding box center [611, 405] width 156 height 16
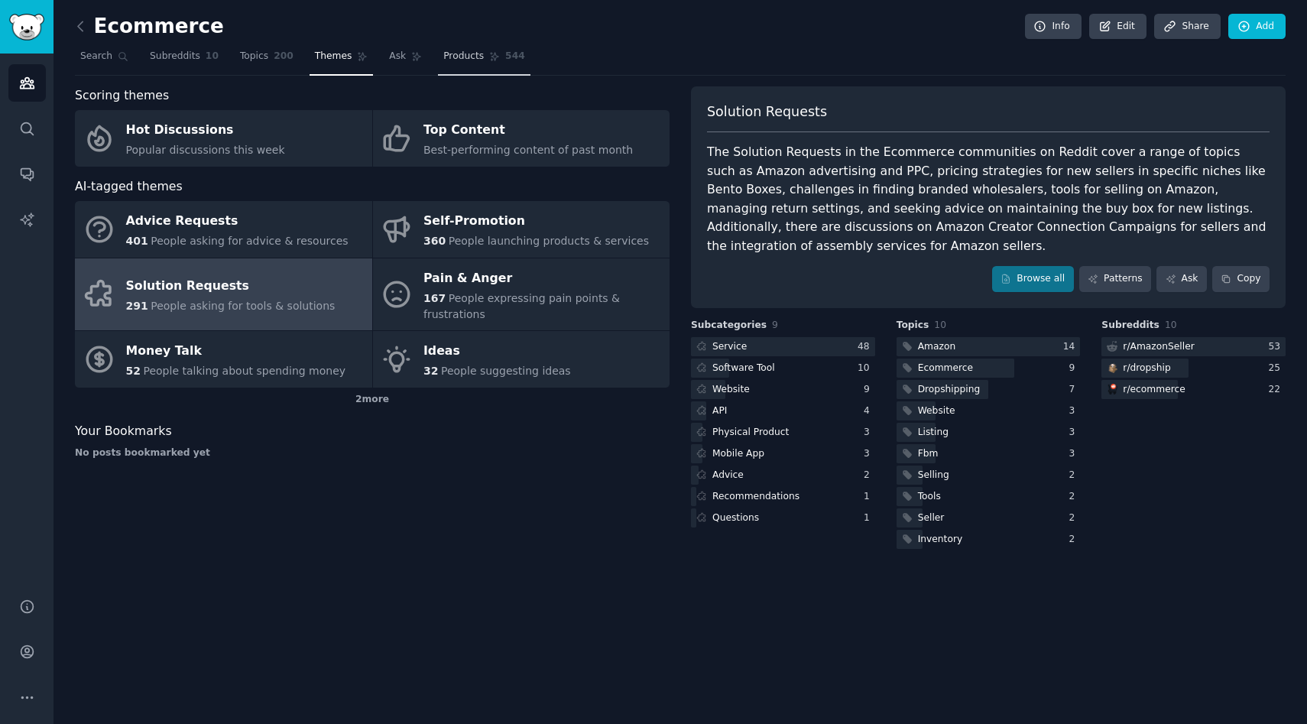
click at [468, 58] on span "Products" at bounding box center [463, 57] width 40 height 14
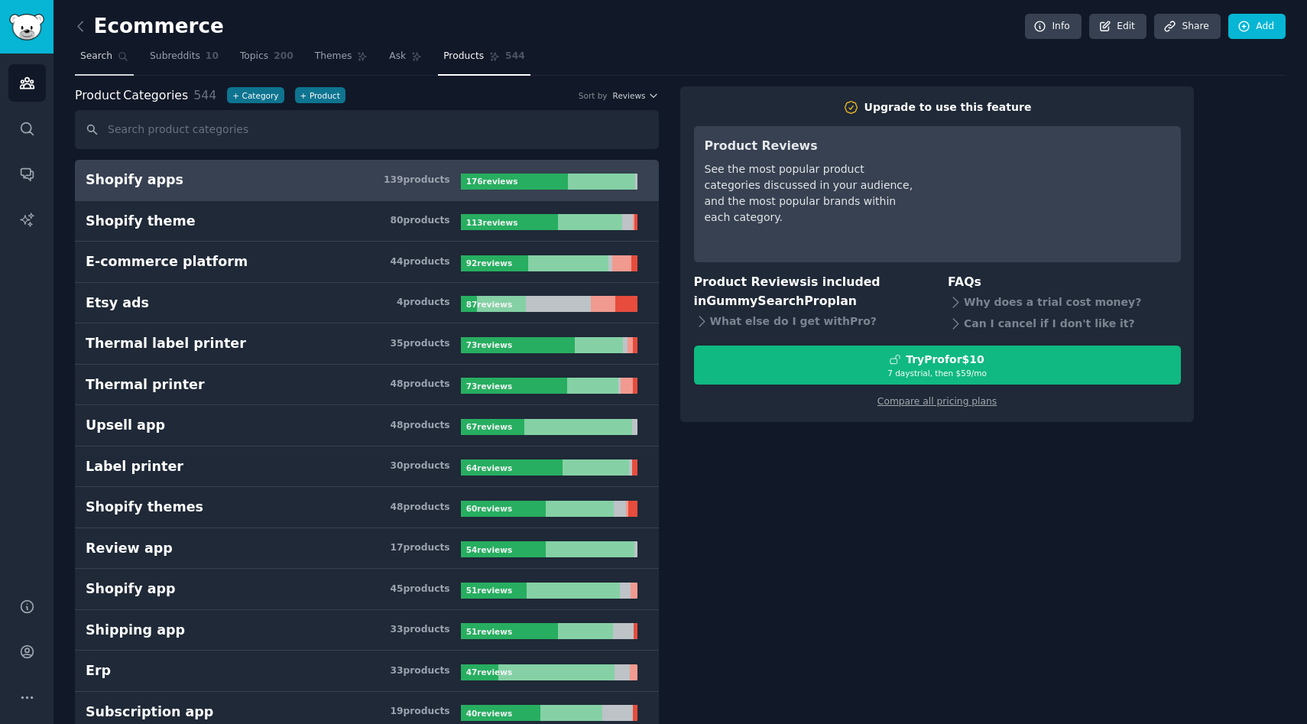
click at [96, 54] on span "Search" at bounding box center [96, 57] width 32 height 14
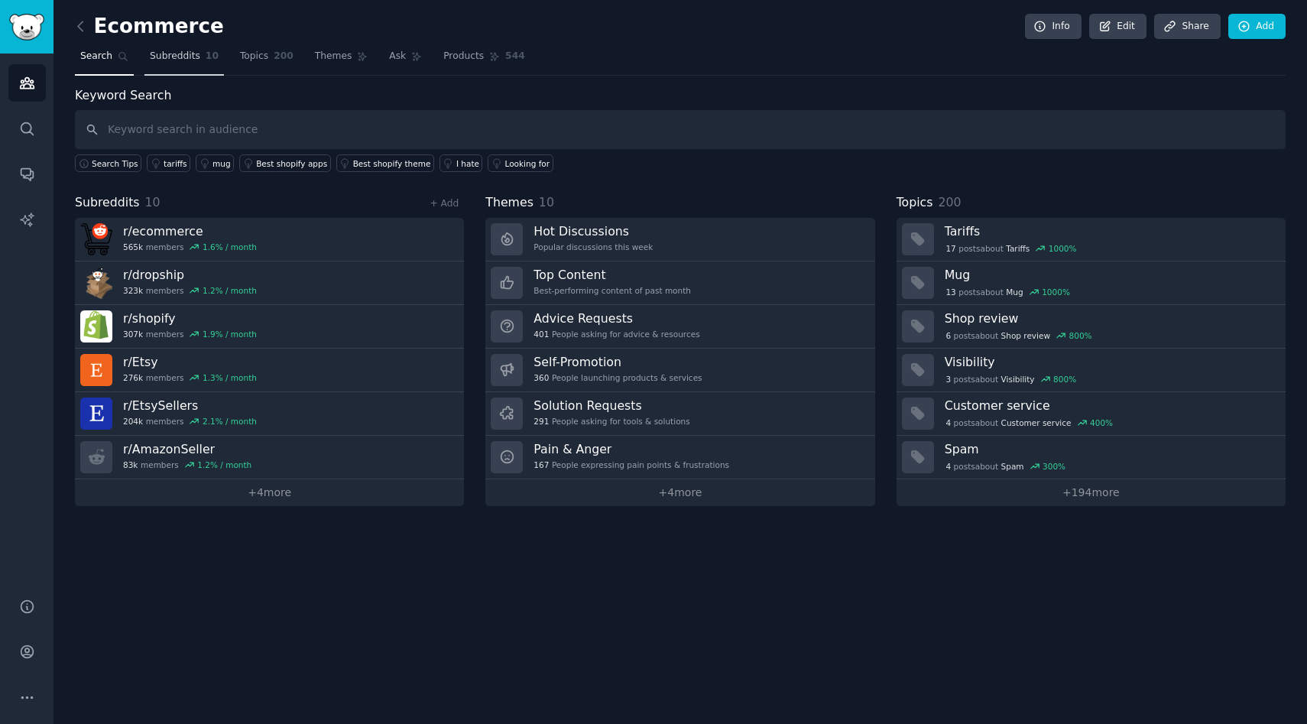
click at [167, 54] on span "Subreddits" at bounding box center [175, 57] width 50 height 14
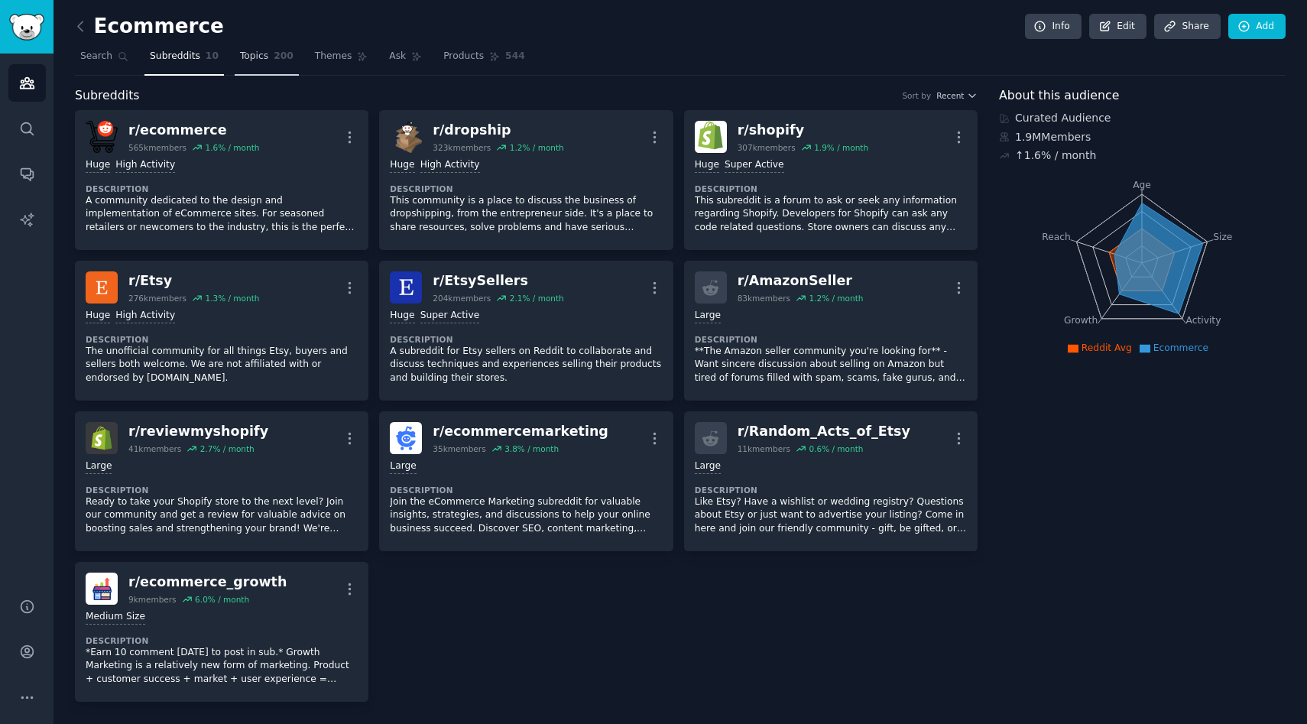
click at [248, 62] on span "Topics" at bounding box center [254, 57] width 28 height 14
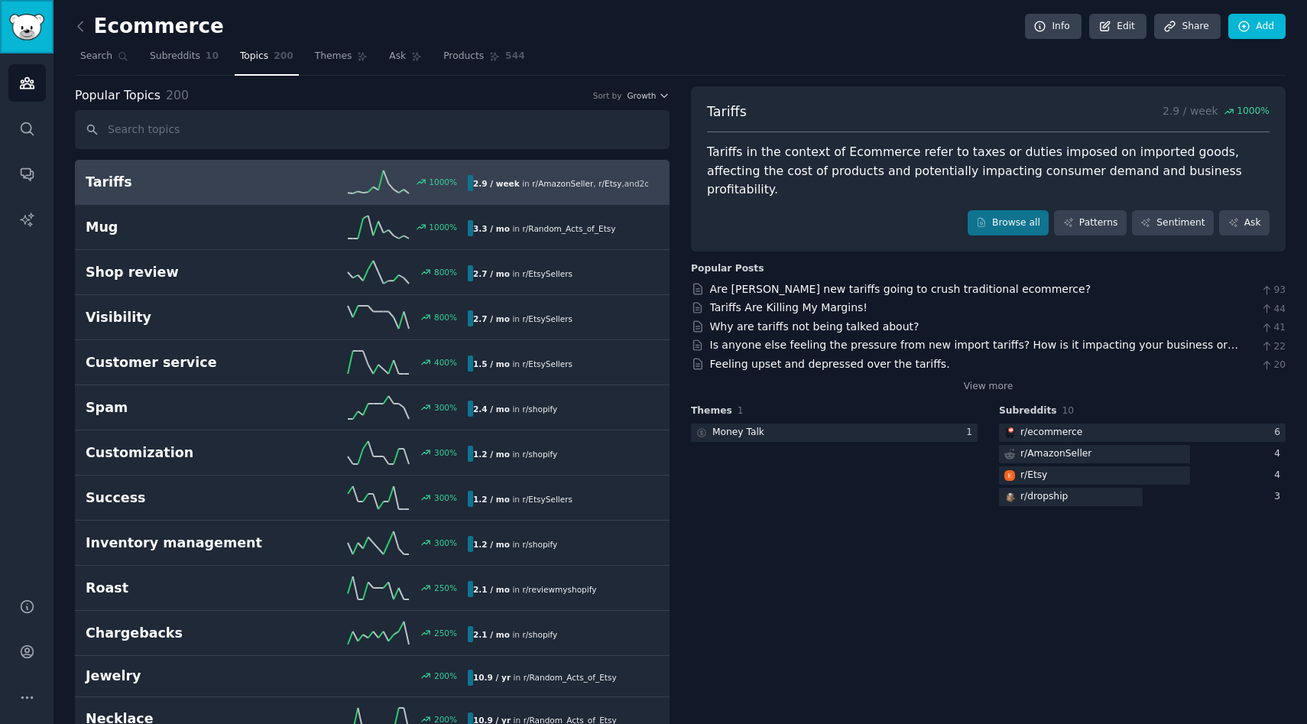
click at [33, 29] on img "Sidebar" at bounding box center [26, 27] width 35 height 27
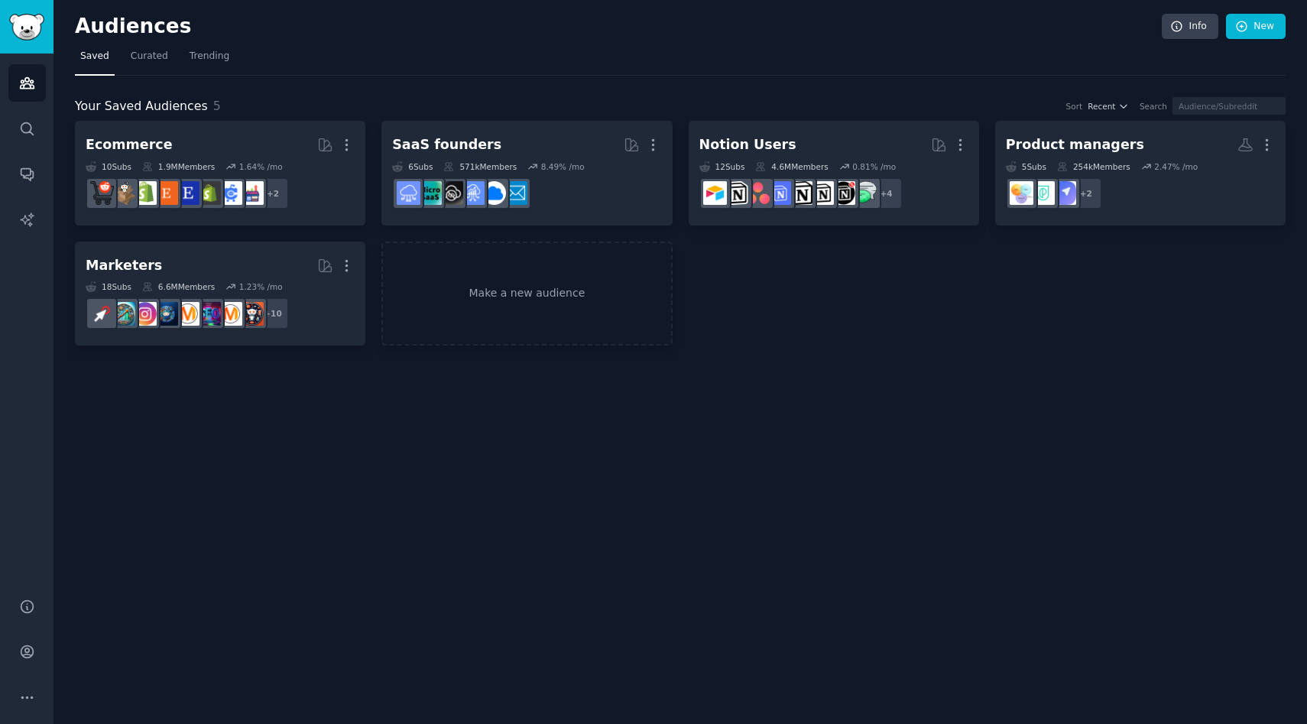
click at [558, 447] on div "Audiences Info New Saved Curated Trending Your Saved Audiences 5 Sort Recent Se…" at bounding box center [679, 362] width 1253 height 724
